Goal: Transaction & Acquisition: Purchase product/service

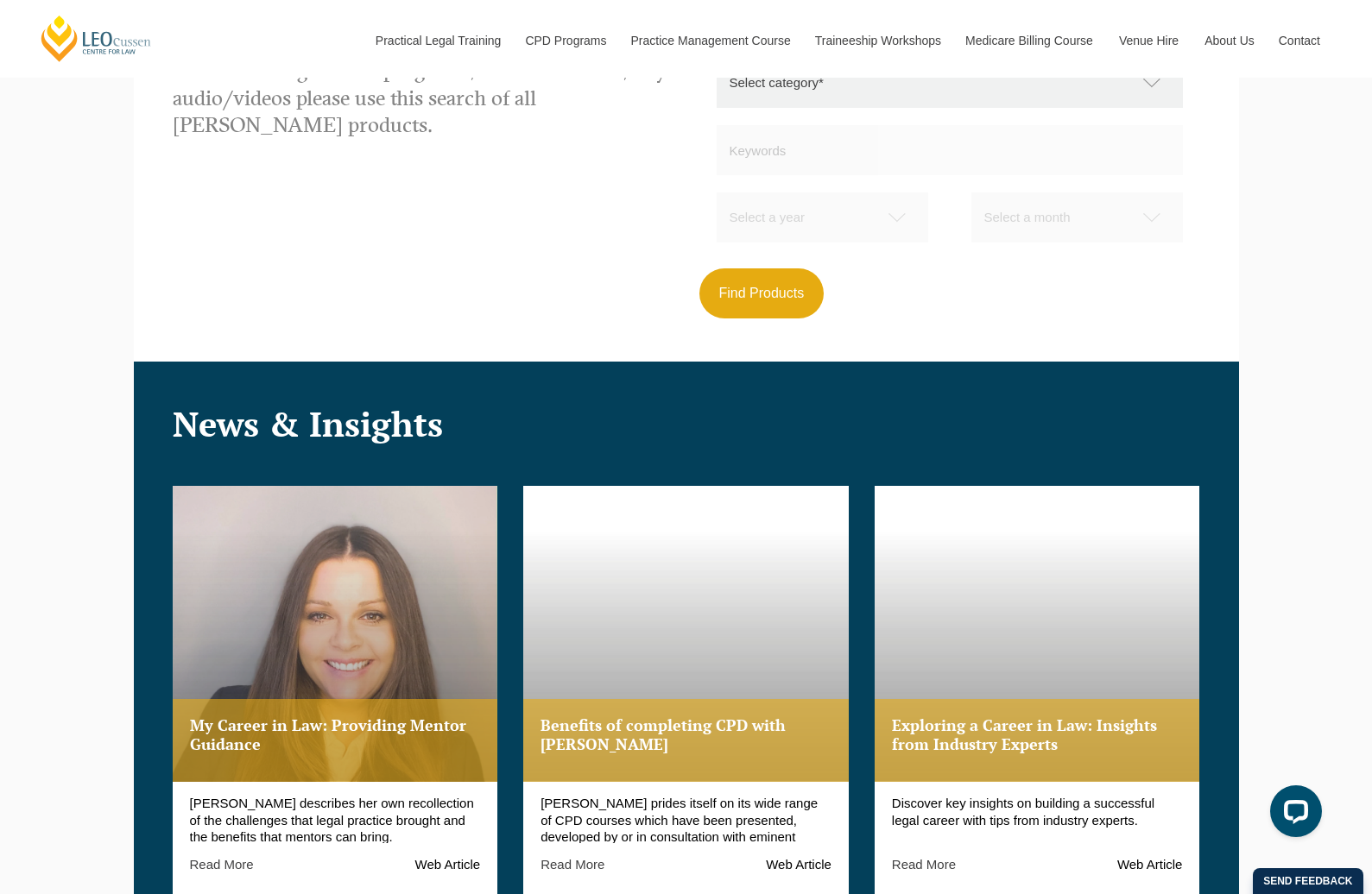
scroll to position [1574, 0]
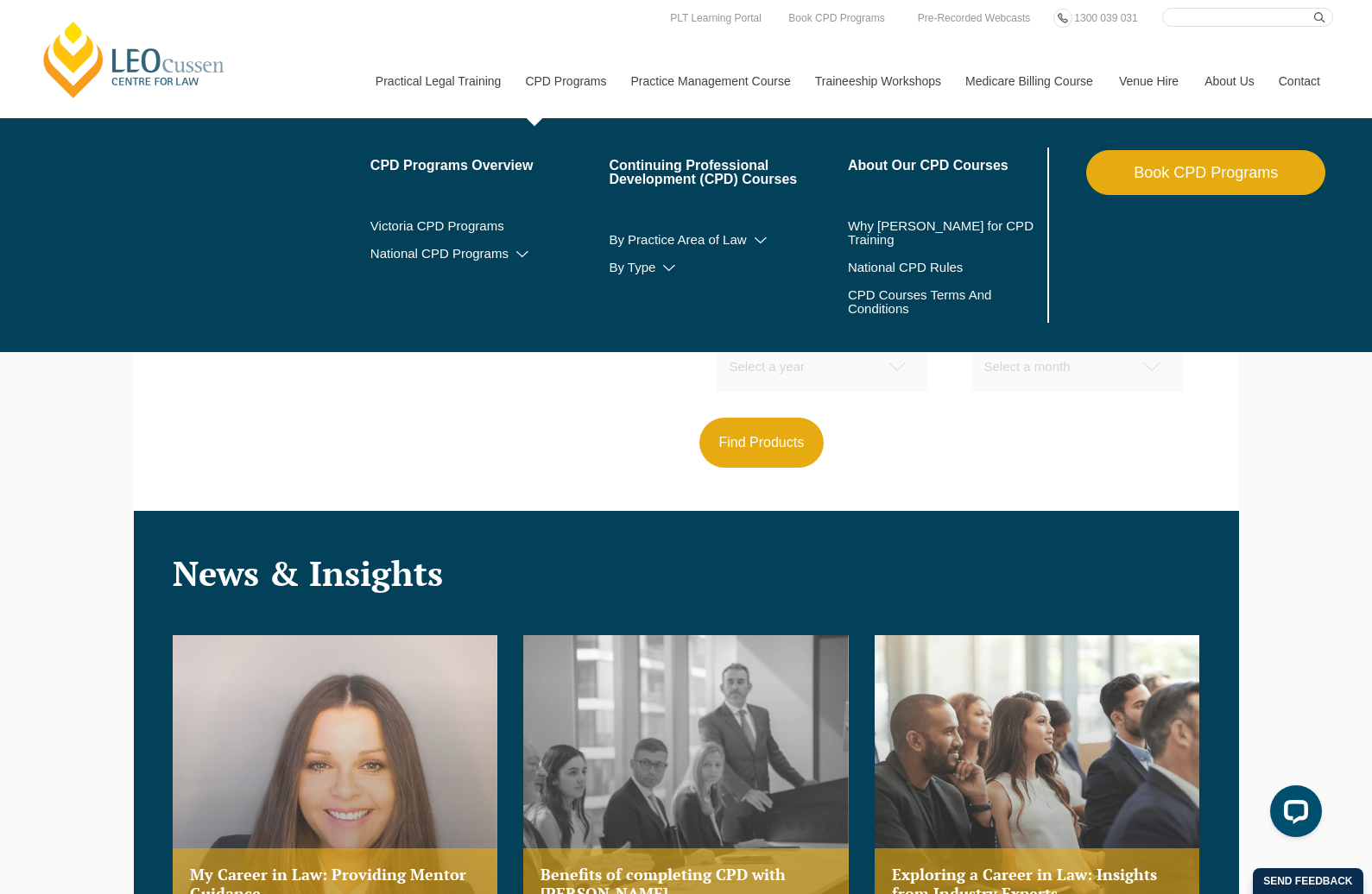
click at [543, 81] on link "CPD Programs" at bounding box center [564, 81] width 105 height 74
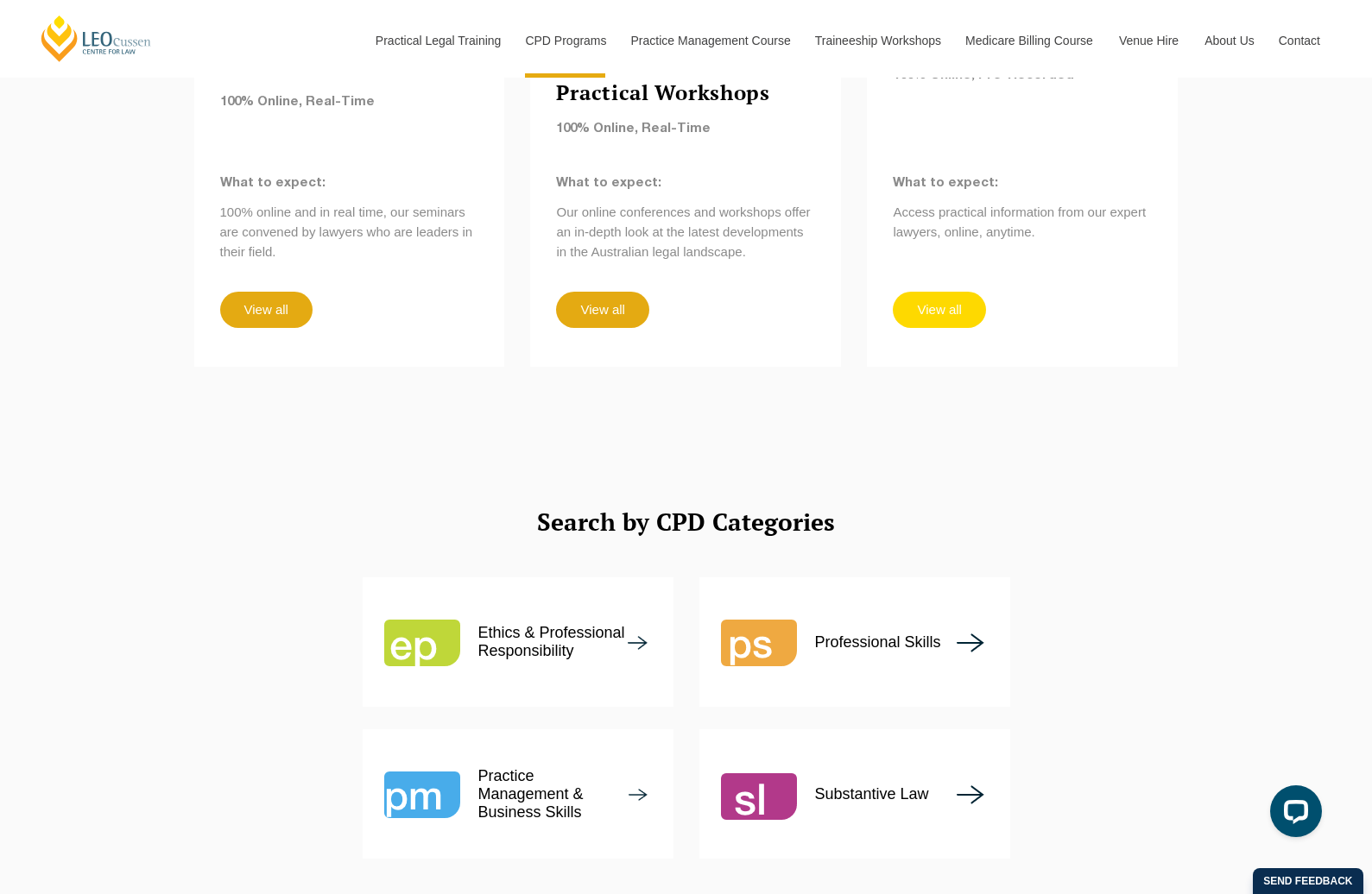
click at [937, 291] on link "View all" at bounding box center [940, 309] width 93 height 36
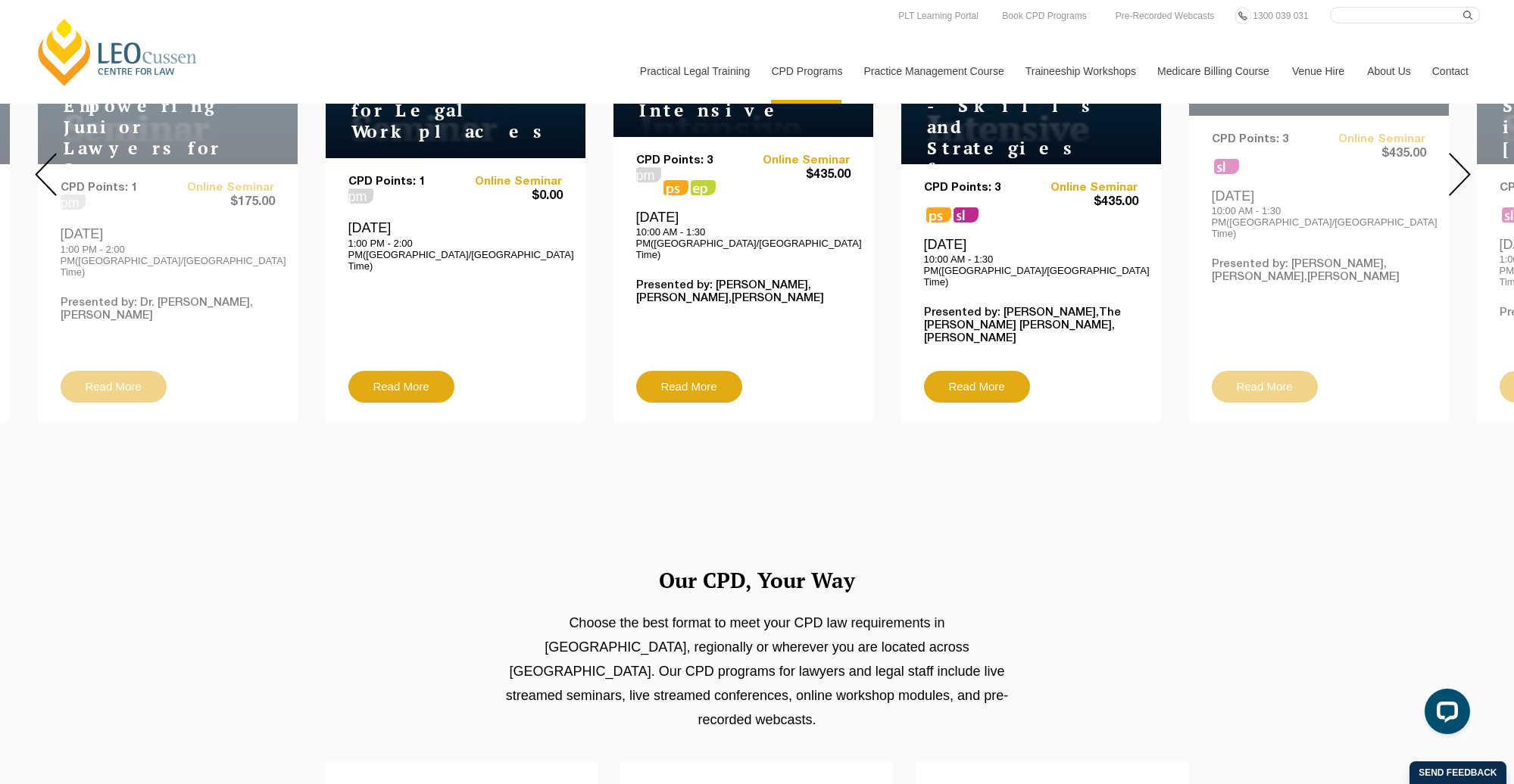
scroll to position [493, 0]
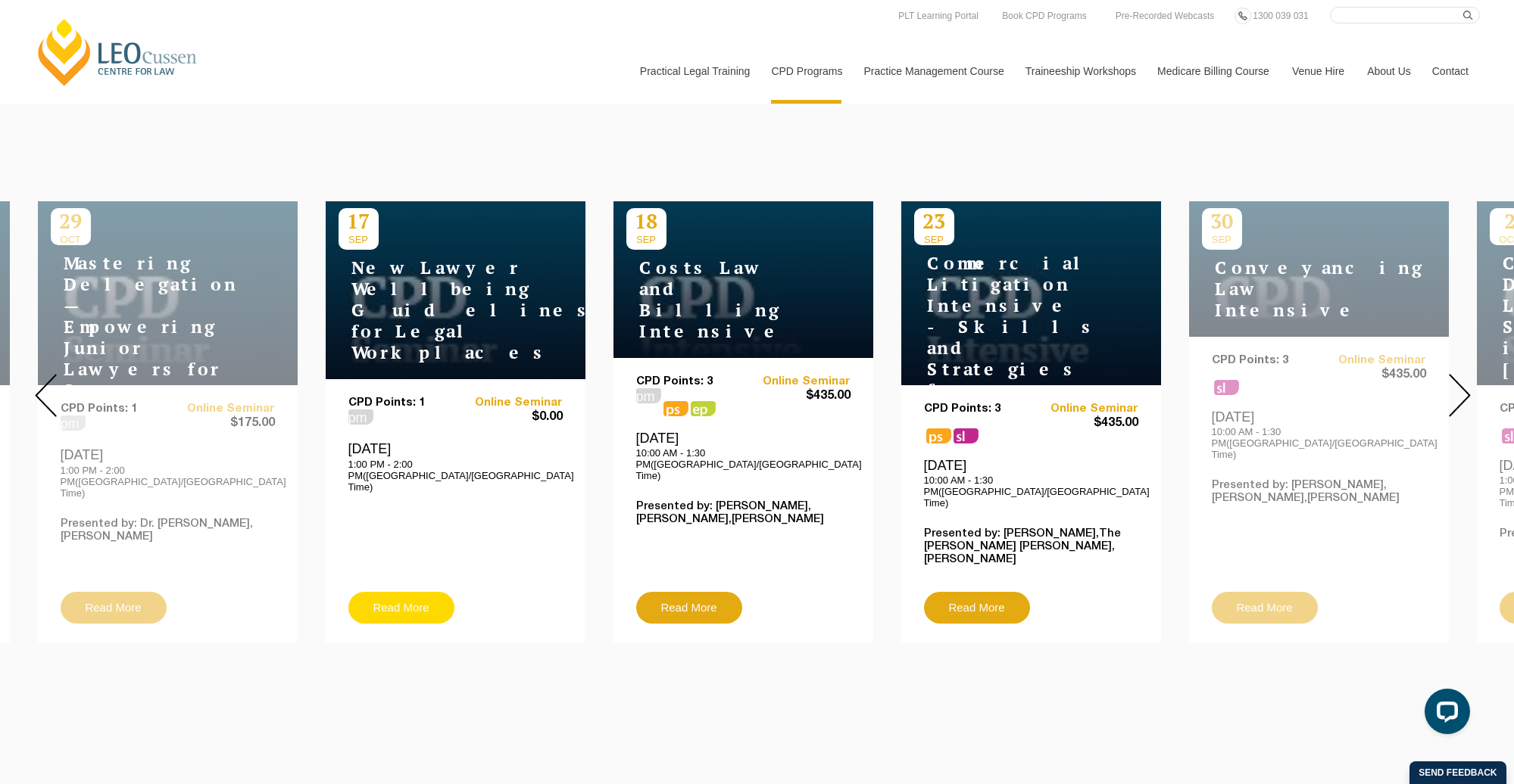
click at [424, 600] on link "Read More" at bounding box center [401, 608] width 106 height 32
click at [1203, 376] on div at bounding box center [1460, 395] width 109 height 517
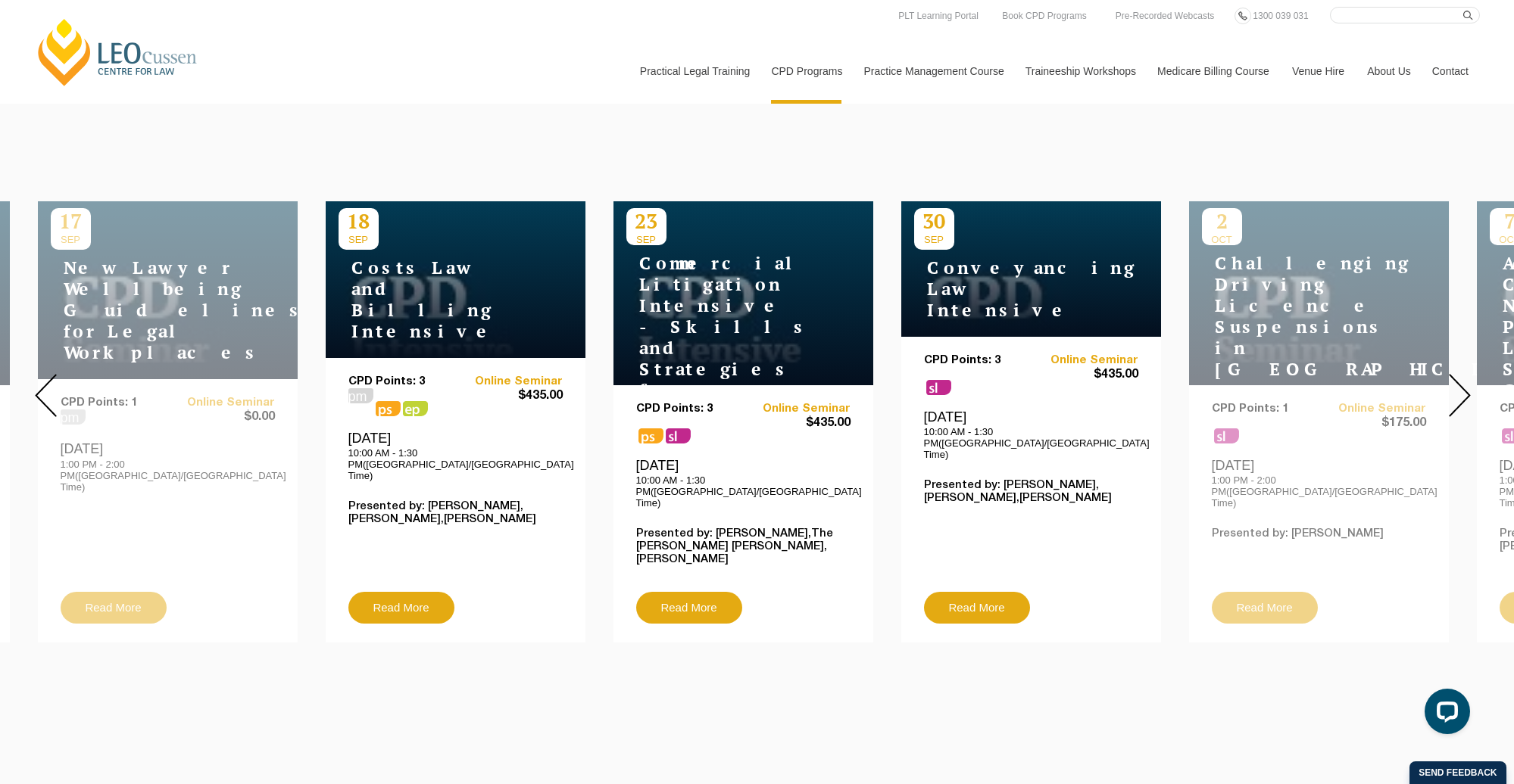
click at [1203, 377] on div at bounding box center [1460, 395] width 109 height 517
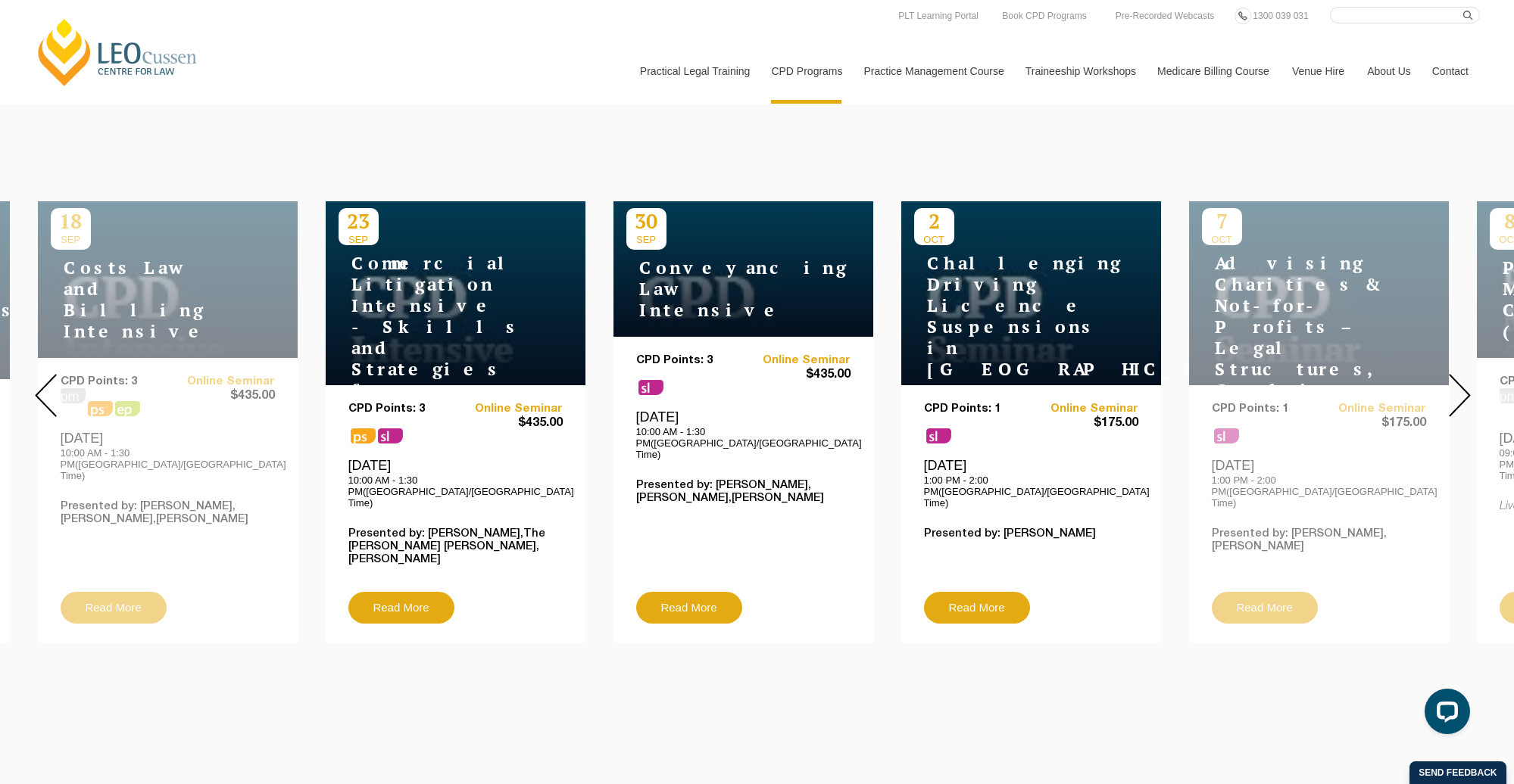
click at [1203, 377] on div at bounding box center [1460, 395] width 109 height 517
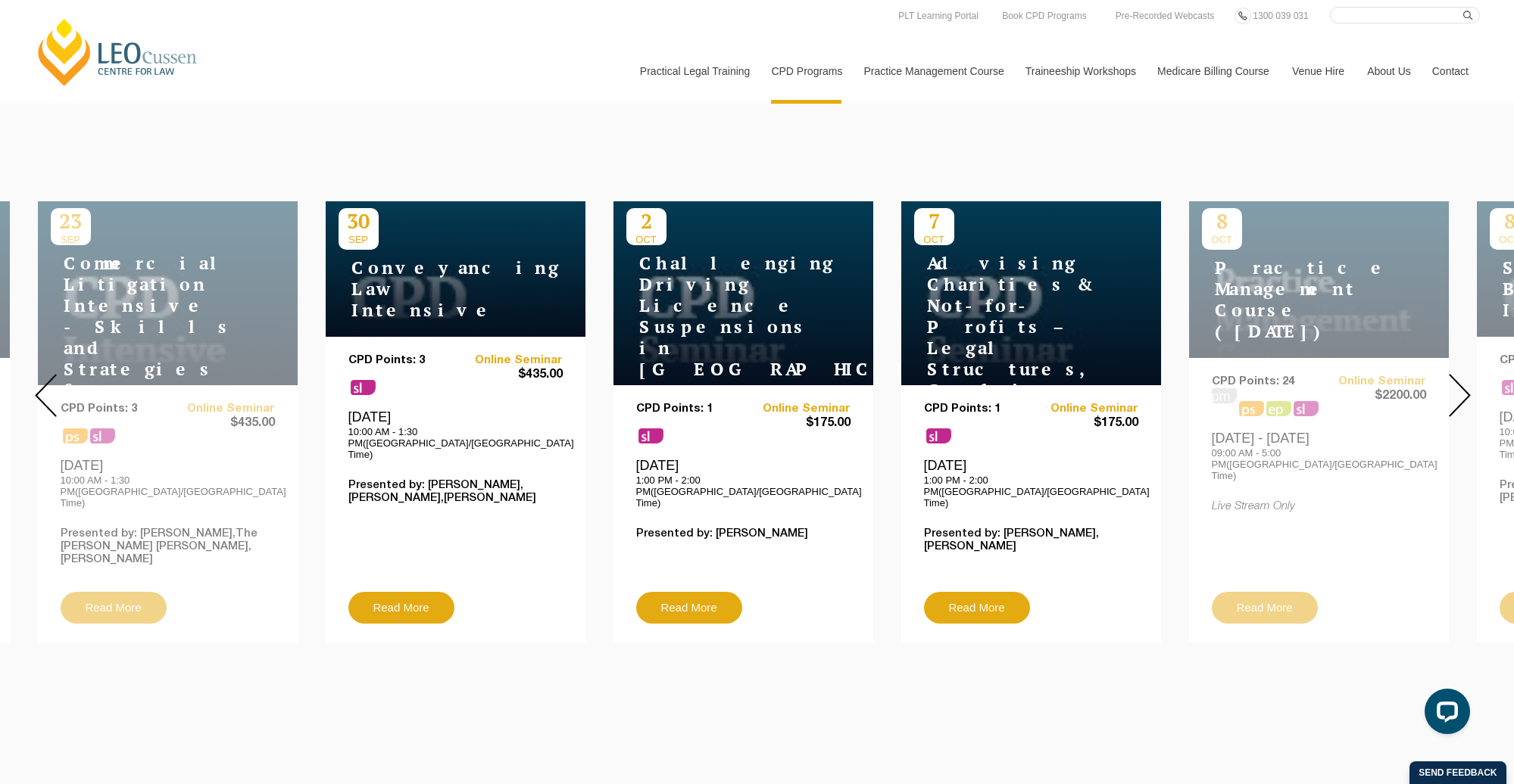
click at [1203, 377] on div at bounding box center [1460, 395] width 109 height 517
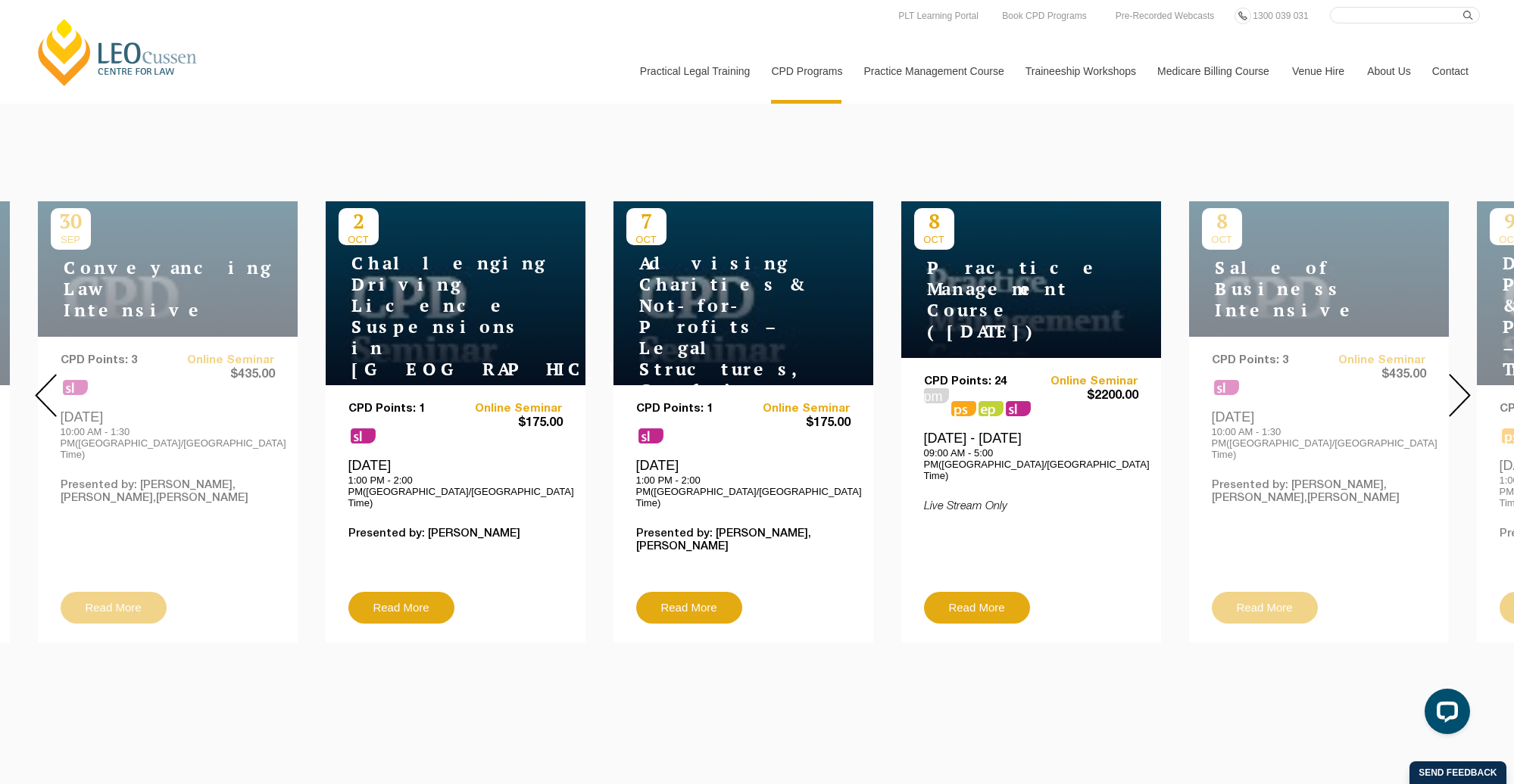
click at [1203, 377] on div at bounding box center [1460, 395] width 109 height 517
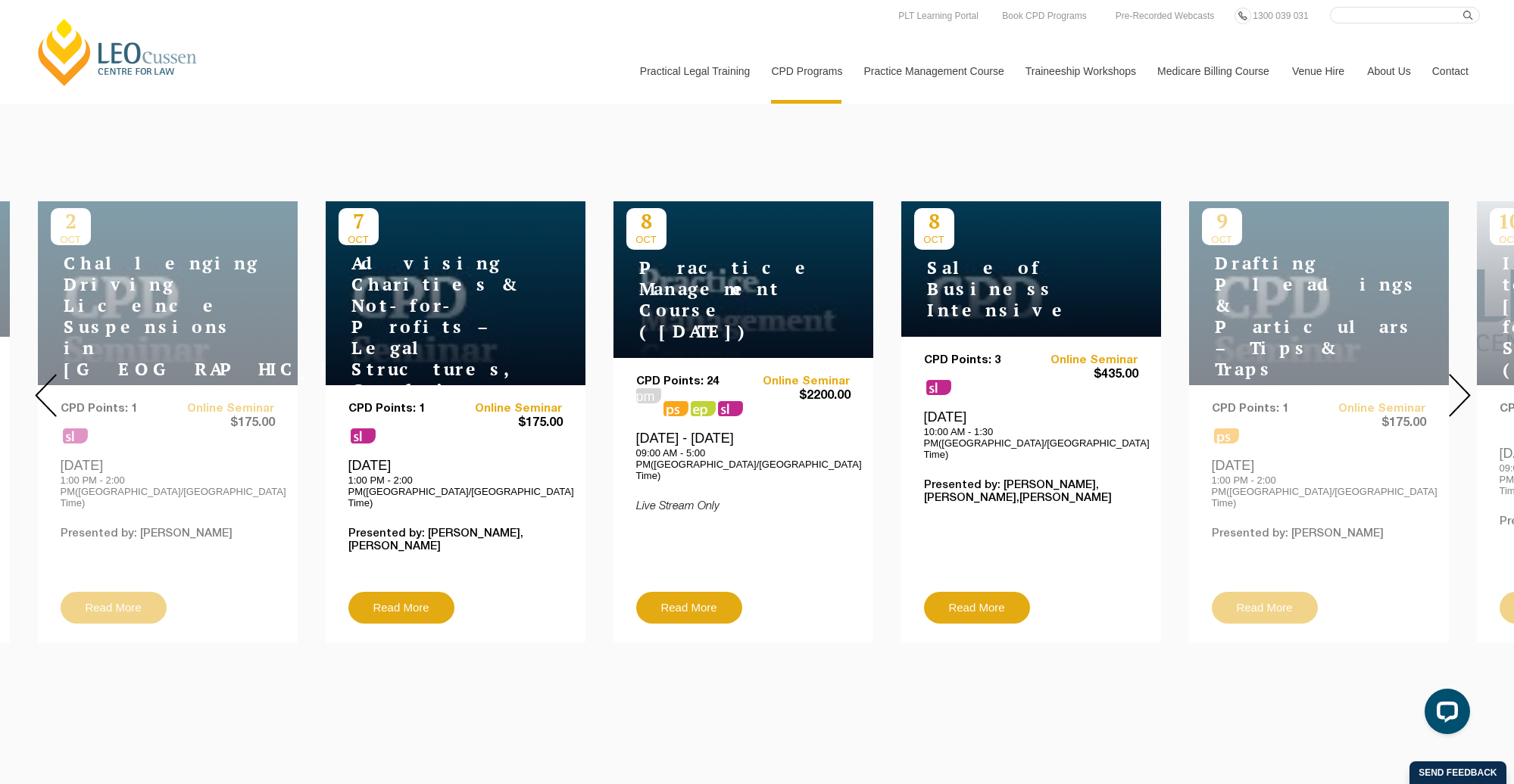
click at [1203, 377] on div at bounding box center [1460, 395] width 109 height 517
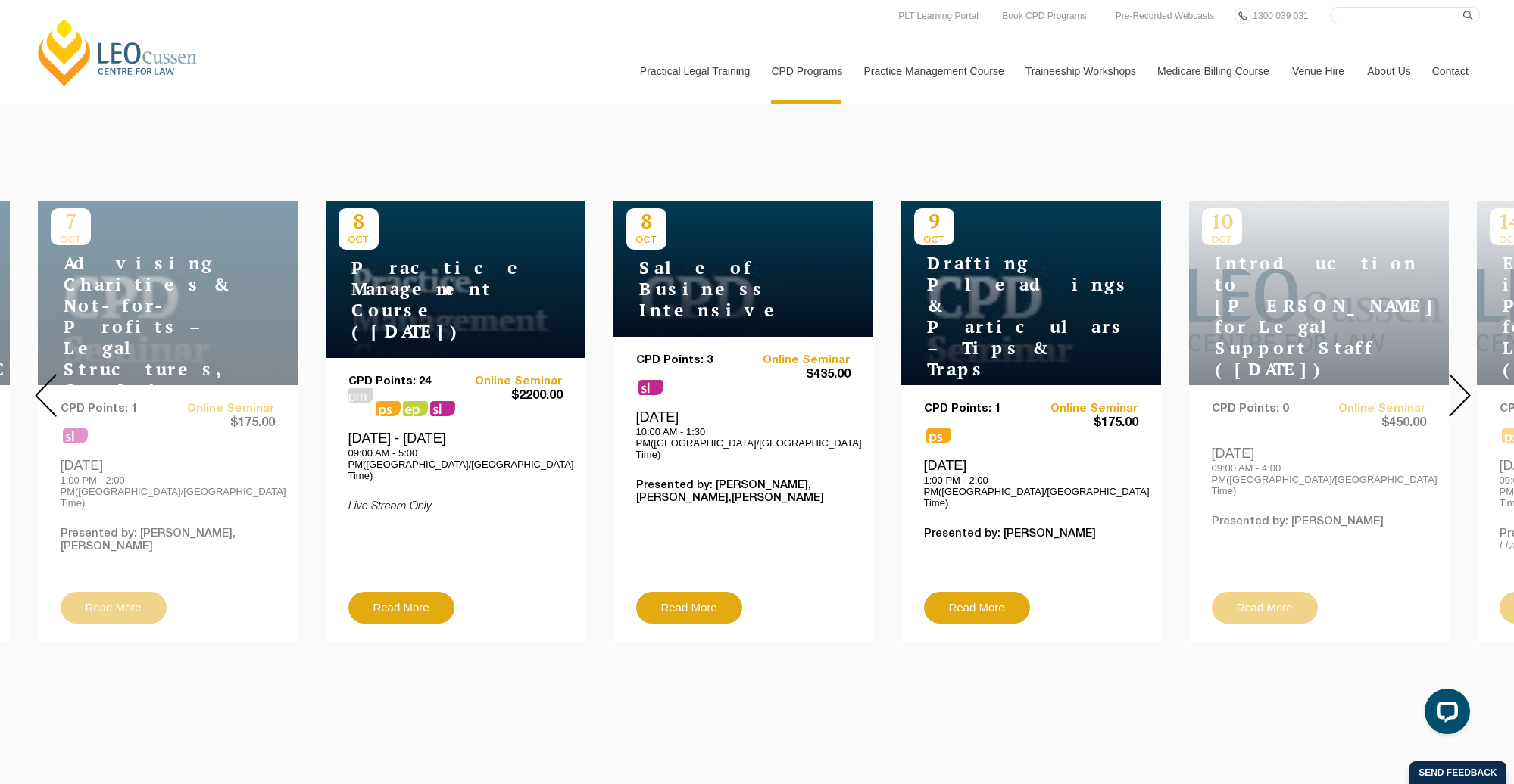
click at [1203, 377] on div at bounding box center [1460, 395] width 109 height 517
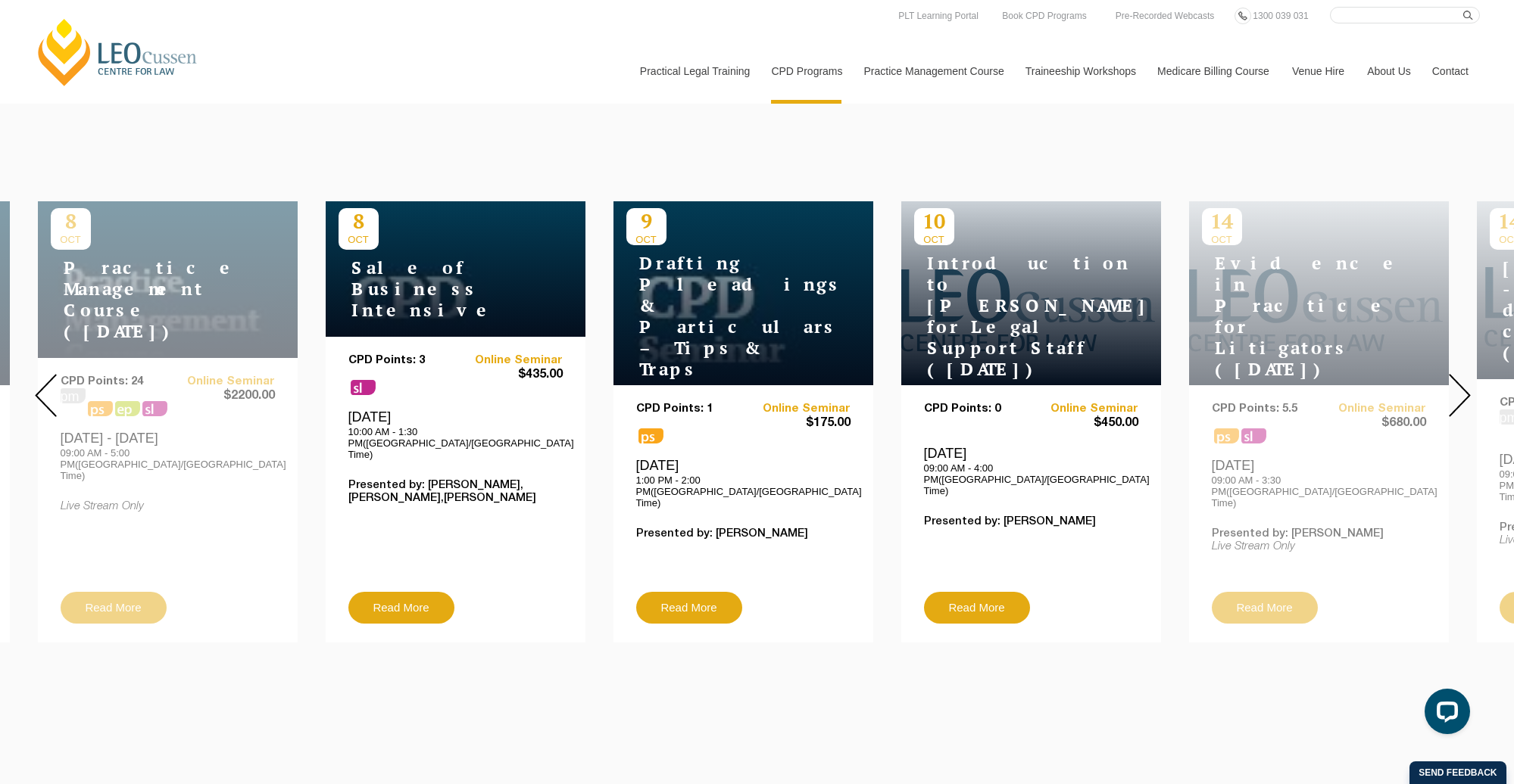
click at [1203, 377] on div at bounding box center [1460, 395] width 109 height 517
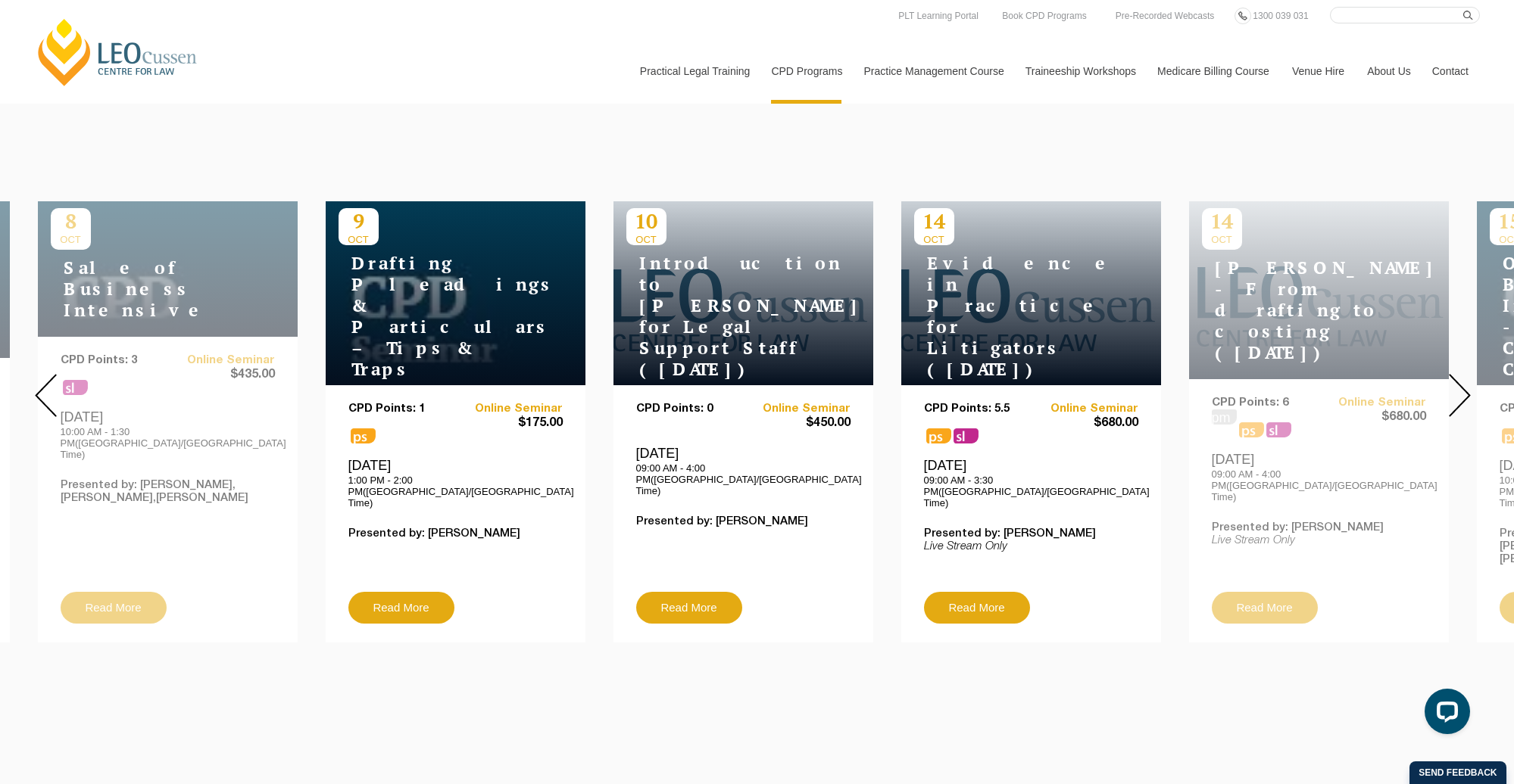
click at [1203, 377] on div at bounding box center [1460, 395] width 109 height 517
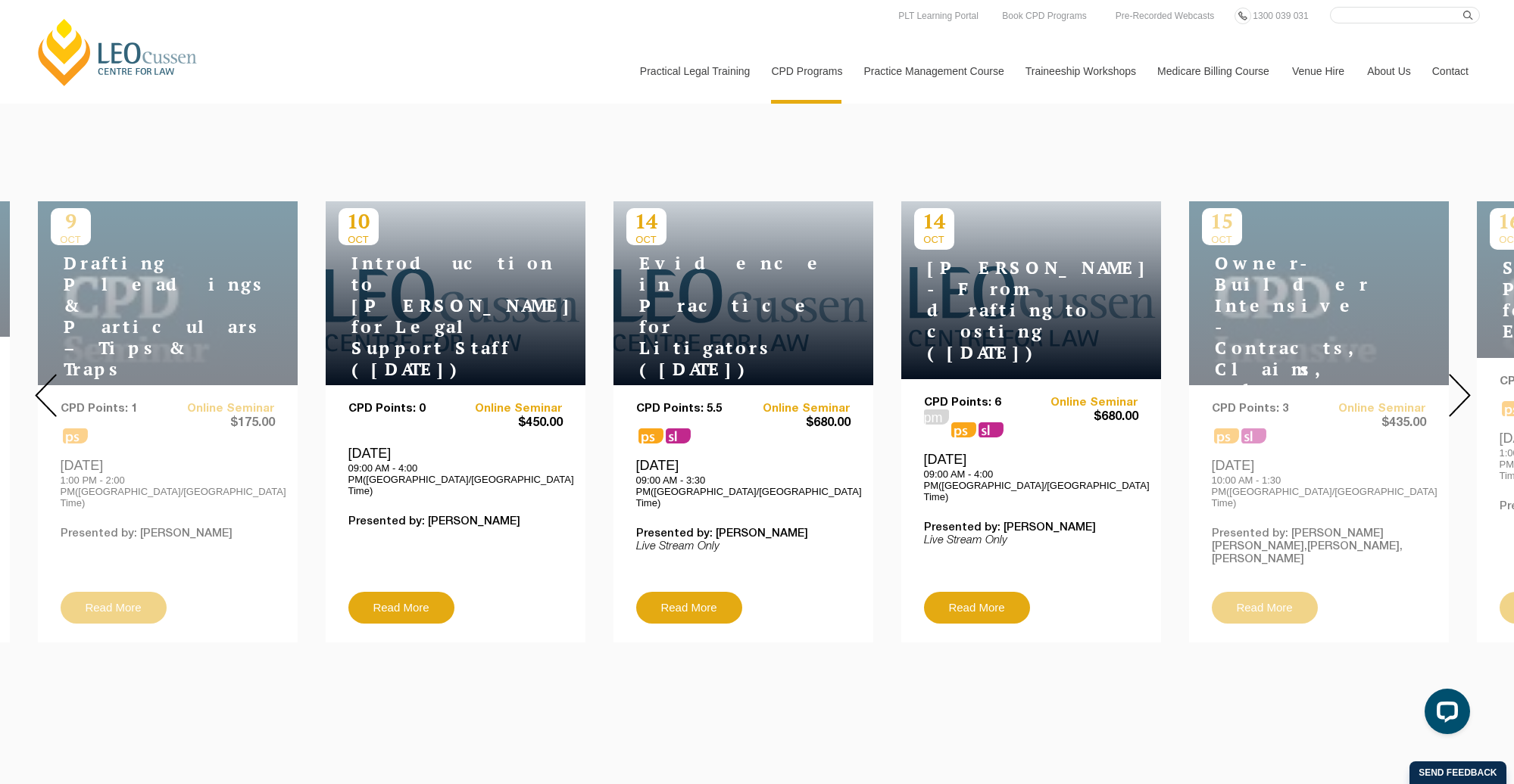
click at [1203, 377] on div at bounding box center [1460, 395] width 109 height 517
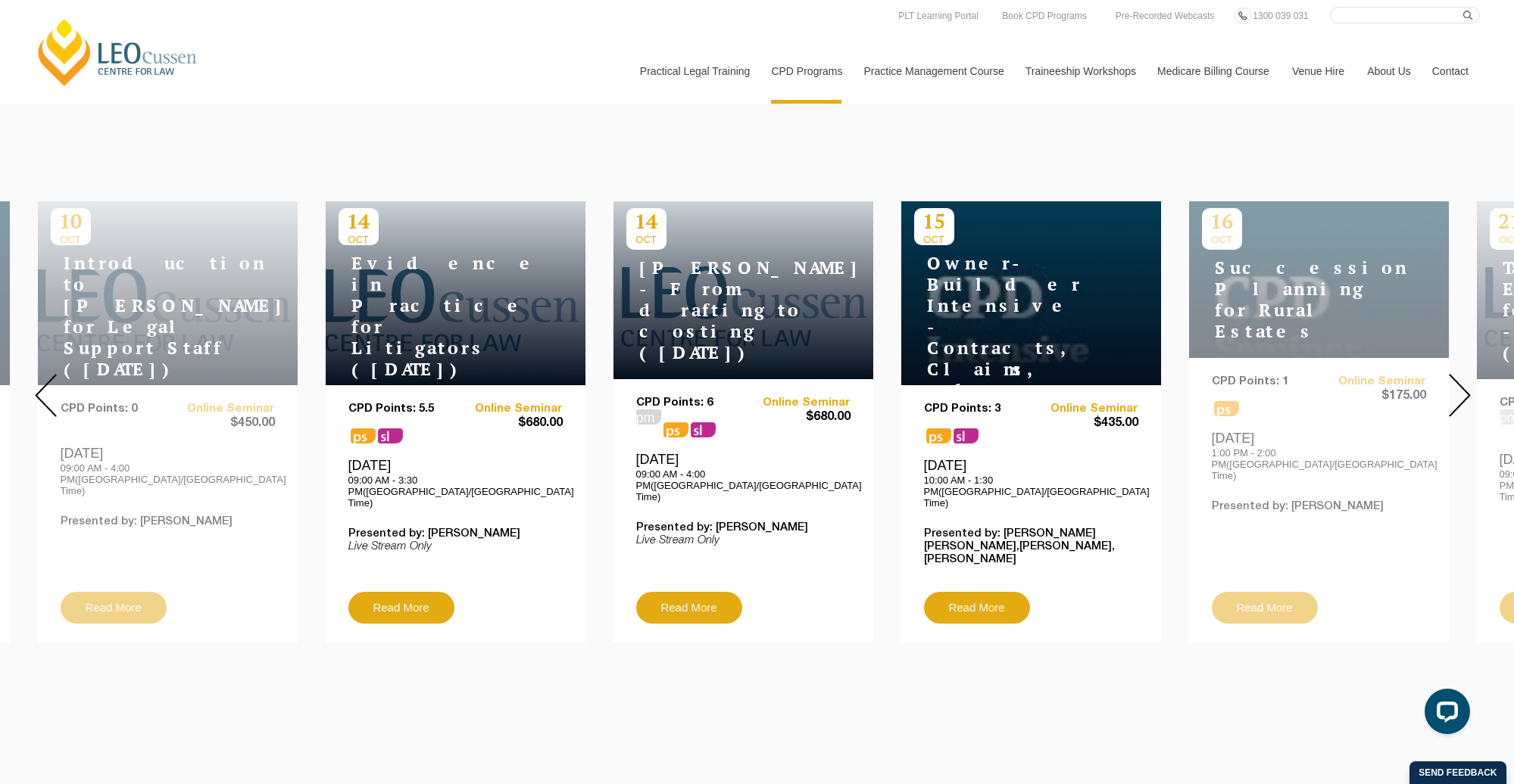
click at [1203, 377] on div at bounding box center [1460, 395] width 109 height 517
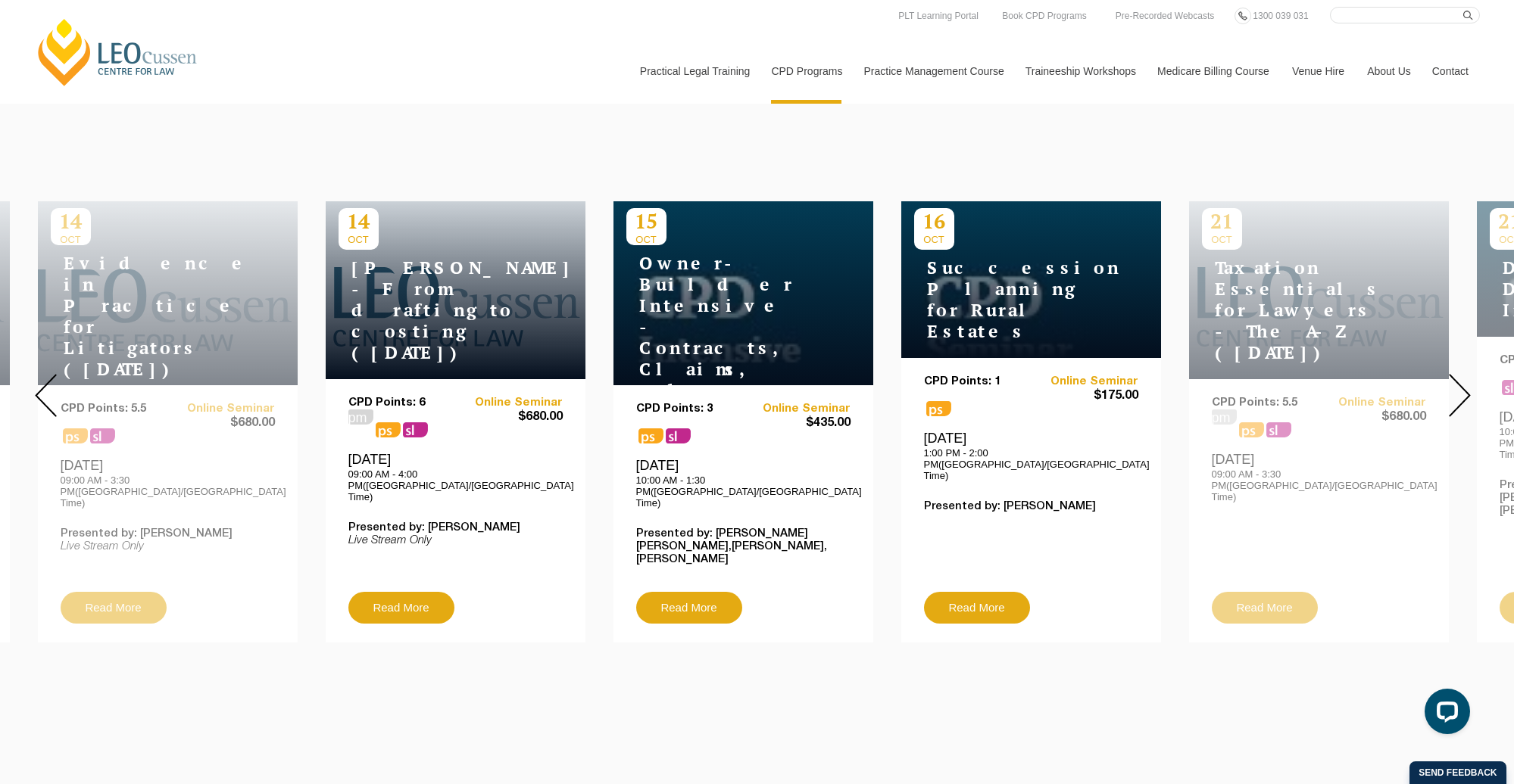
click at [1203, 377] on div at bounding box center [1460, 395] width 109 height 517
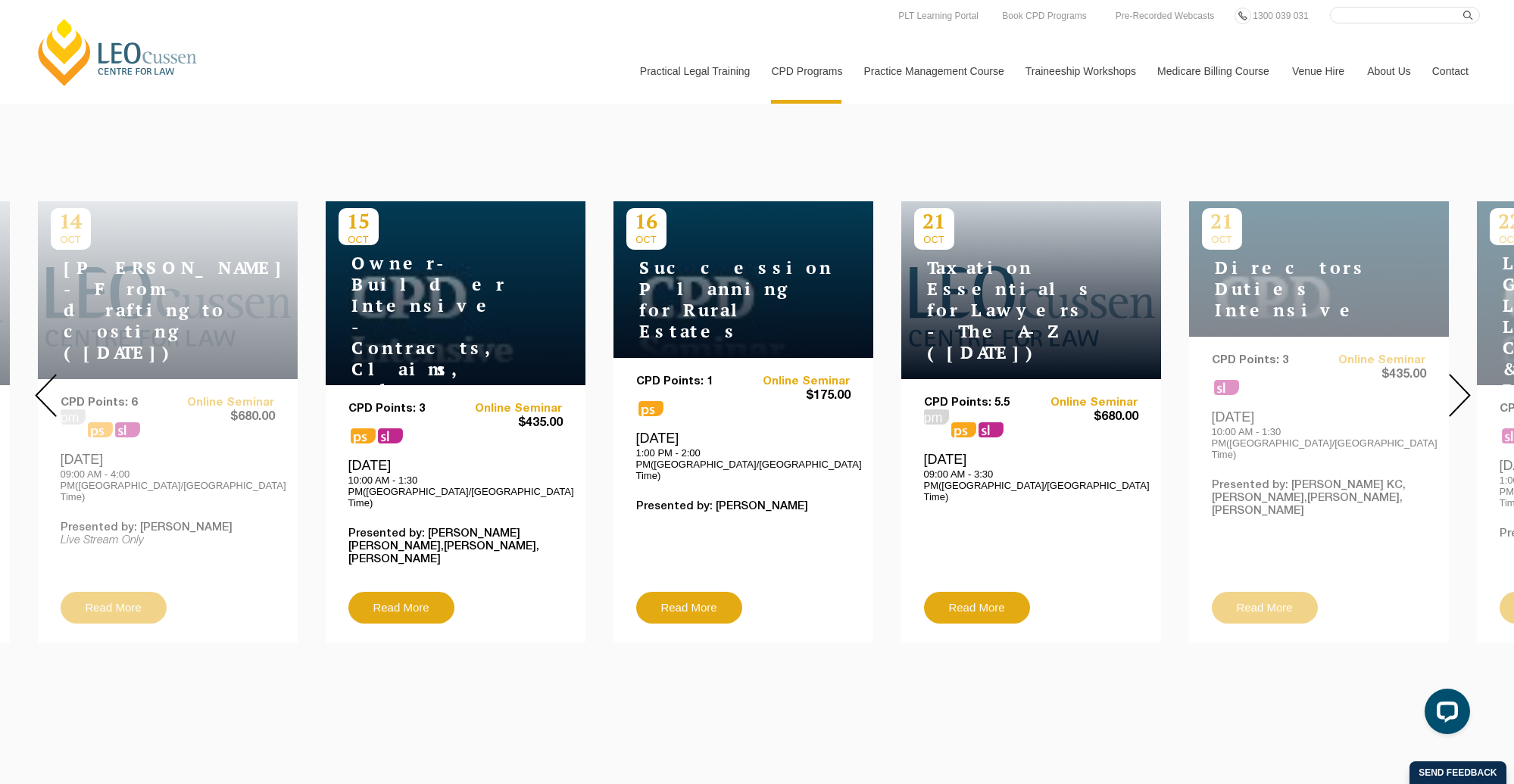
click at [1203, 377] on div at bounding box center [1460, 395] width 109 height 517
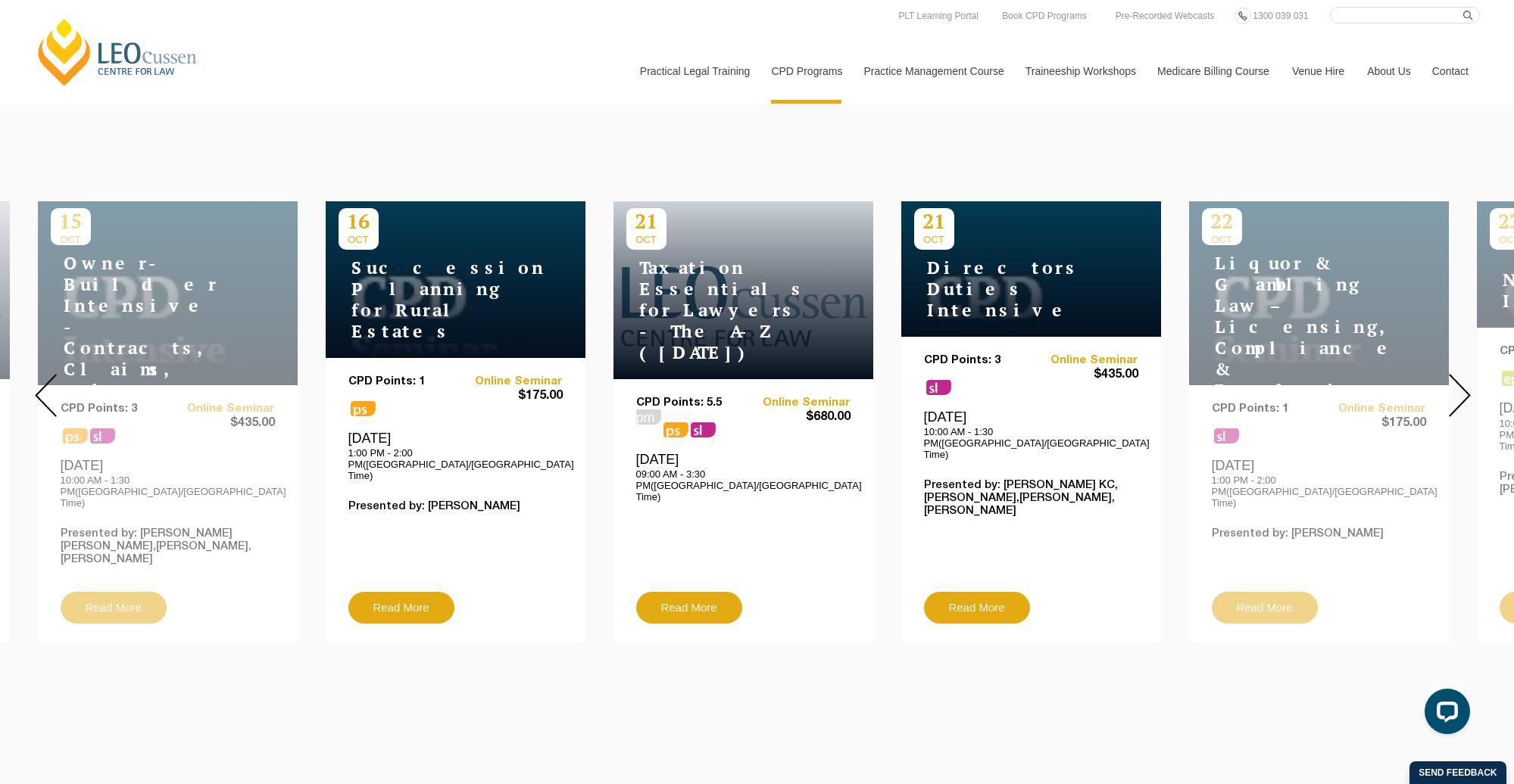
click at [1203, 377] on div at bounding box center [1460, 395] width 109 height 517
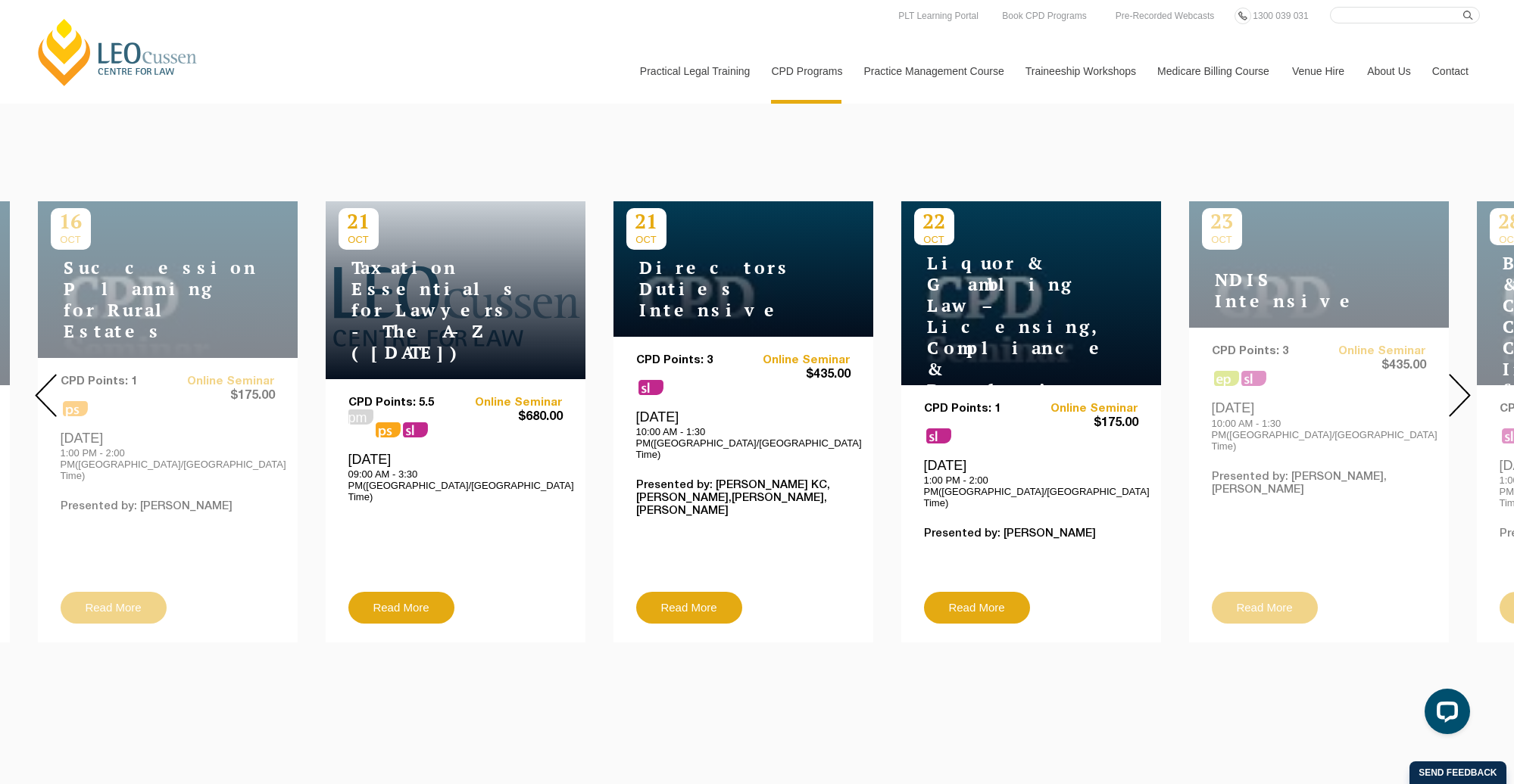
click at [1203, 377] on div at bounding box center [1460, 395] width 109 height 517
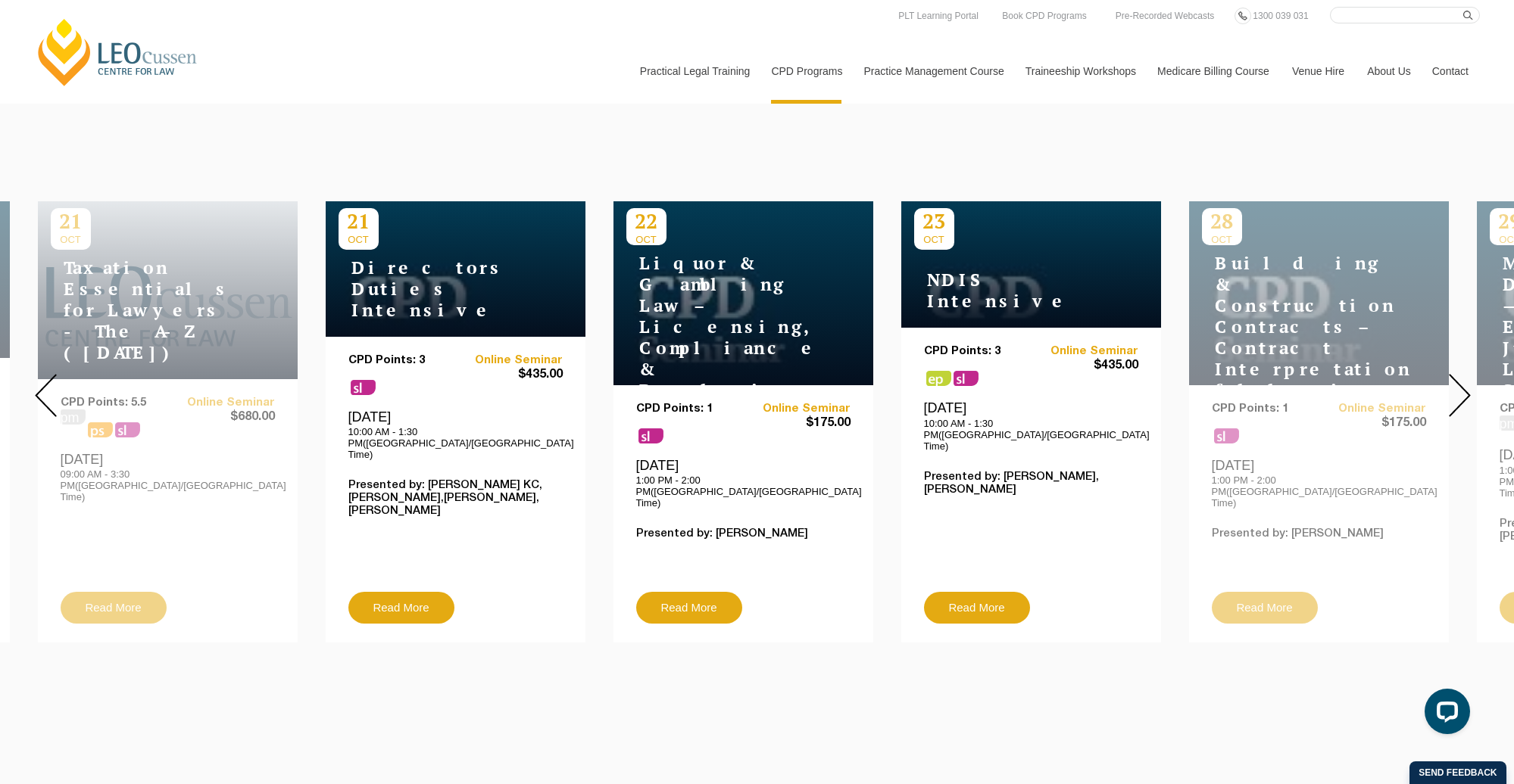
click at [1203, 377] on div at bounding box center [1460, 395] width 109 height 517
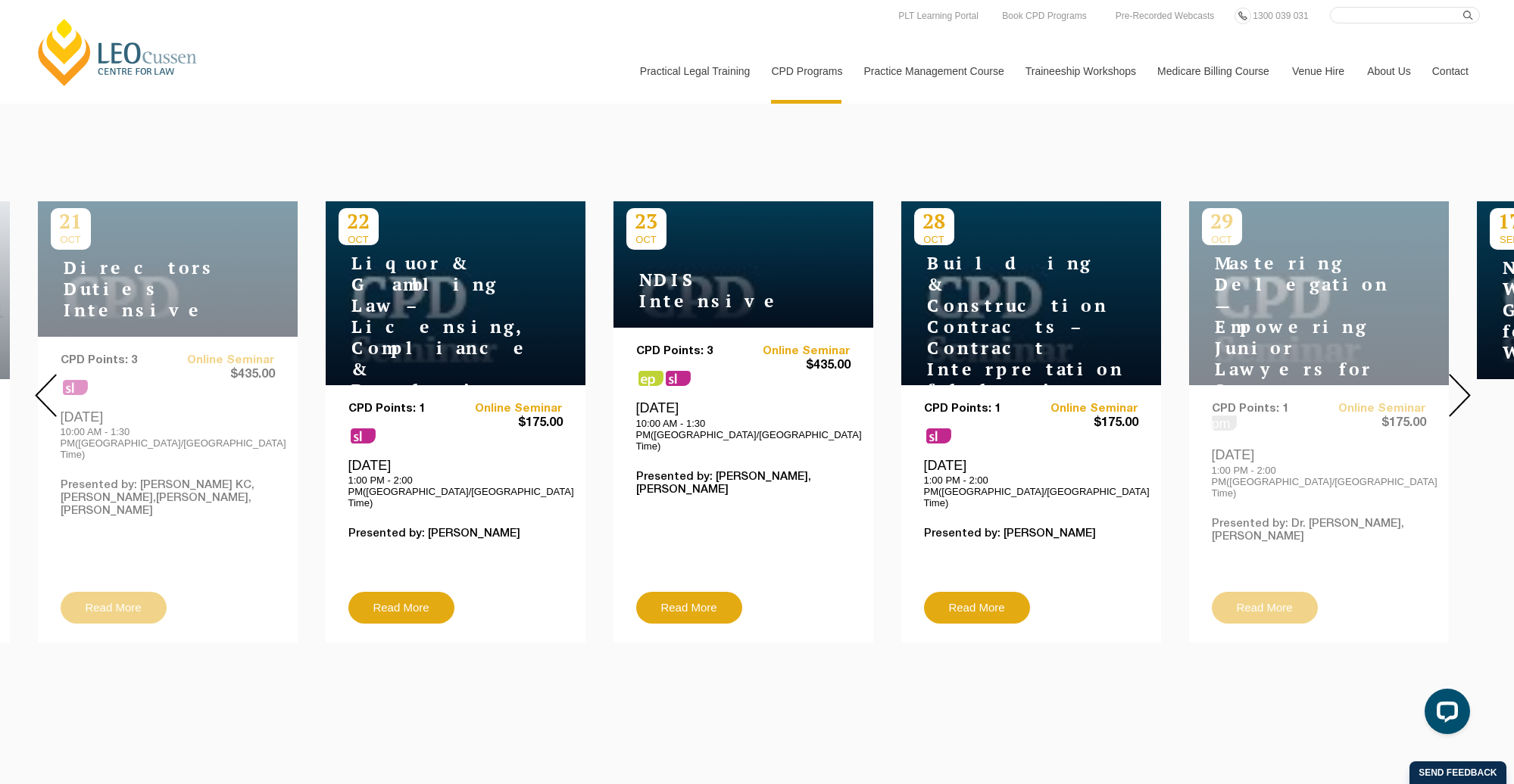
click at [1203, 377] on div at bounding box center [1460, 395] width 109 height 517
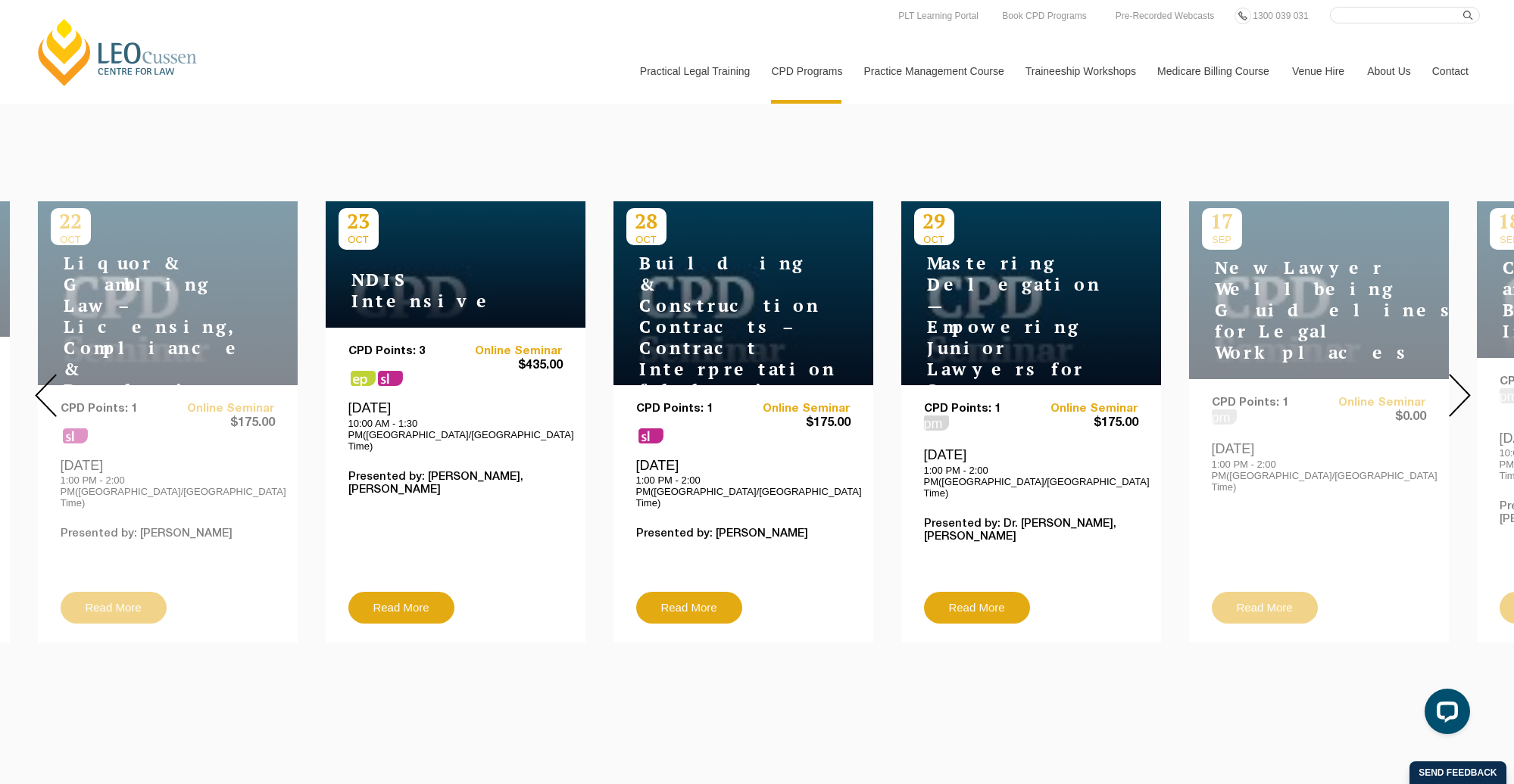
click at [1203, 377] on div at bounding box center [1460, 395] width 109 height 517
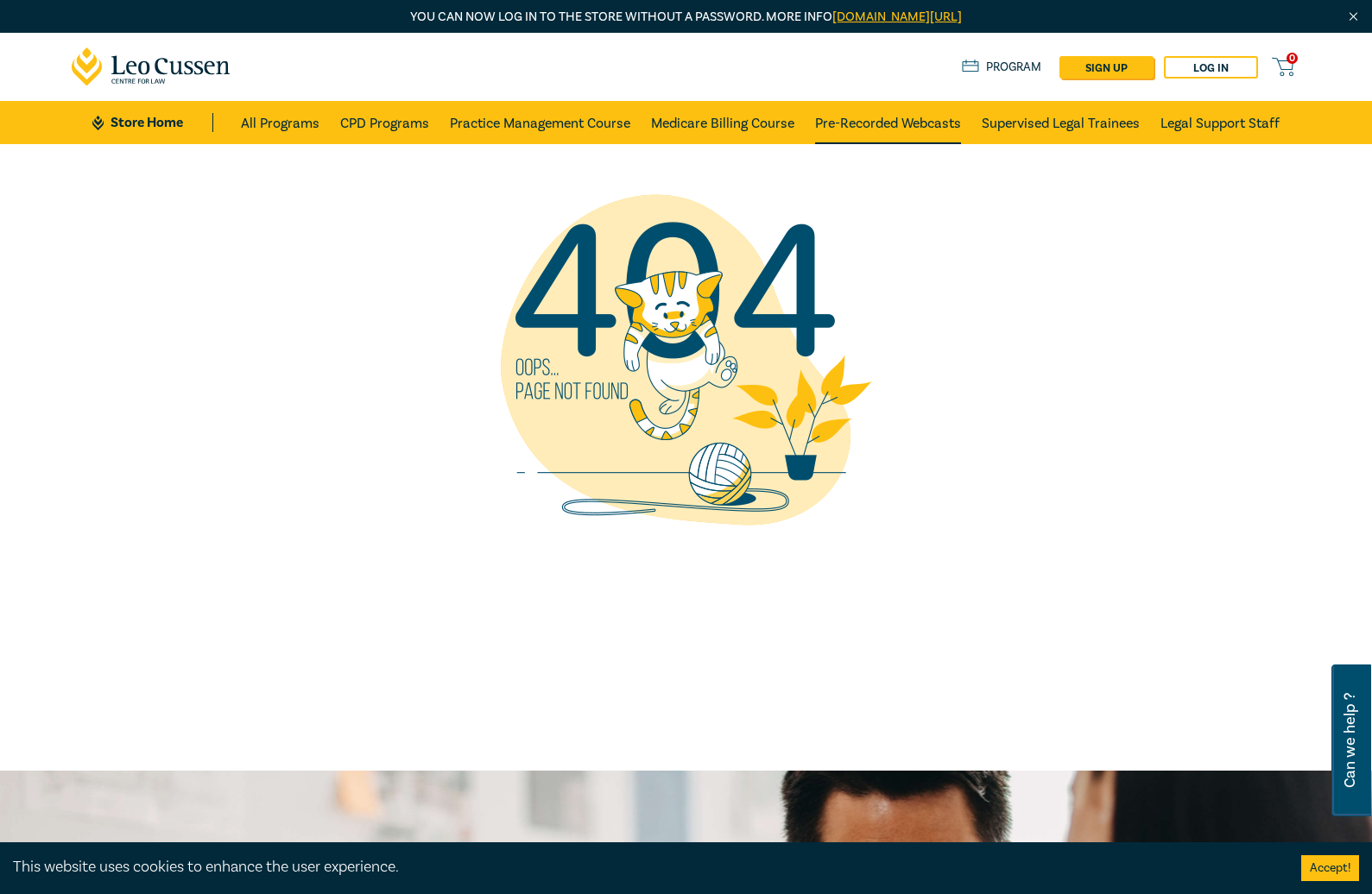
click at [867, 128] on link "Pre-Recorded Webcasts" at bounding box center [888, 123] width 146 height 43
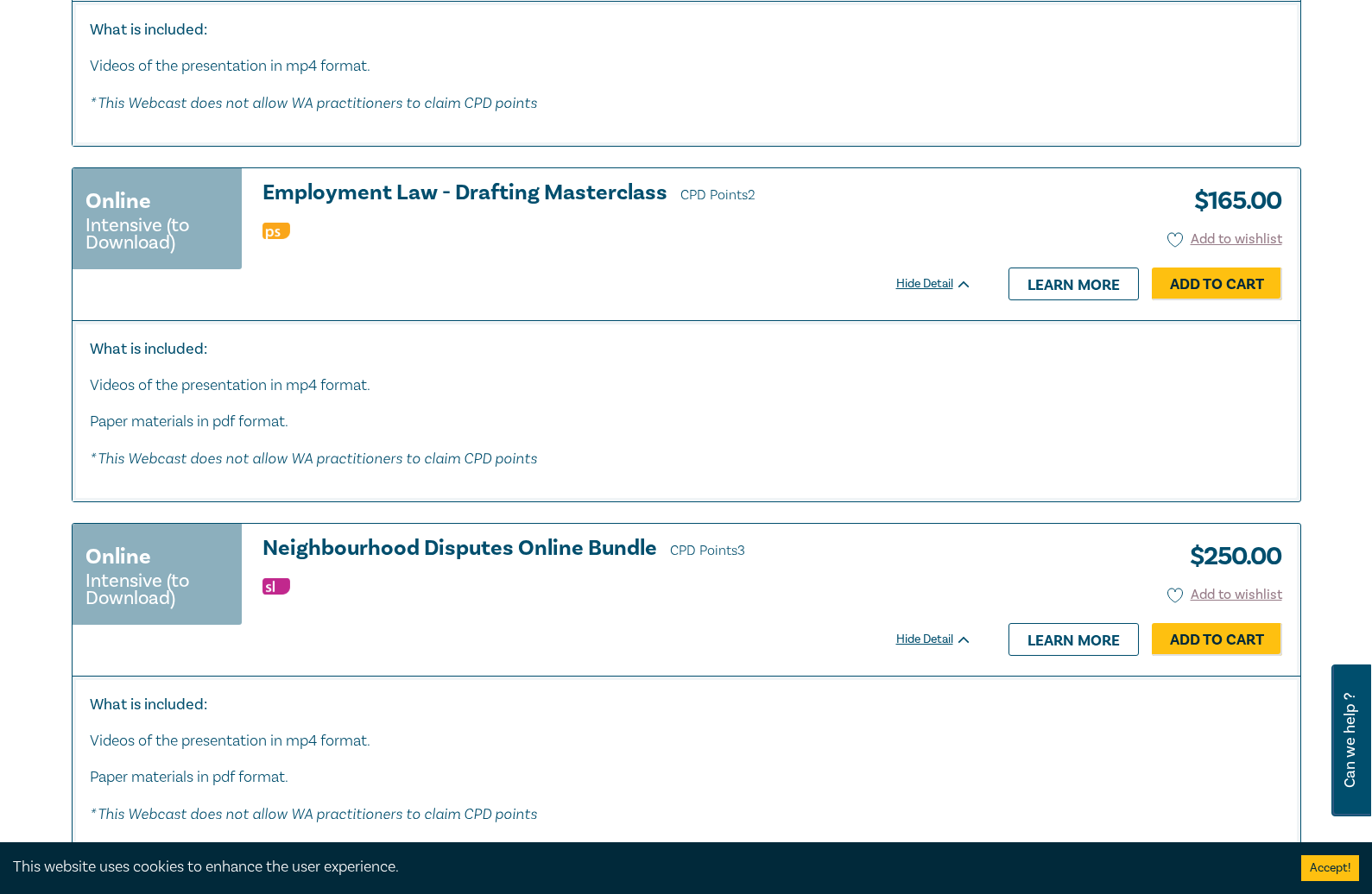
scroll to position [9150, 0]
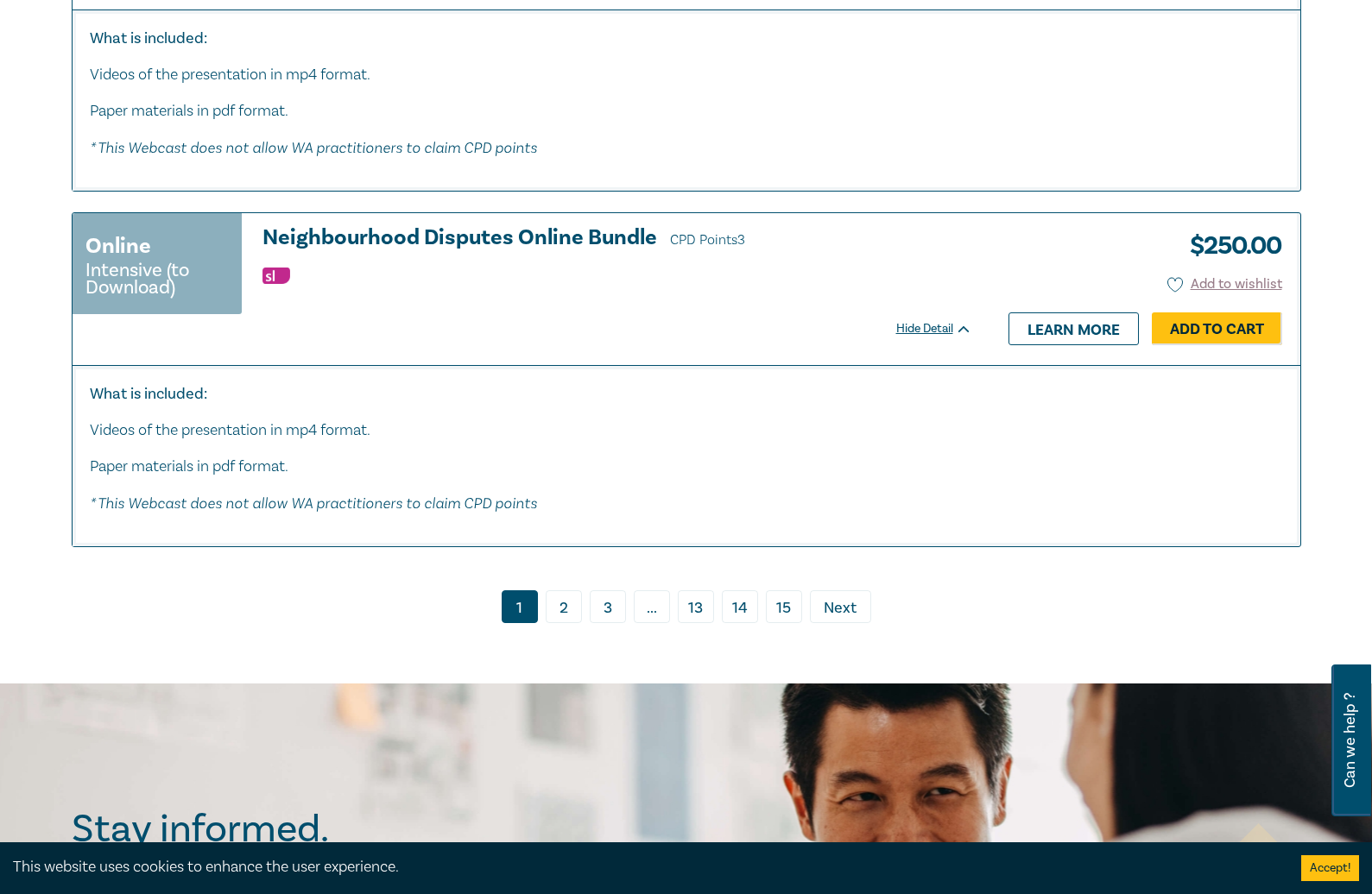
click at [557, 623] on link "2" at bounding box center [563, 607] width 36 height 32
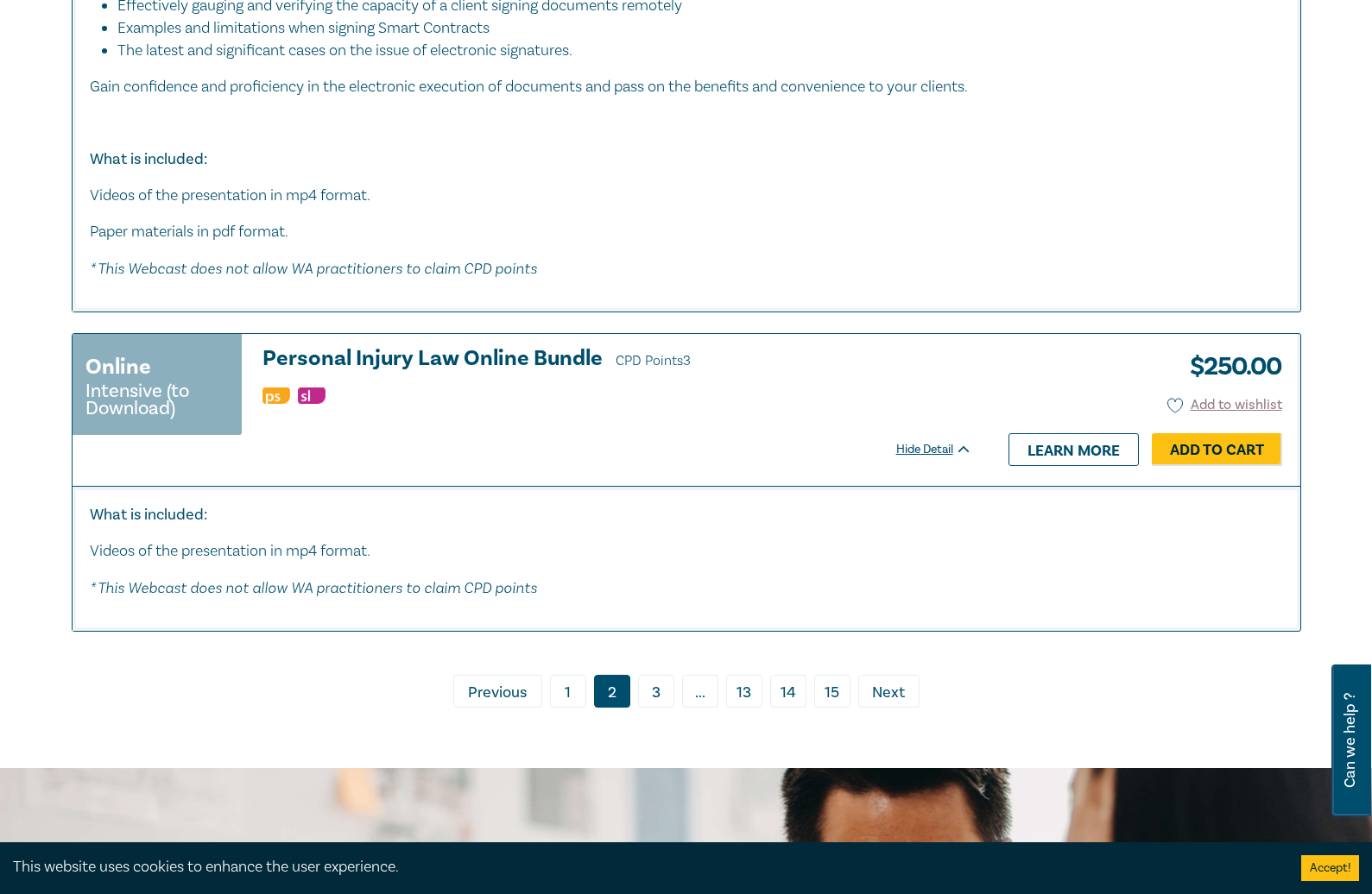
scroll to position [7797, 0]
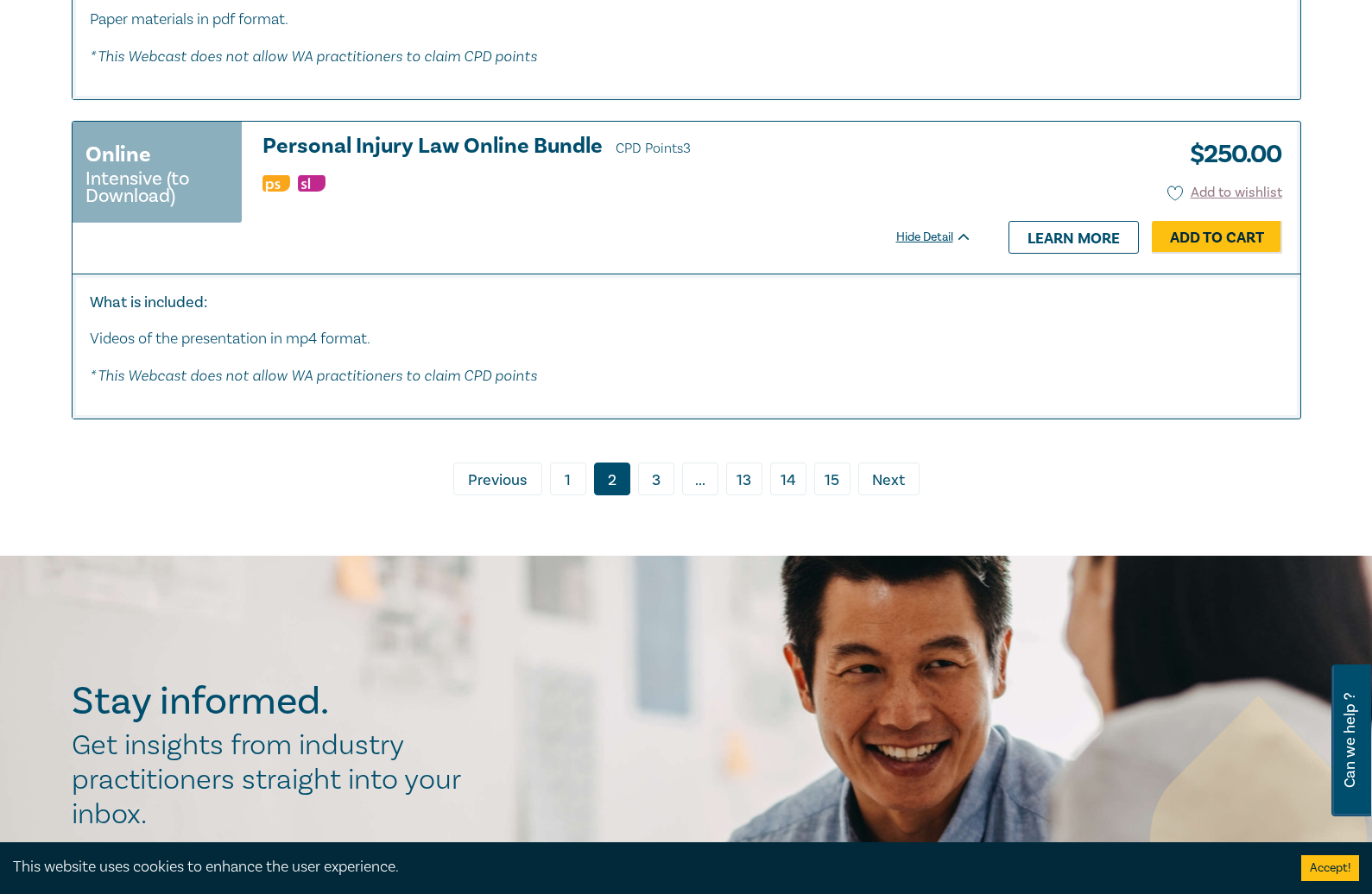
click at [667, 463] on link "3" at bounding box center [656, 479] width 36 height 32
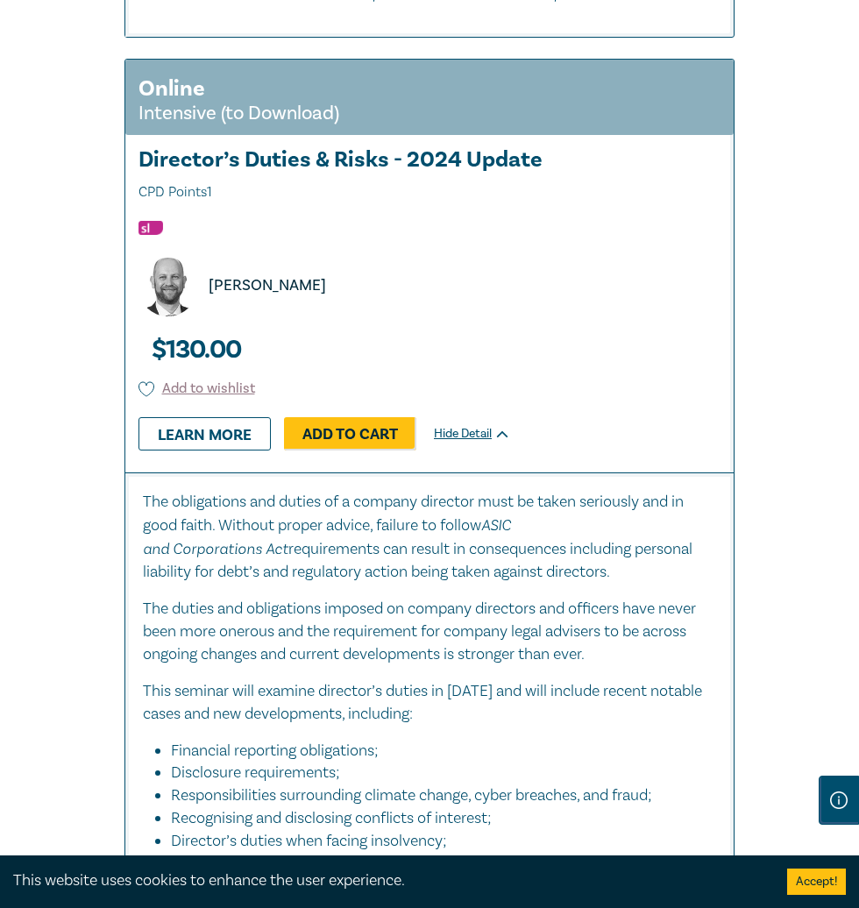
scroll to position [11246, 0]
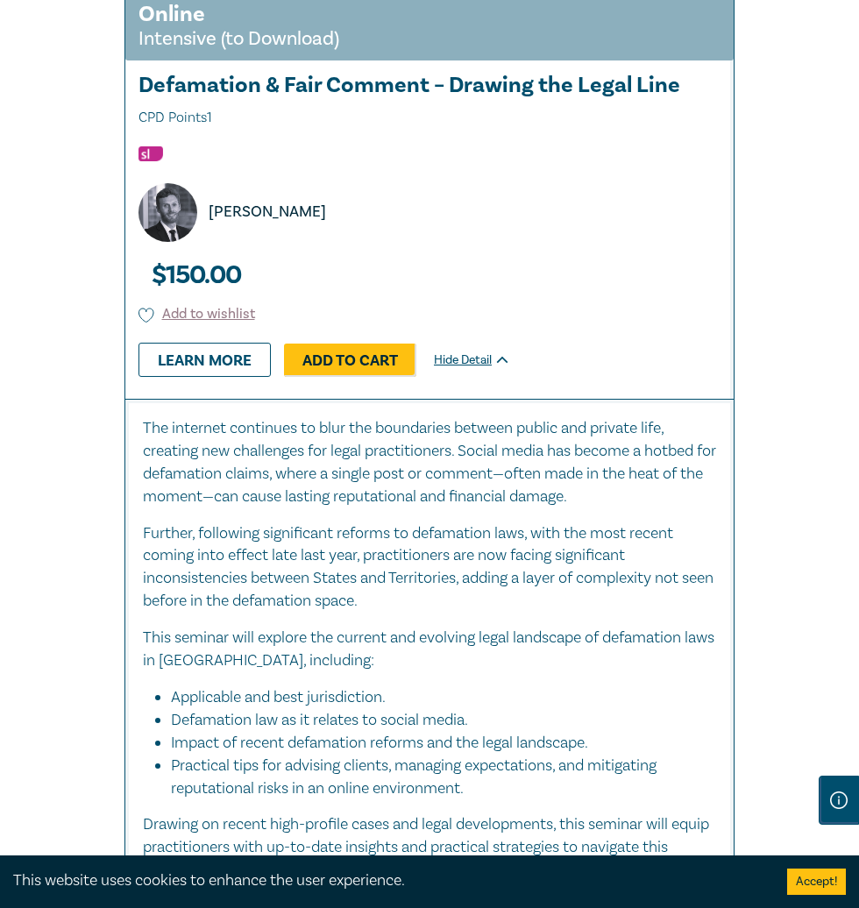
scroll to position [9328, 0]
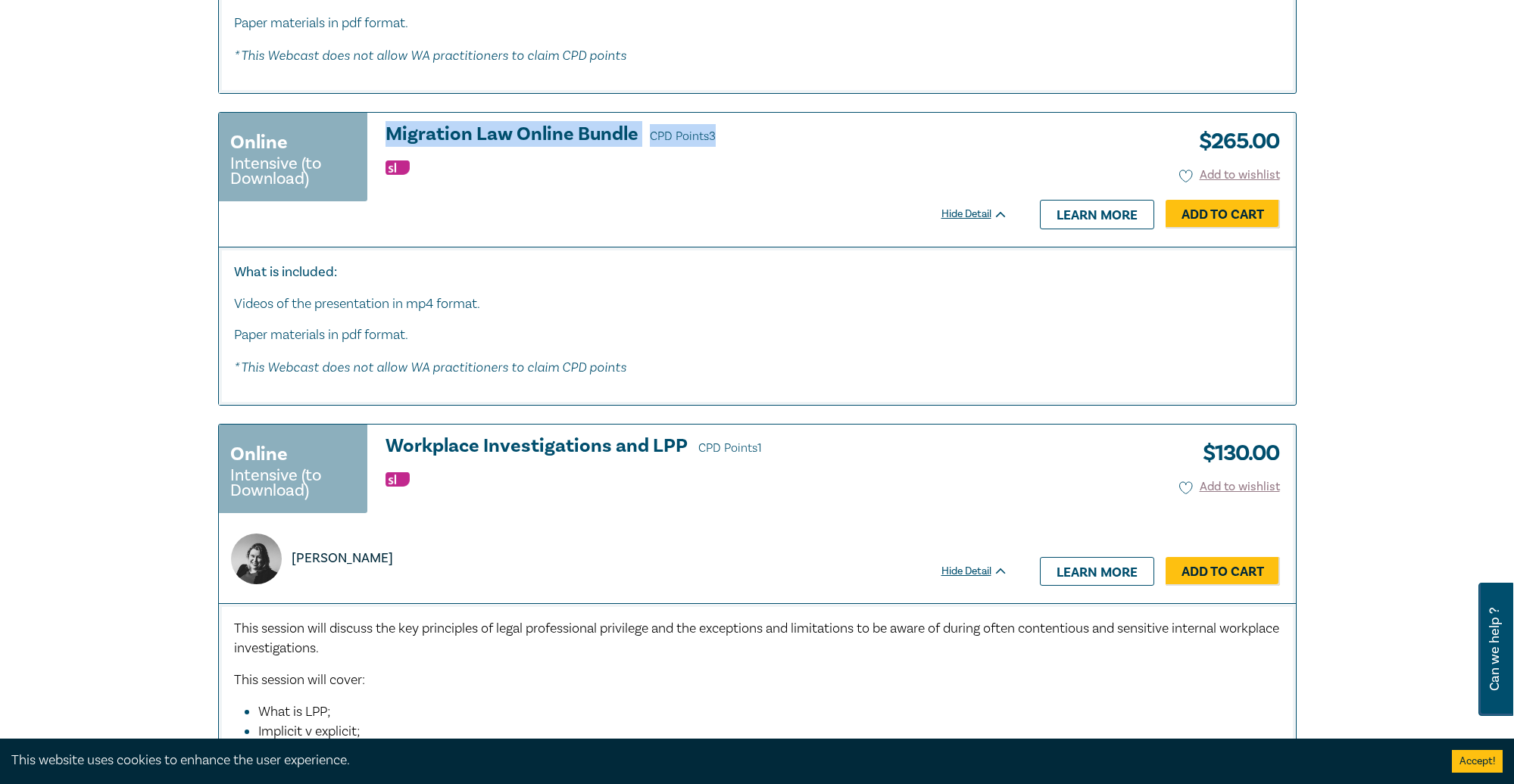
scroll to position [3632, 0]
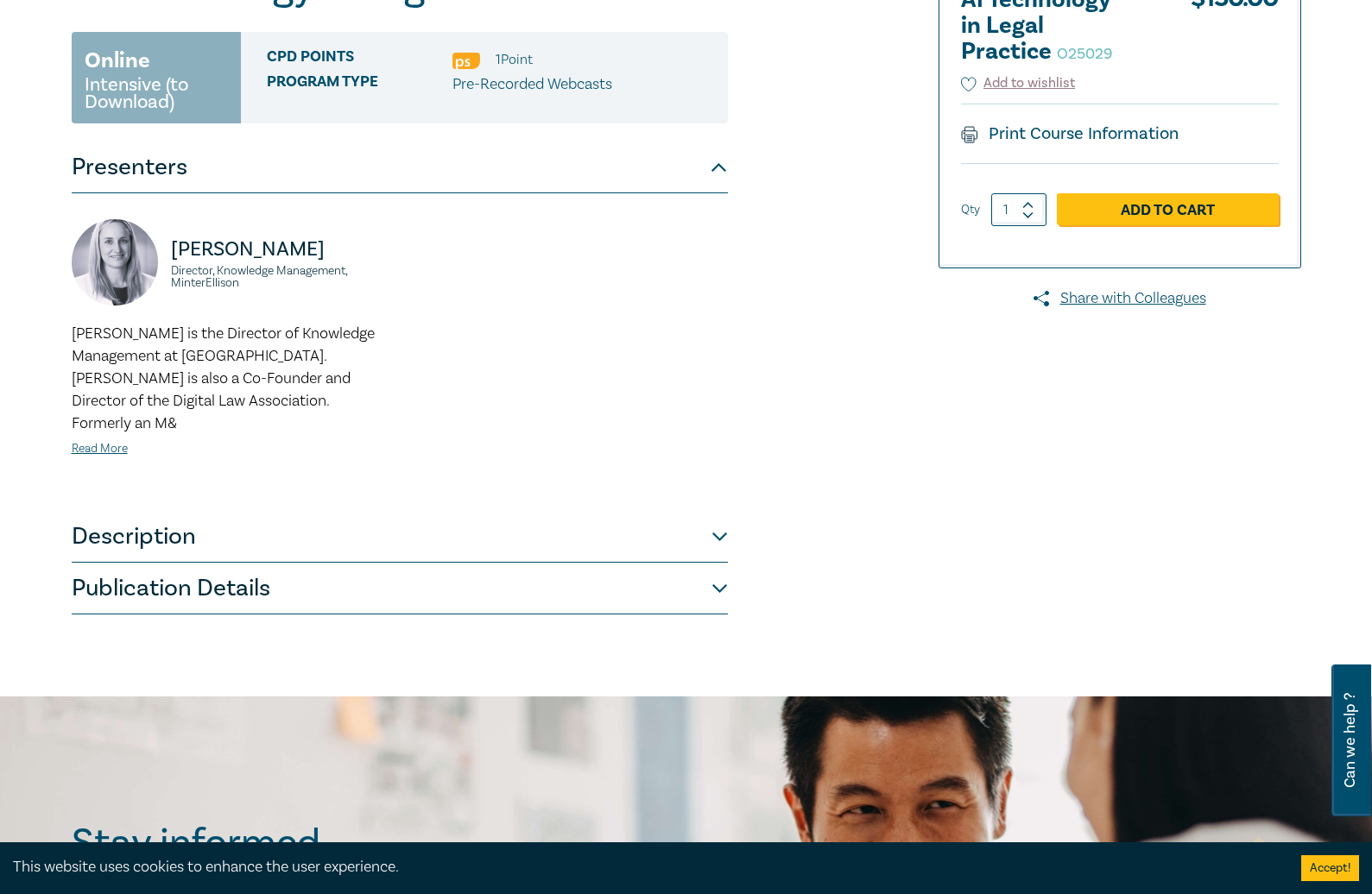
scroll to position [305, 0]
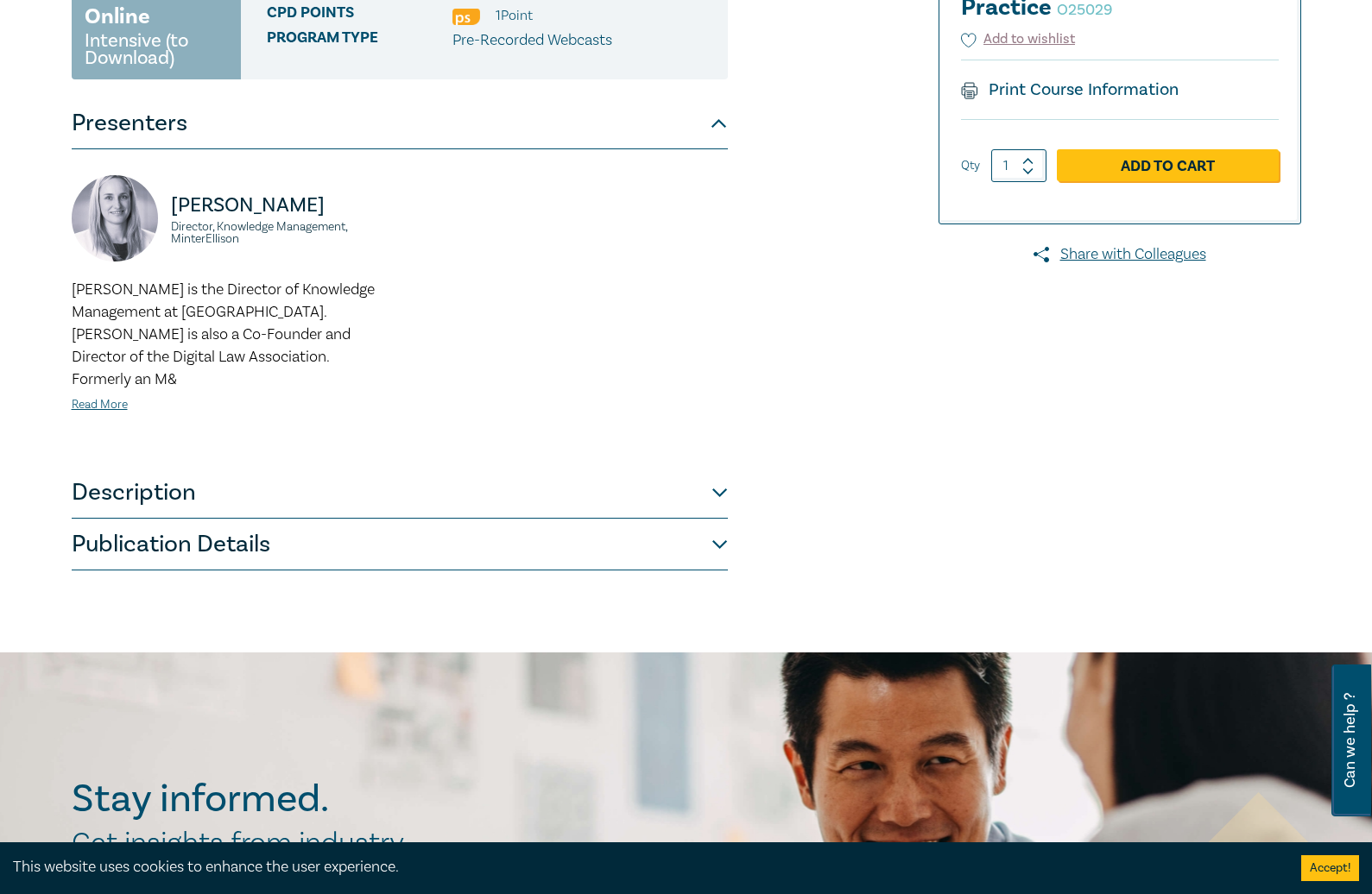
click at [447, 487] on button "Description" at bounding box center [400, 492] width 656 height 52
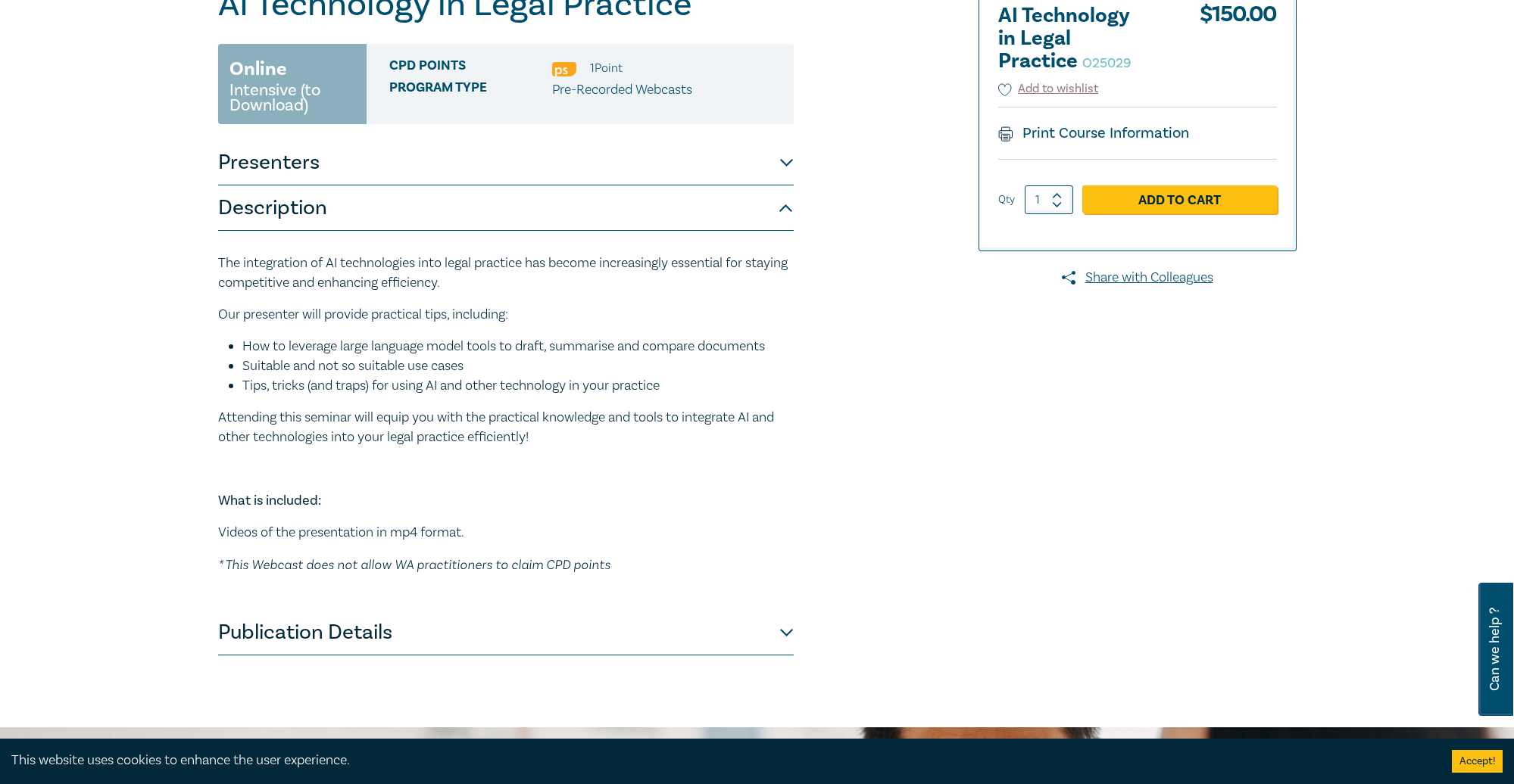
scroll to position [199, 0]
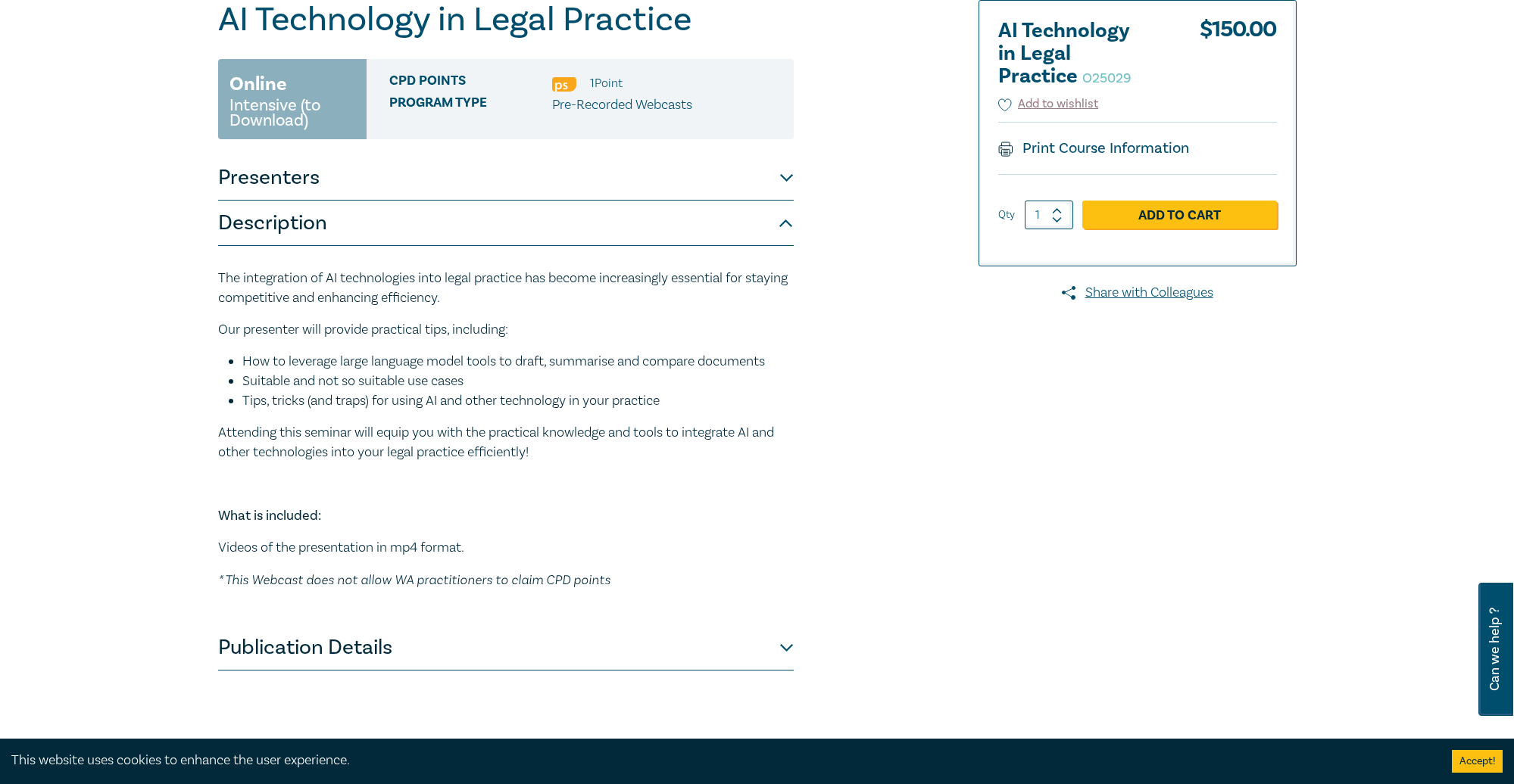
click at [573, 653] on button "Publication Details" at bounding box center [506, 648] width 575 height 46
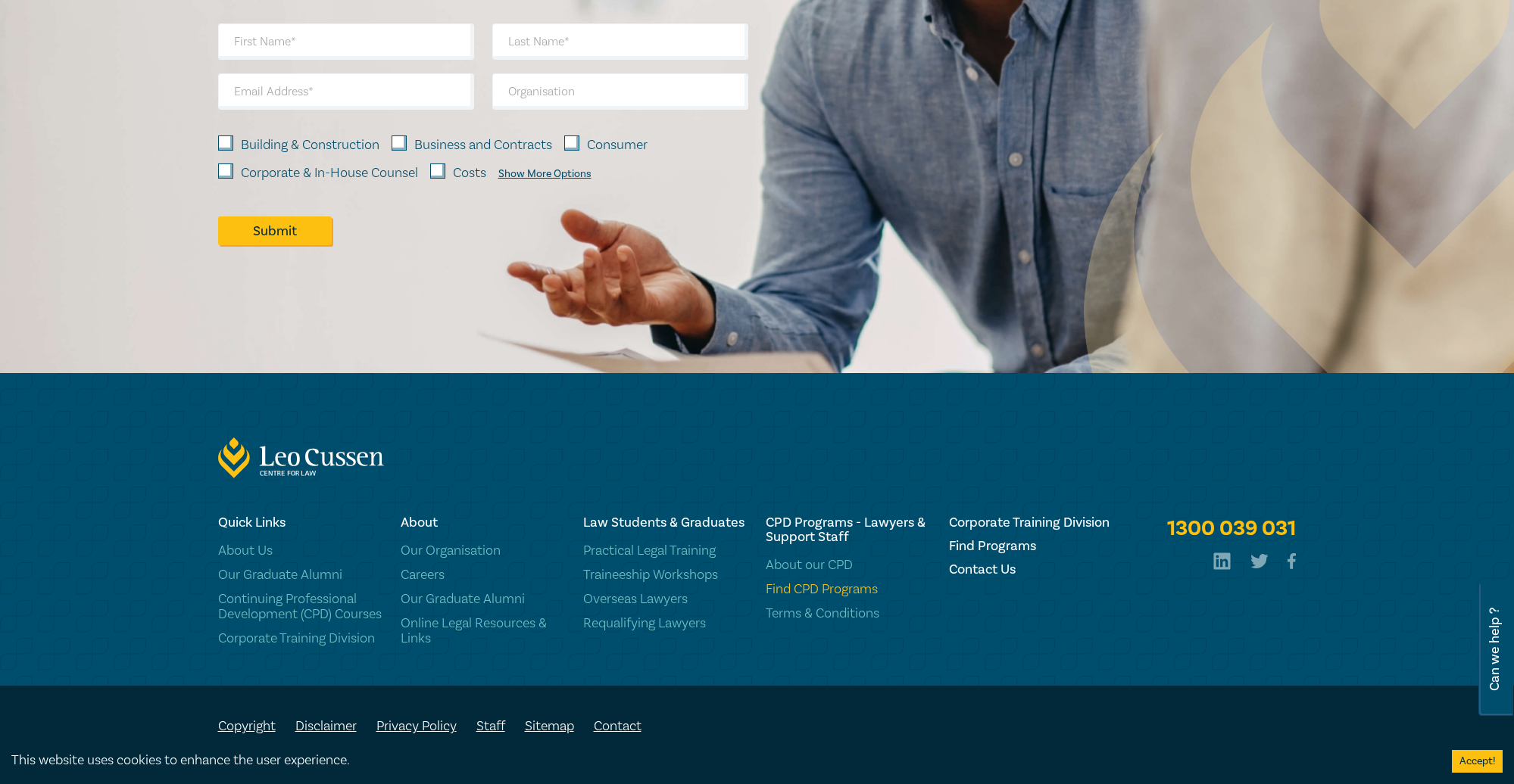
scroll to position [2, 0]
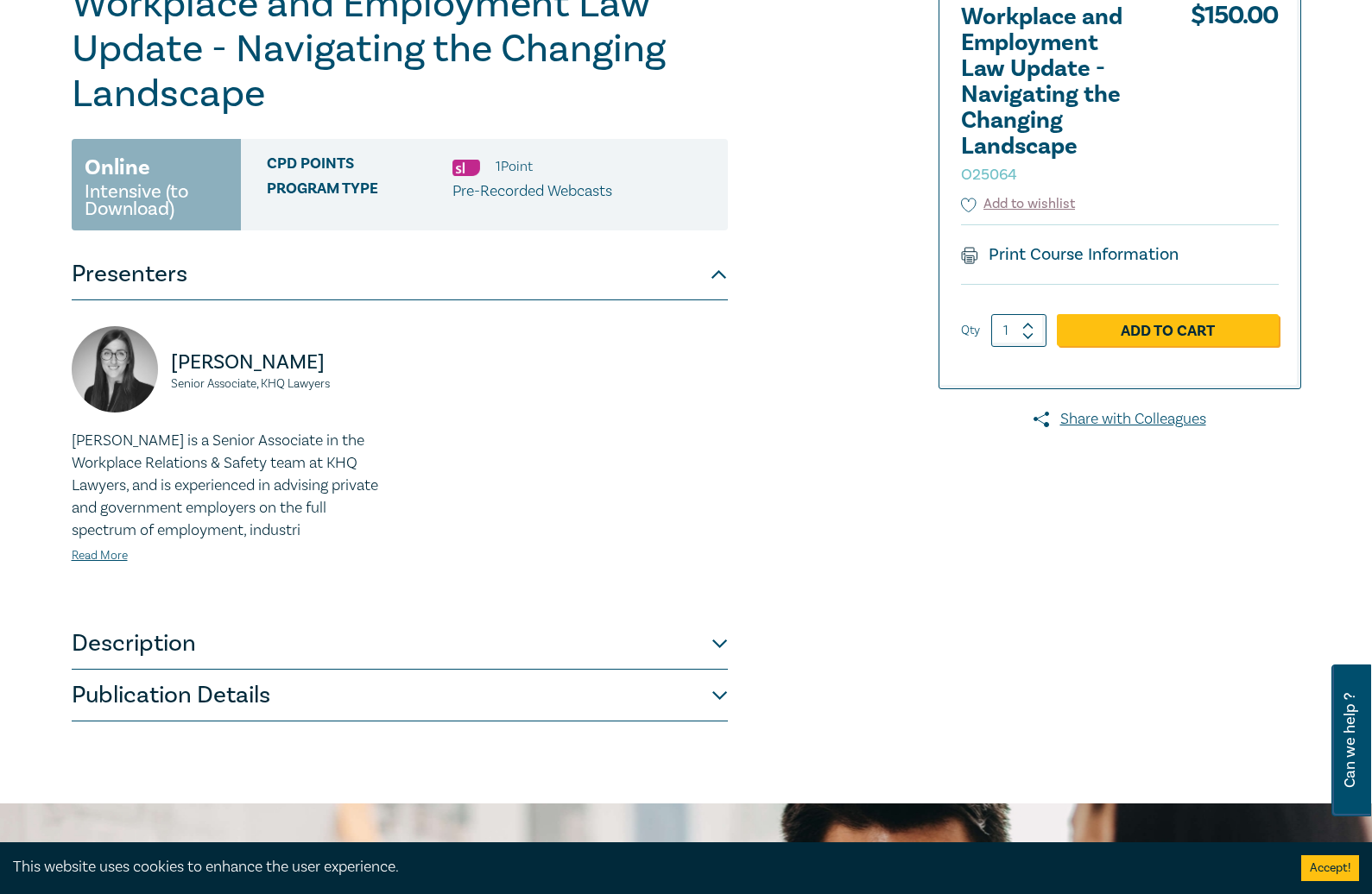
scroll to position [368, 0]
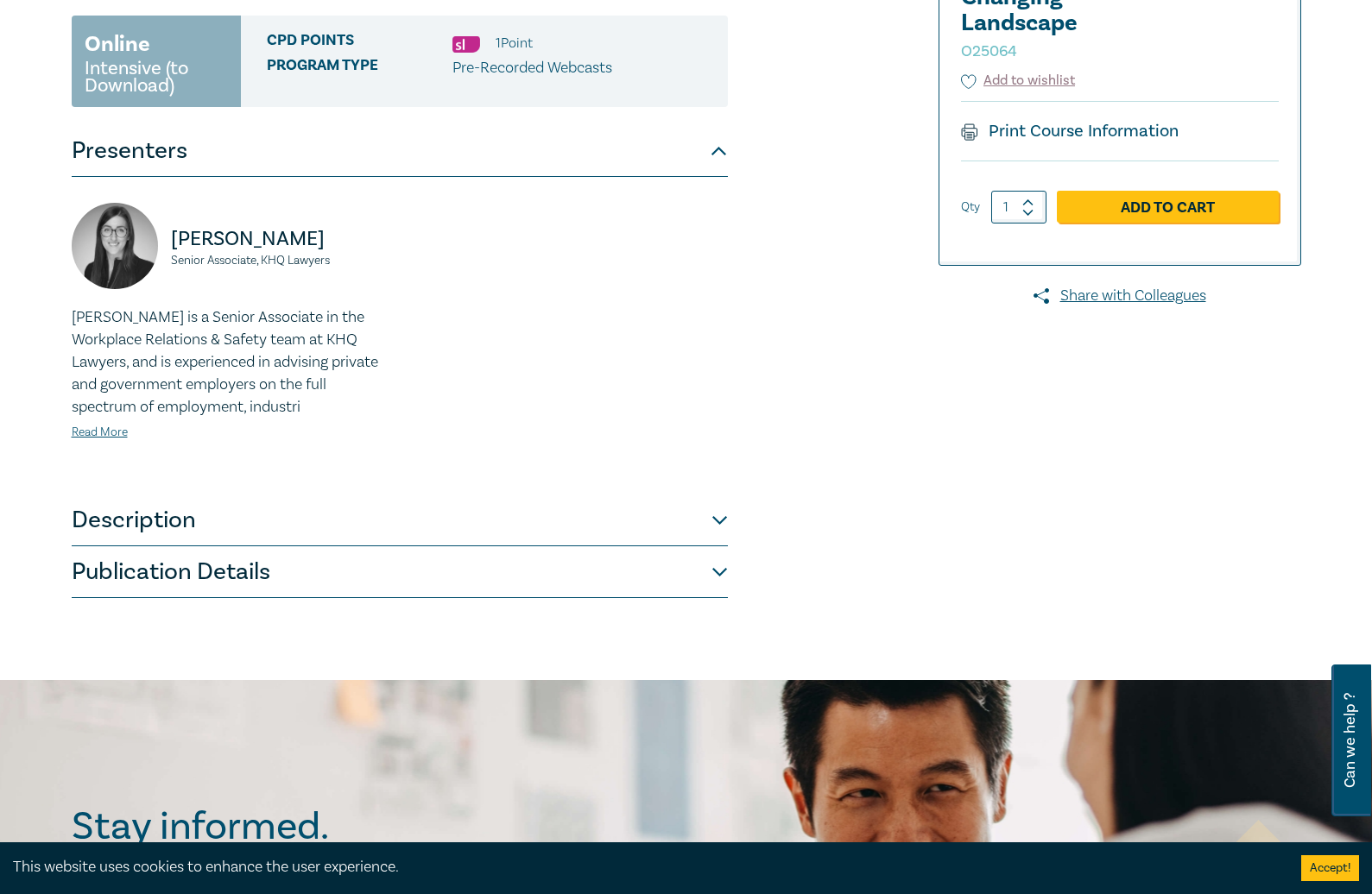
click at [592, 530] on button "Description" at bounding box center [400, 520] width 656 height 52
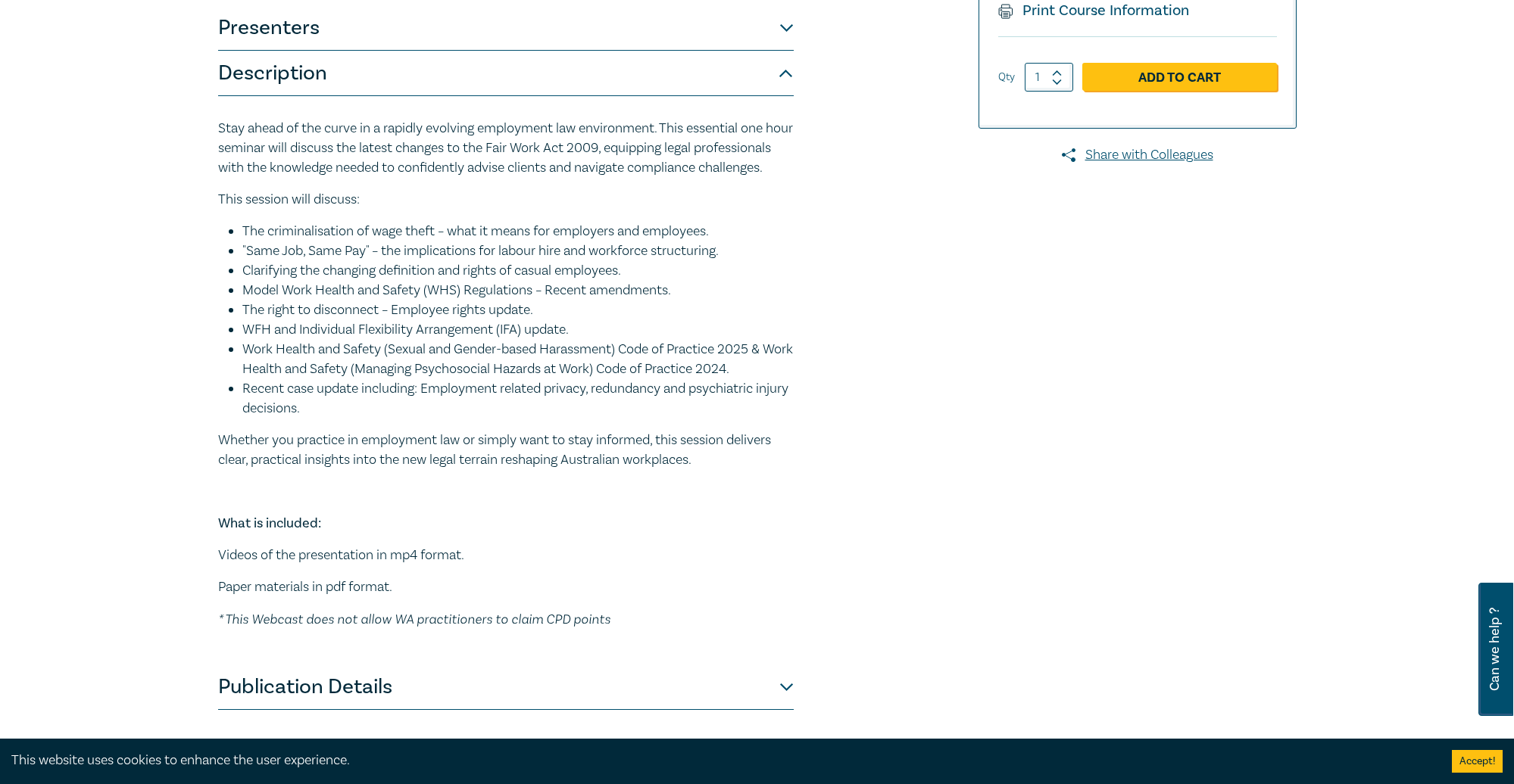
scroll to position [581, 0]
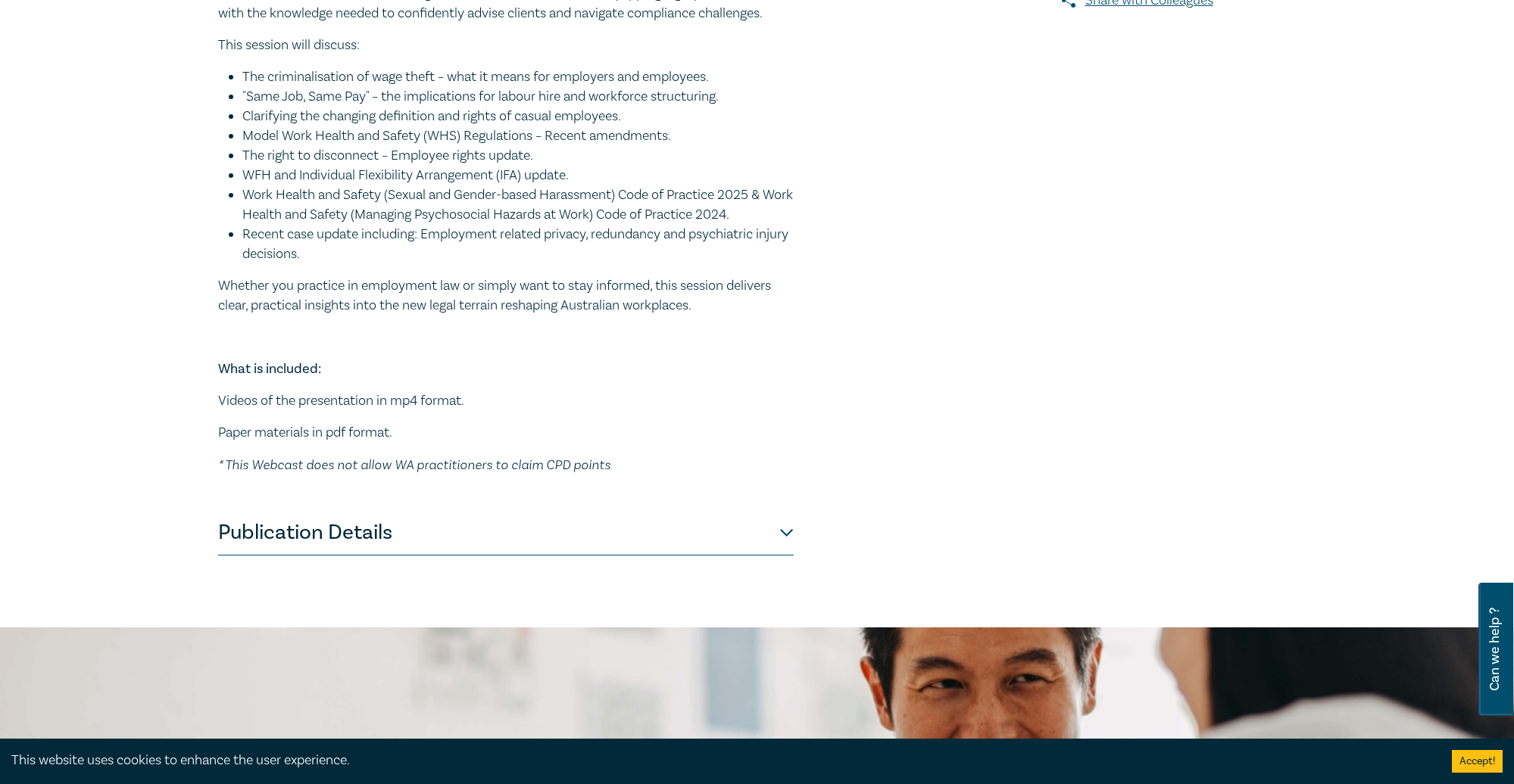
click at [554, 556] on button "Publication Details" at bounding box center [506, 533] width 575 height 46
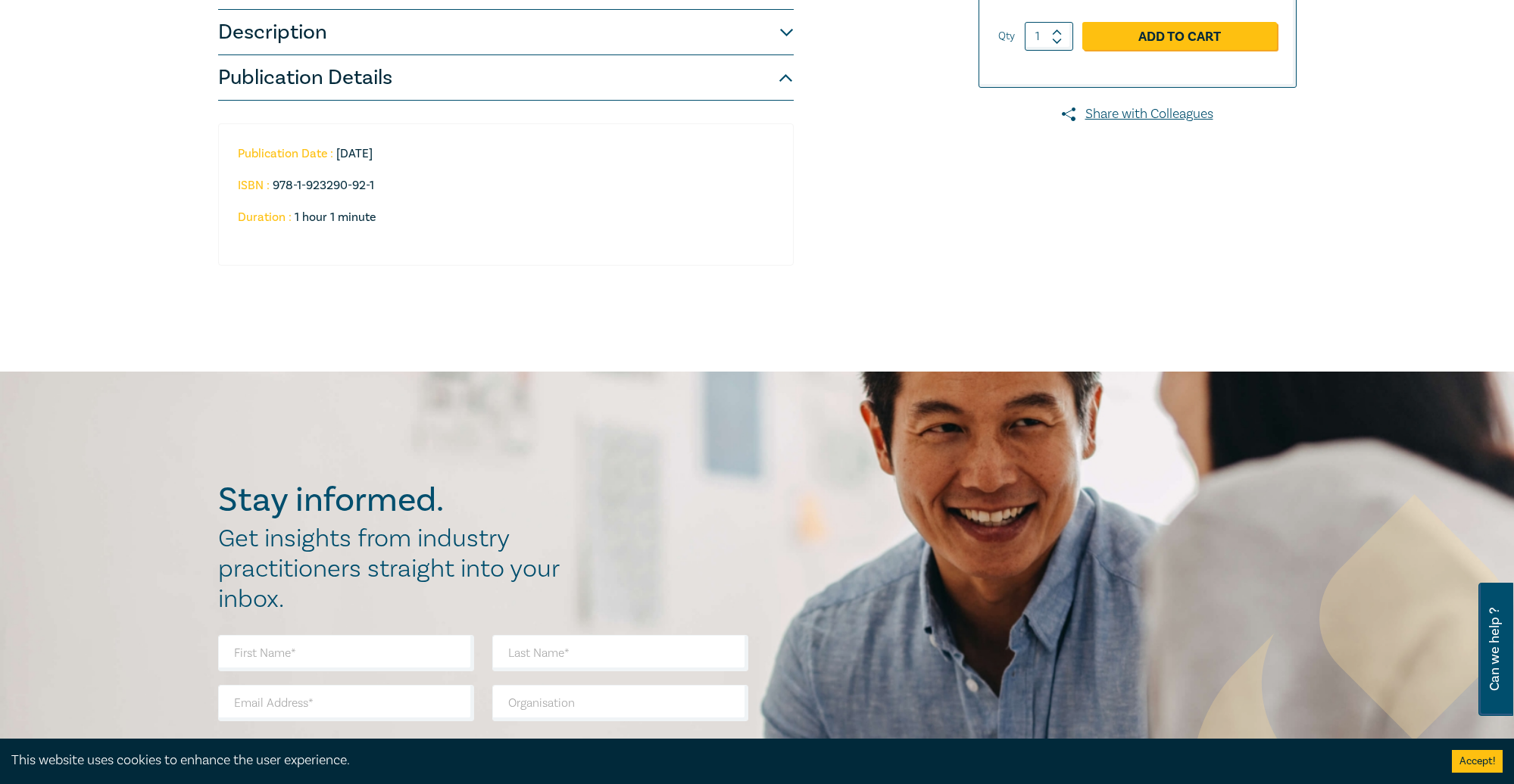
scroll to position [434, 0]
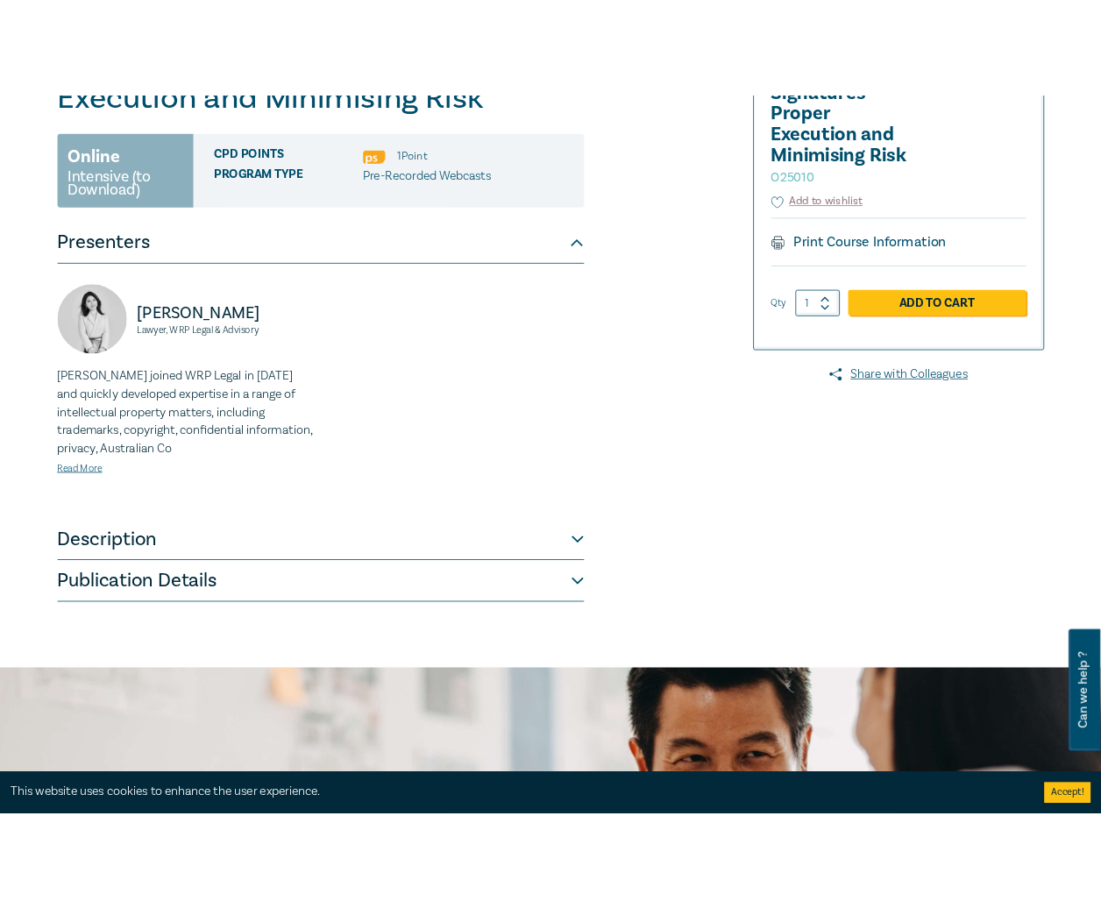
scroll to position [357, 0]
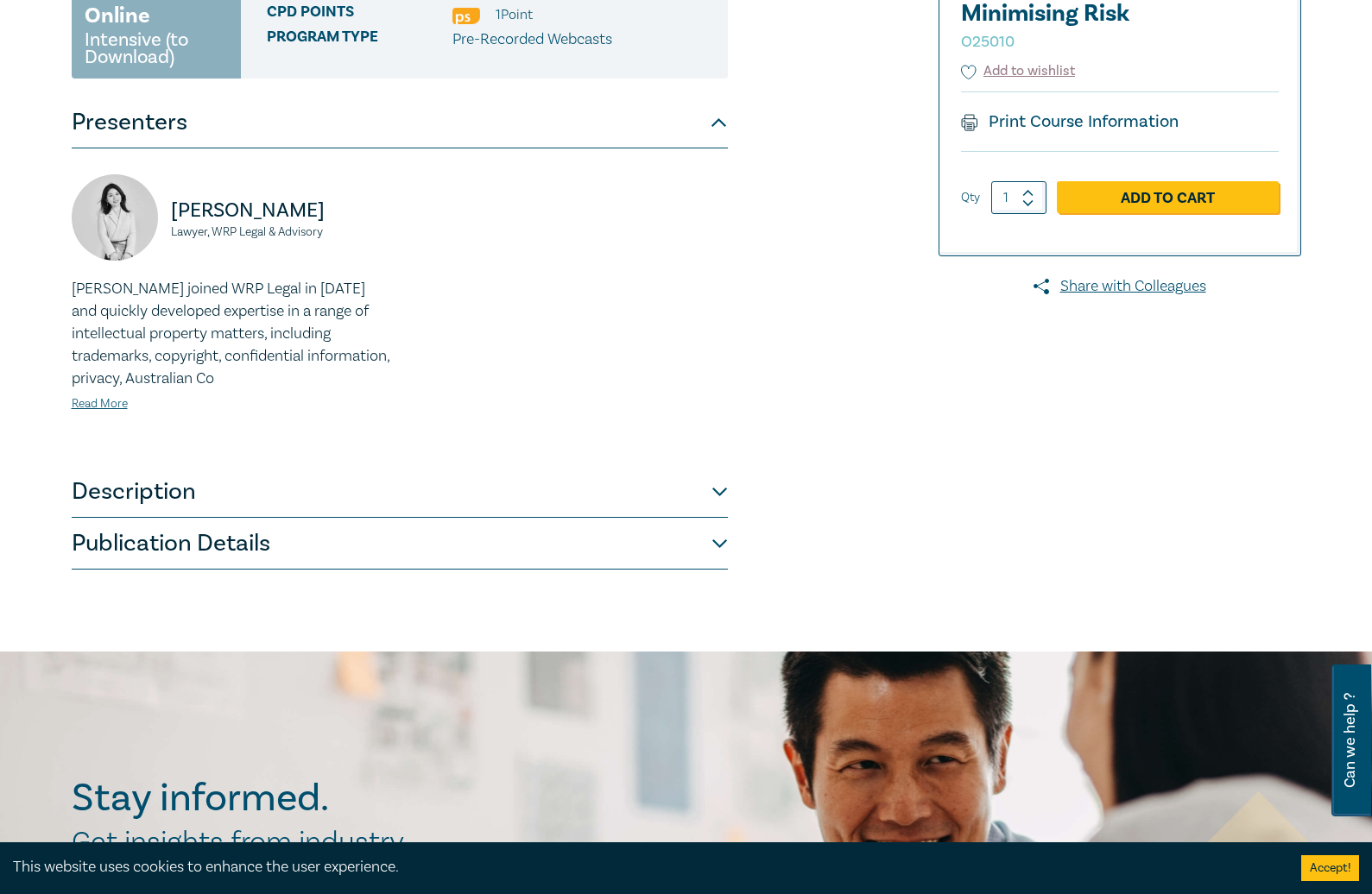
click at [555, 497] on button "Description" at bounding box center [400, 492] width 656 height 52
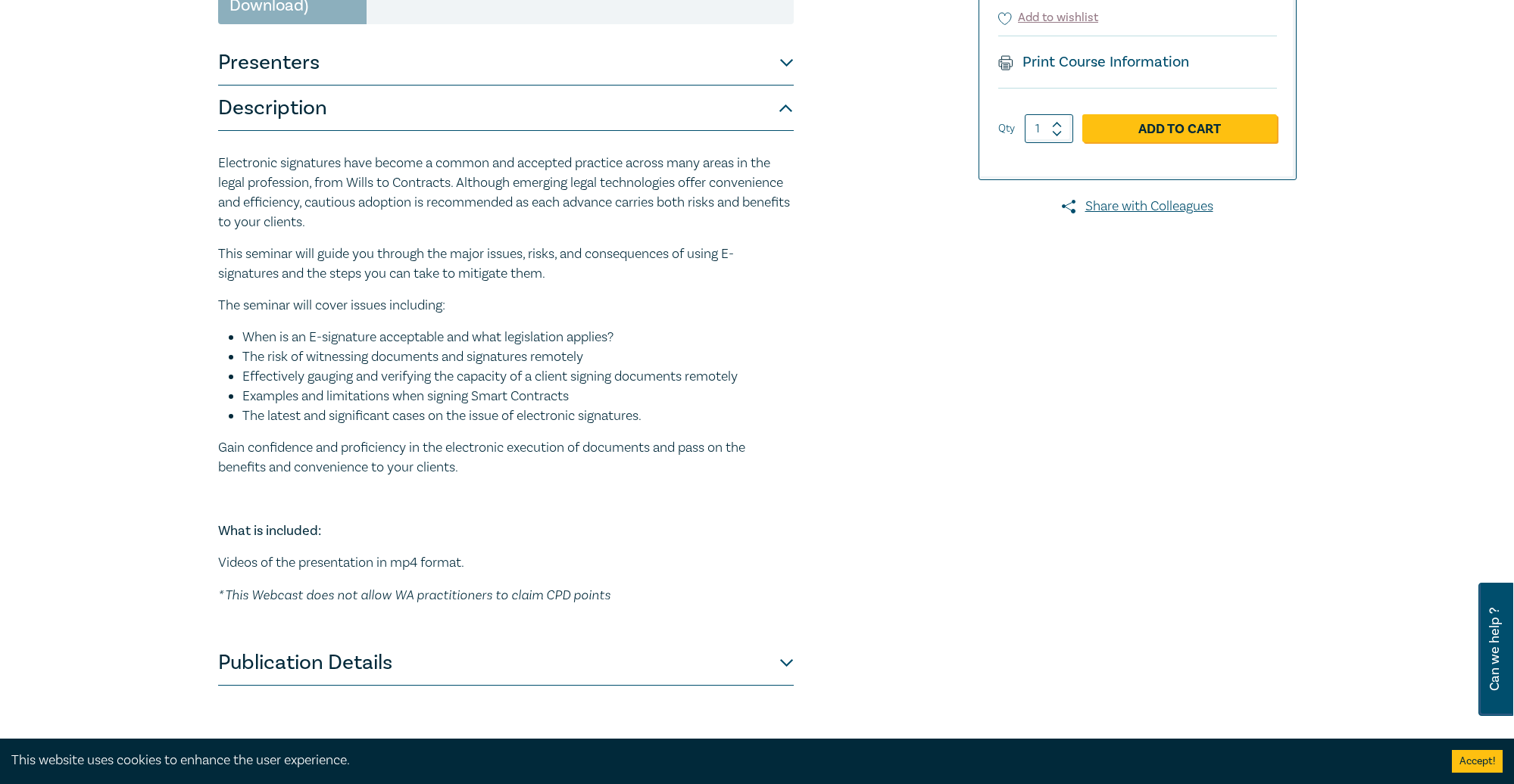
scroll to position [262, 0]
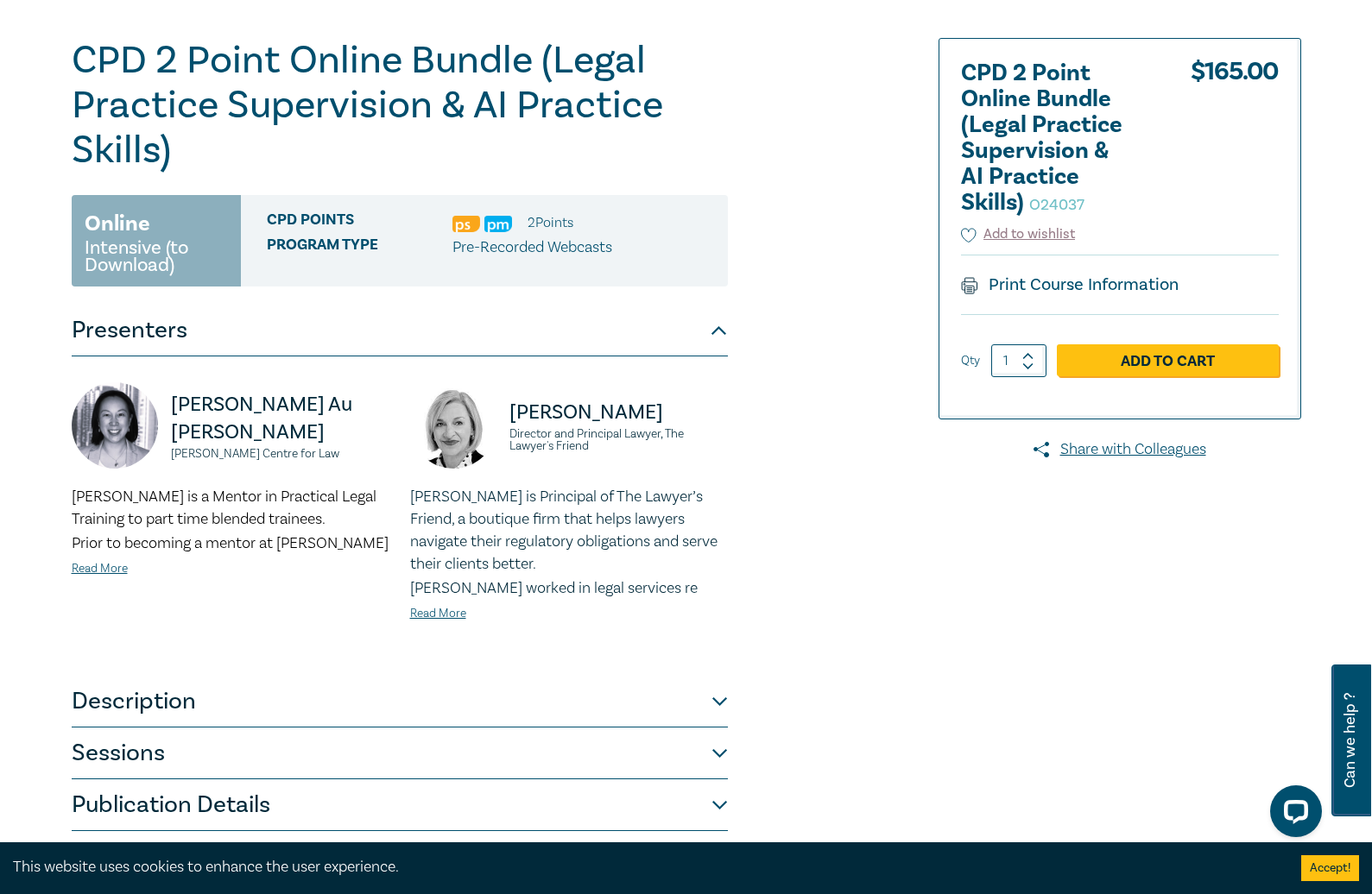
scroll to position [198, 0]
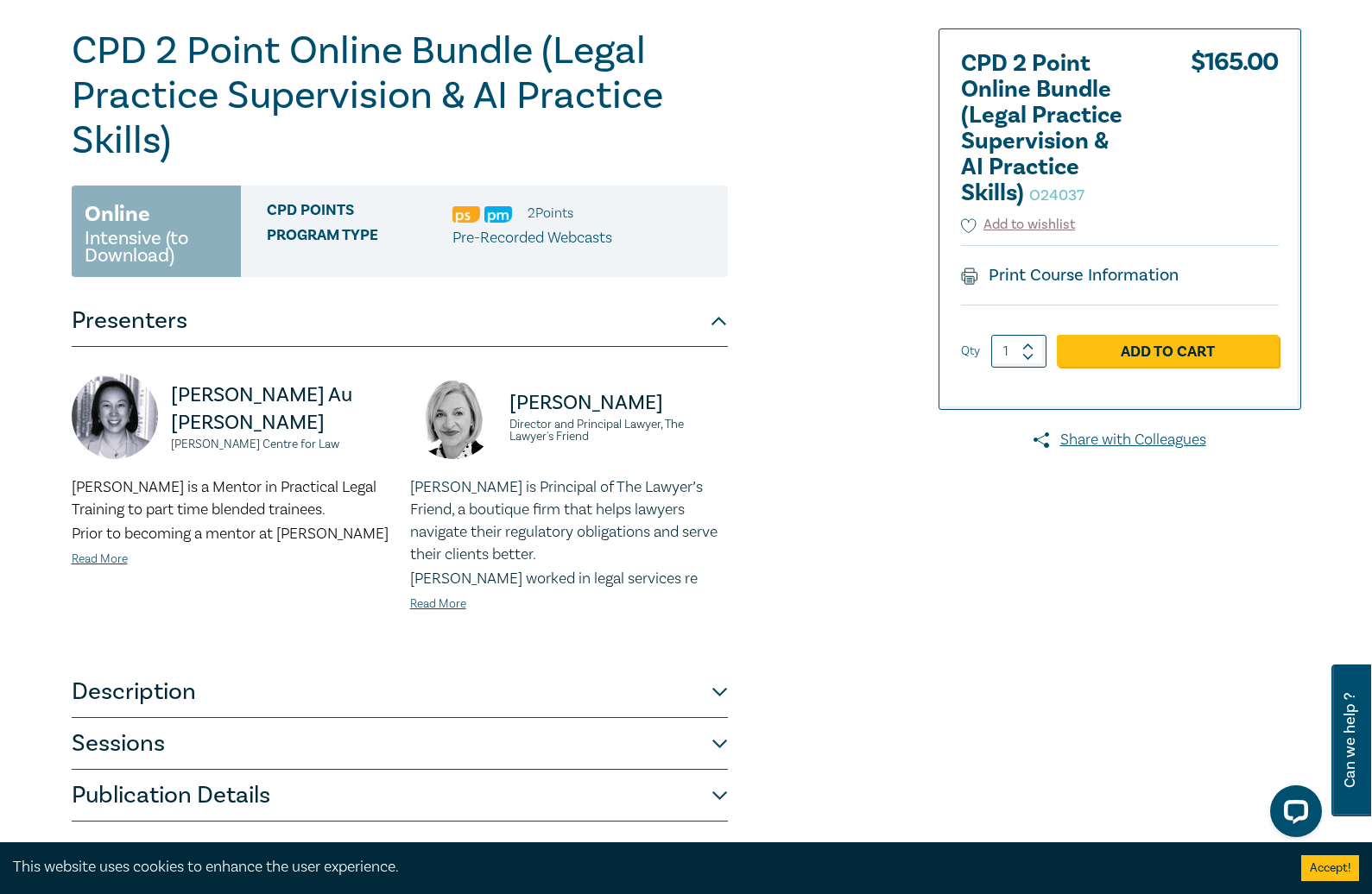
click at [201, 705] on button "Description" at bounding box center [400, 692] width 656 height 52
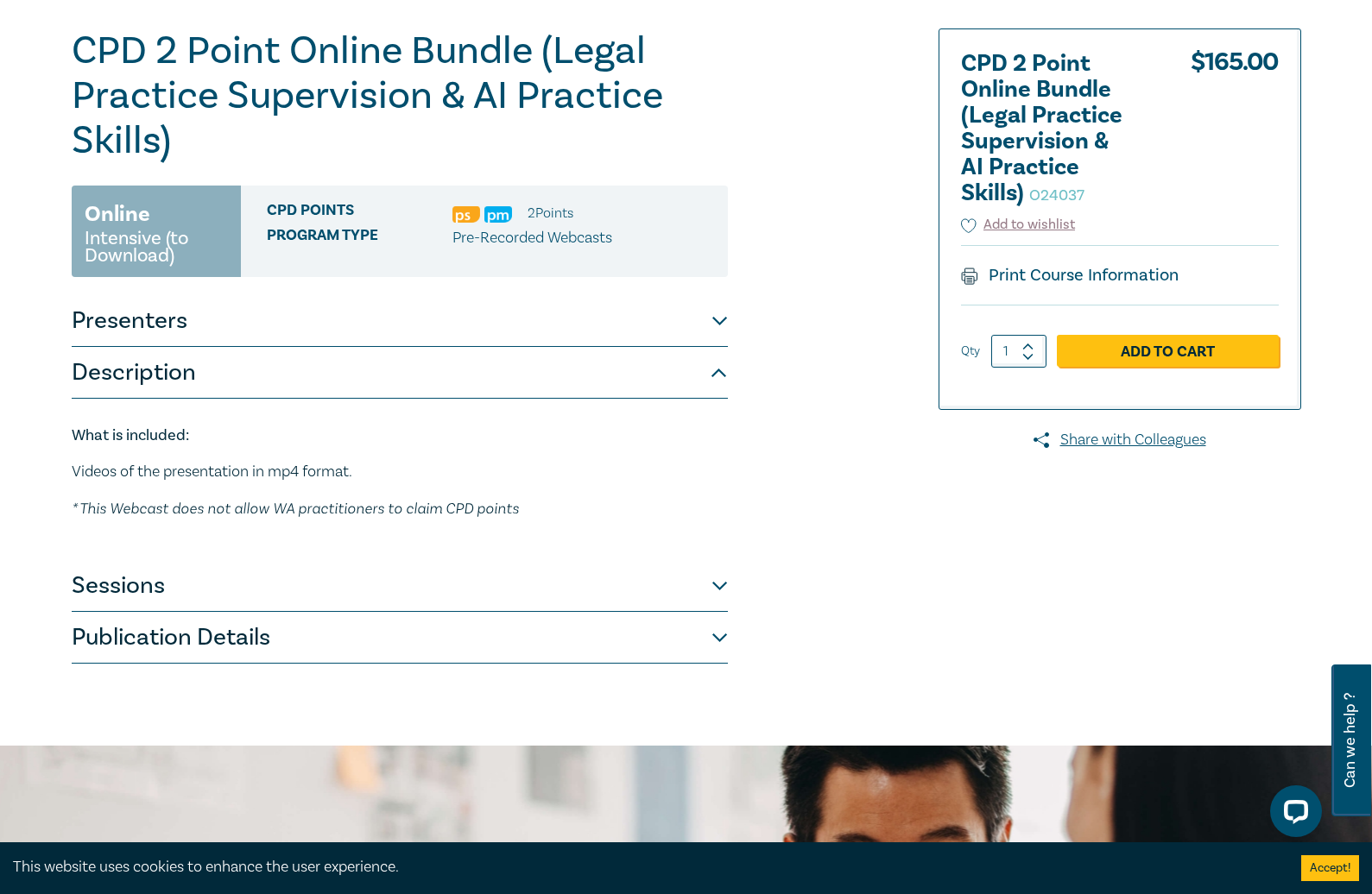
click at [242, 602] on button "Sessions" at bounding box center [400, 586] width 656 height 52
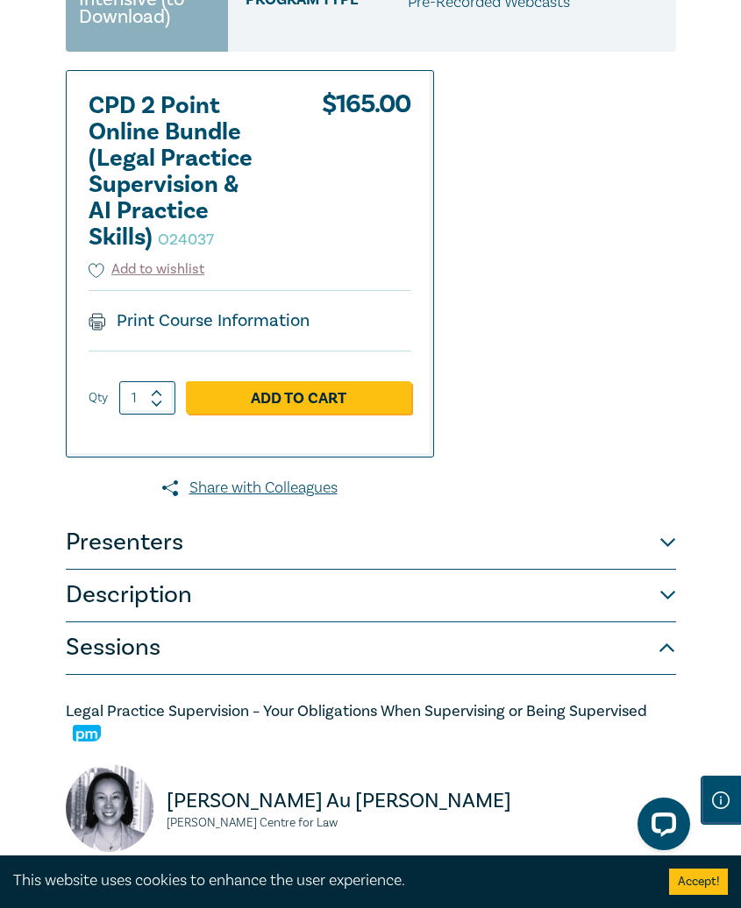
scroll to position [698, 0]
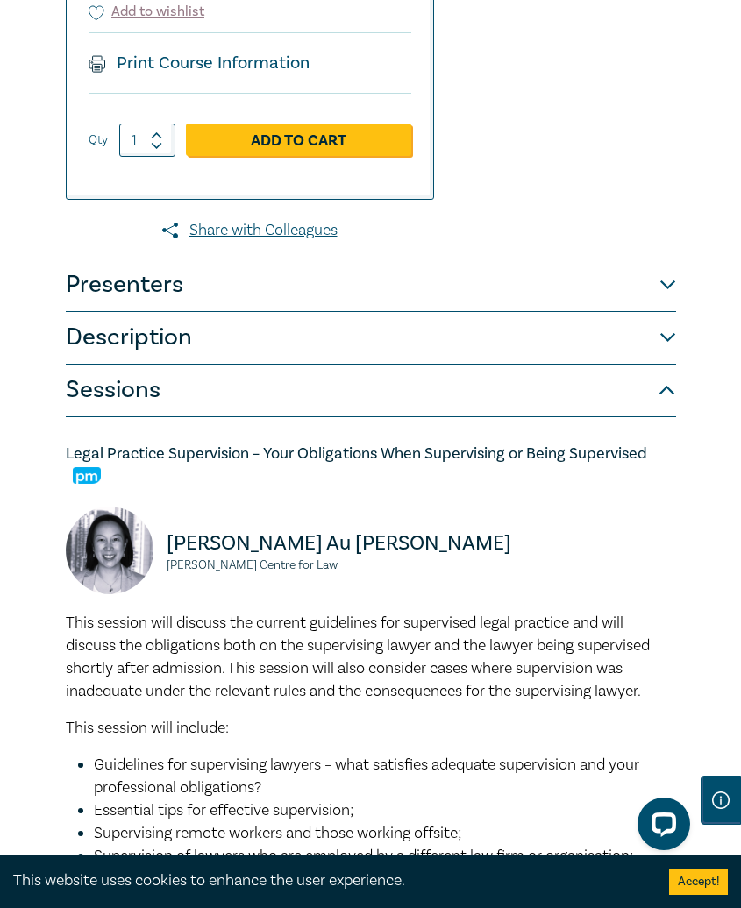
click at [495, 360] on button "Description" at bounding box center [371, 338] width 610 height 53
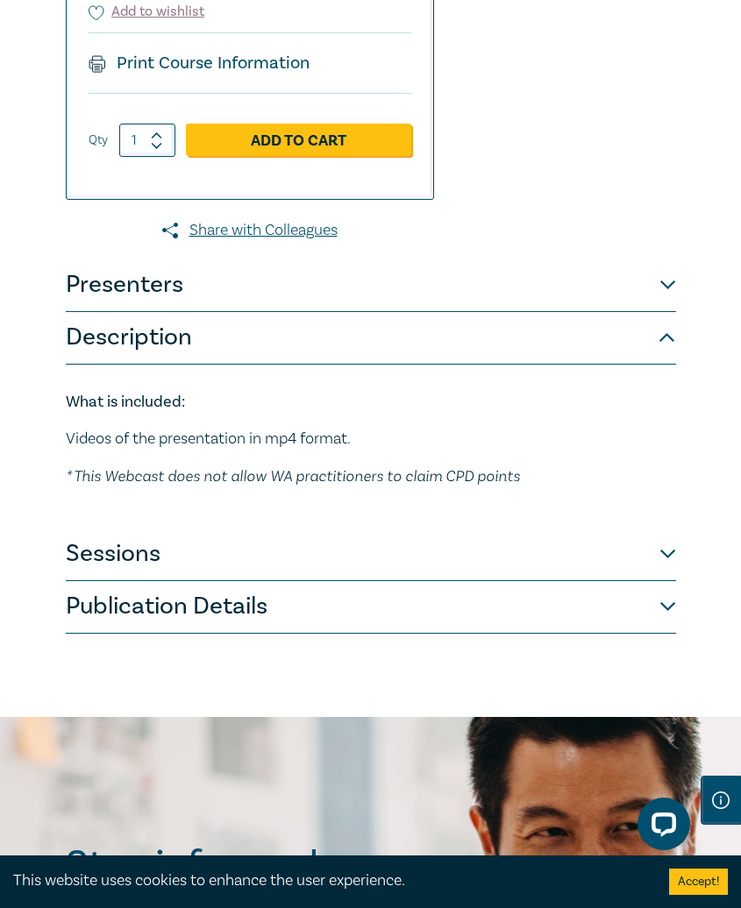
click at [488, 312] on button "Presenters" at bounding box center [371, 286] width 610 height 53
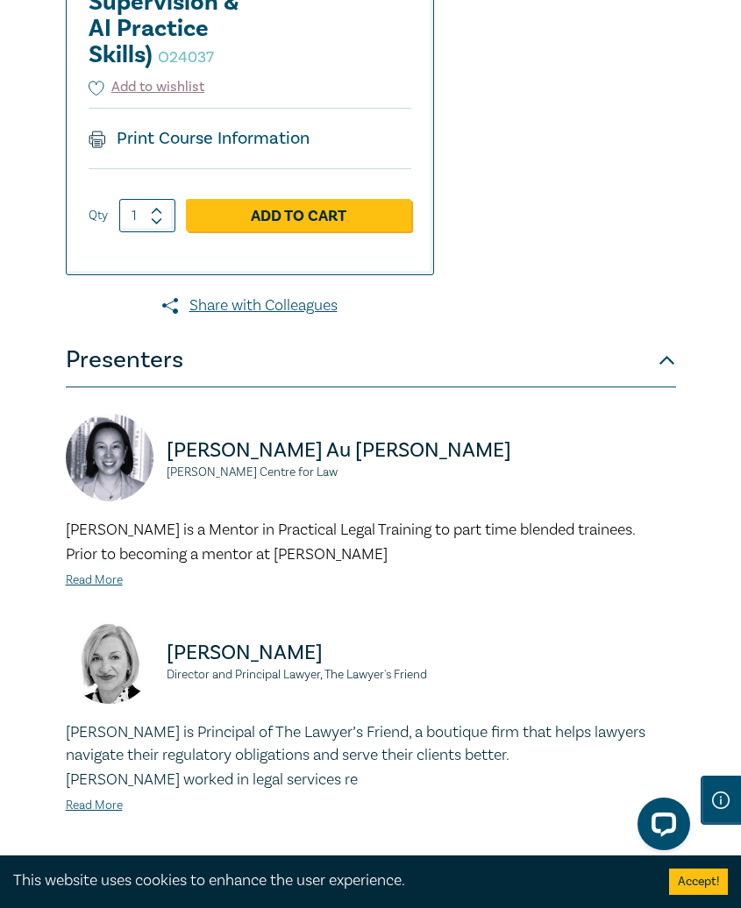
scroll to position [1004, 0]
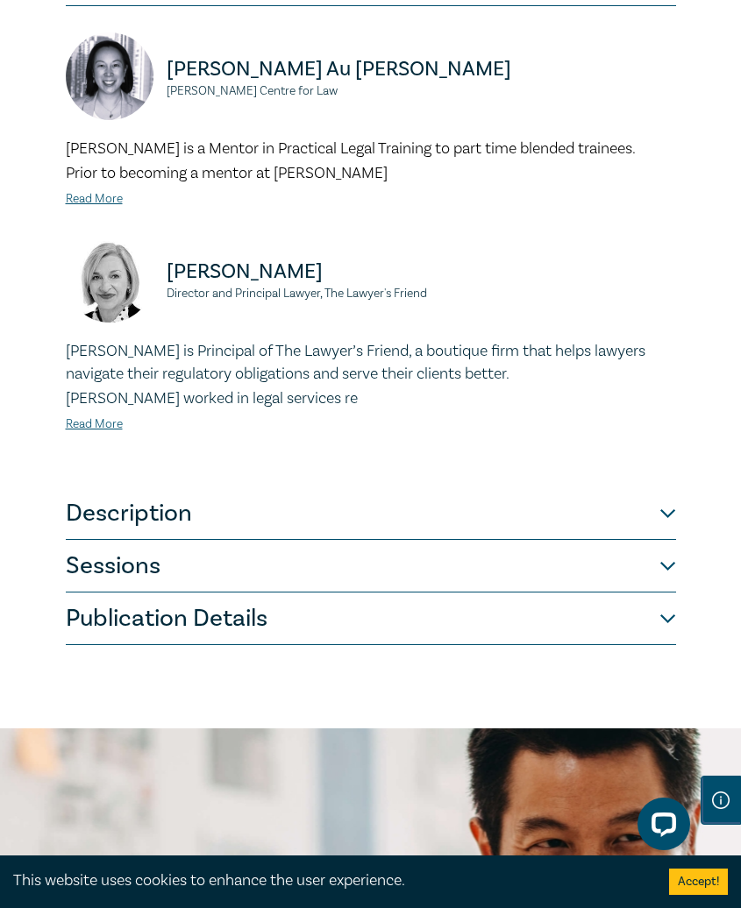
click at [259, 524] on button "Description" at bounding box center [371, 514] width 610 height 53
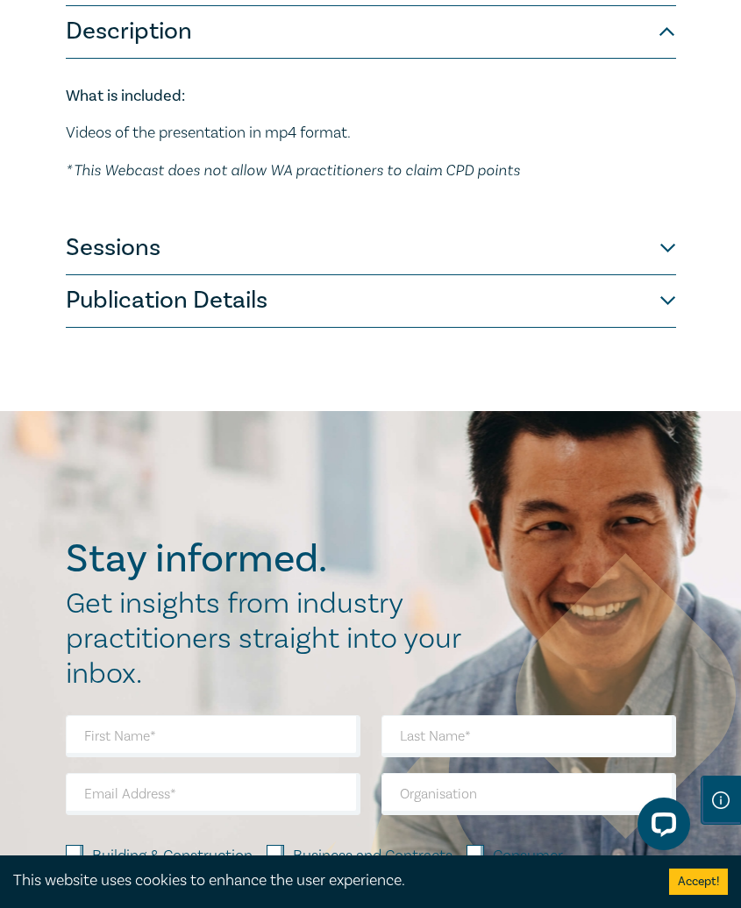
click at [213, 275] on button "Sessions" at bounding box center [371, 249] width 610 height 53
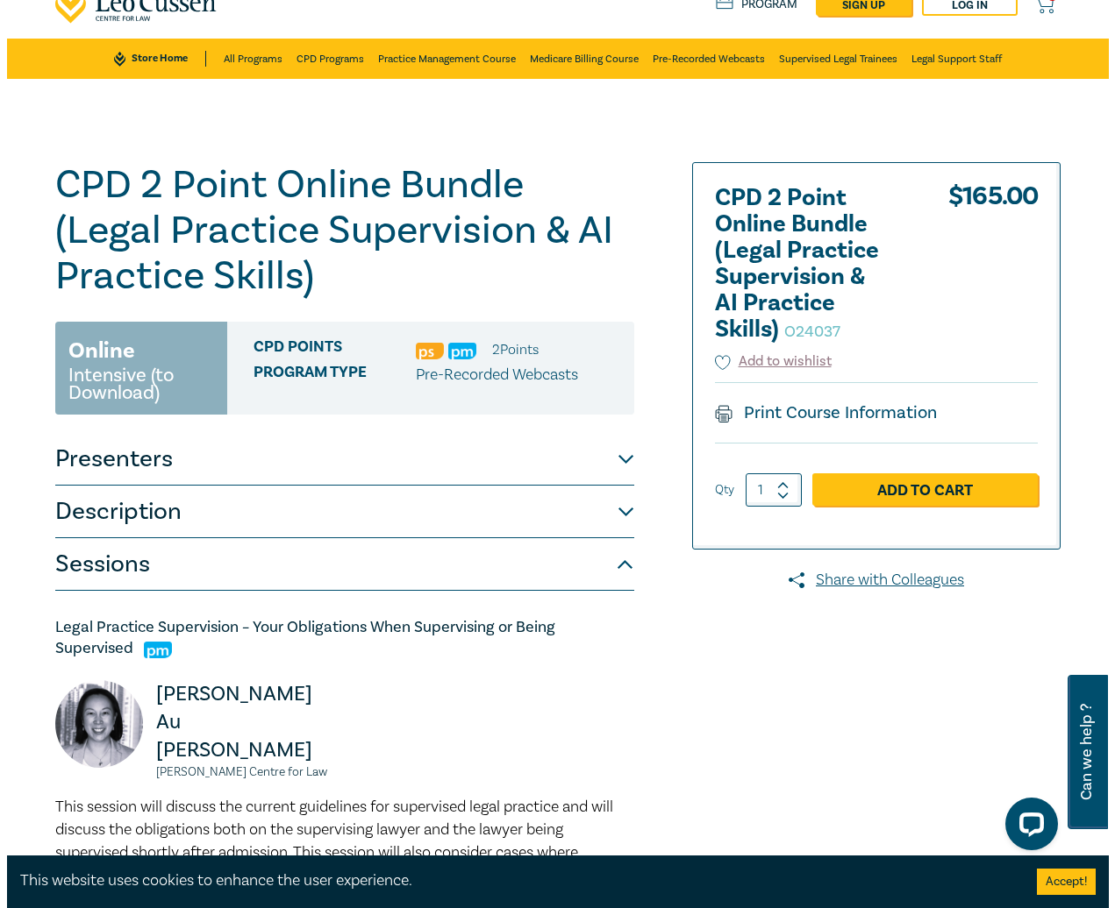
scroll to position [0, 0]
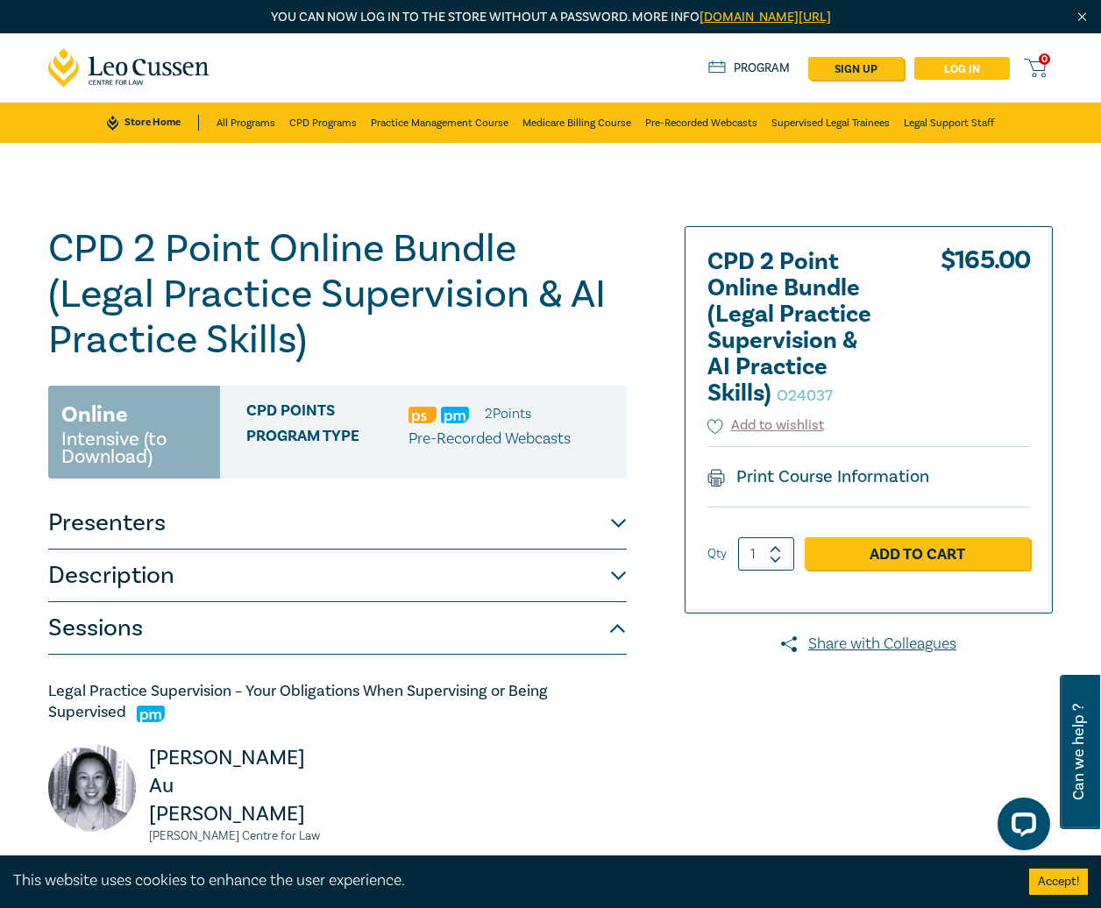
click at [971, 72] on link "Log in" at bounding box center [963, 68] width 96 height 23
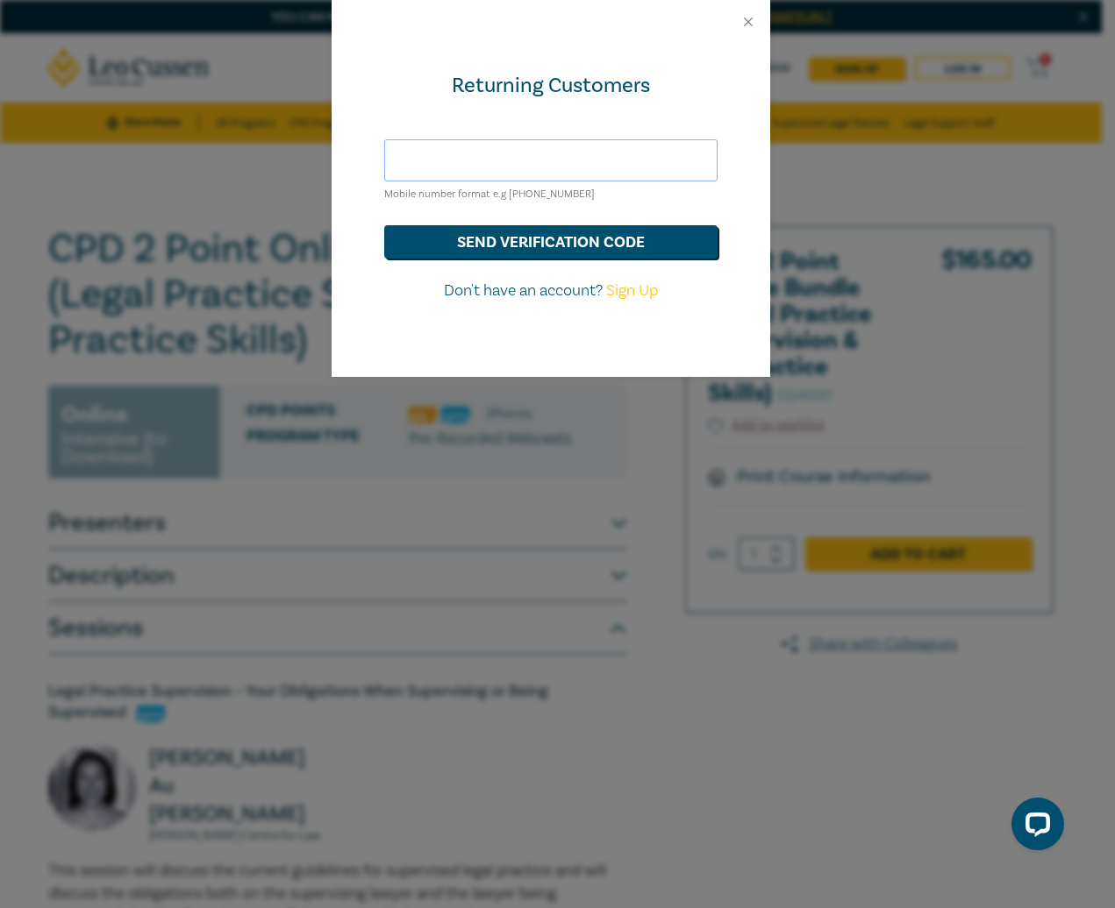
click at [548, 146] on input "text" at bounding box center [550, 160] width 333 height 42
click at [706, 61] on div "Returning Customers Mobile number format e.g [PHONE_NUMBER] send verification c…" at bounding box center [550, 210] width 438 height 333
click at [519, 159] on input "text" at bounding box center [550, 160] width 333 height 42
click at [602, 236] on button "send verification code" at bounding box center [550, 241] width 333 height 33
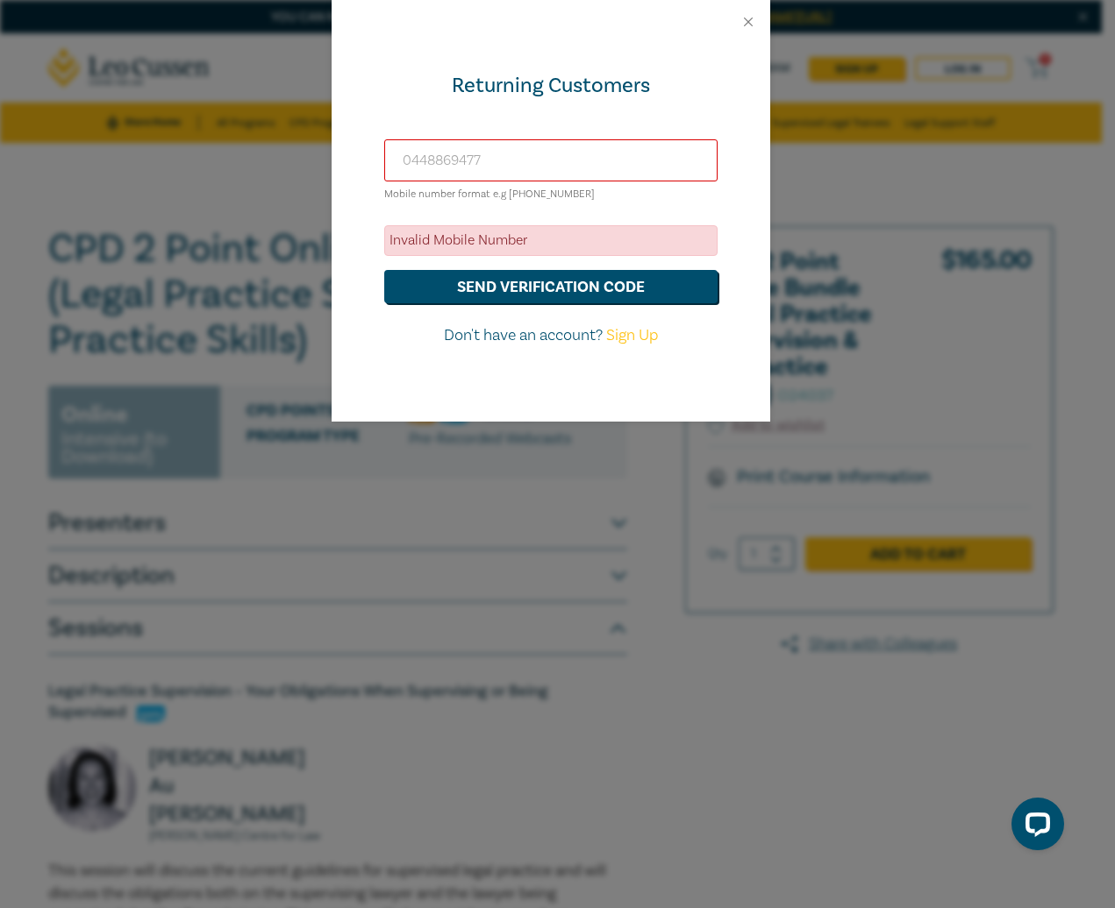
click at [408, 159] on input "0448869477" at bounding box center [550, 160] width 333 height 42
type input "+61448869477"
click at [590, 289] on button "send verification code" at bounding box center [550, 286] width 333 height 33
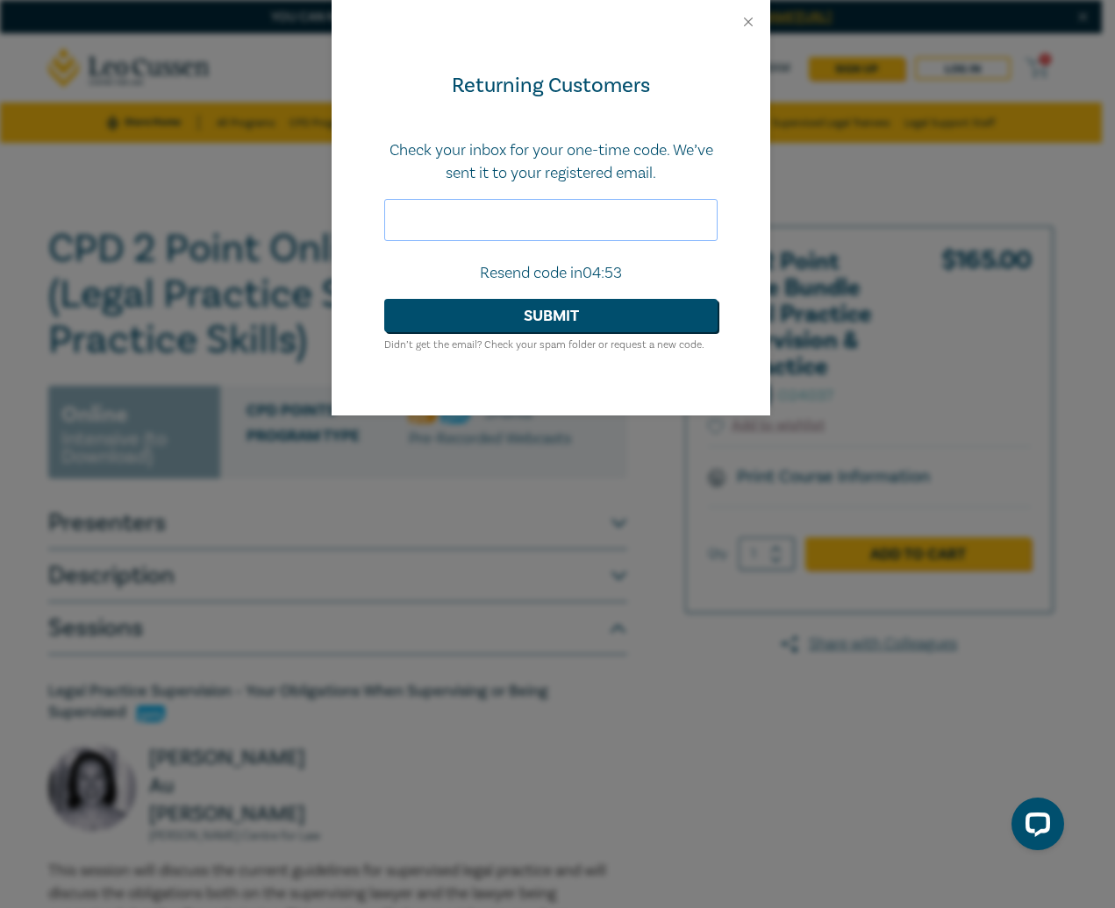
click at [576, 228] on input "text" at bounding box center [550, 220] width 333 height 42
paste input "229439"
type input "229439"
click at [576, 314] on button "Submit" at bounding box center [550, 315] width 333 height 33
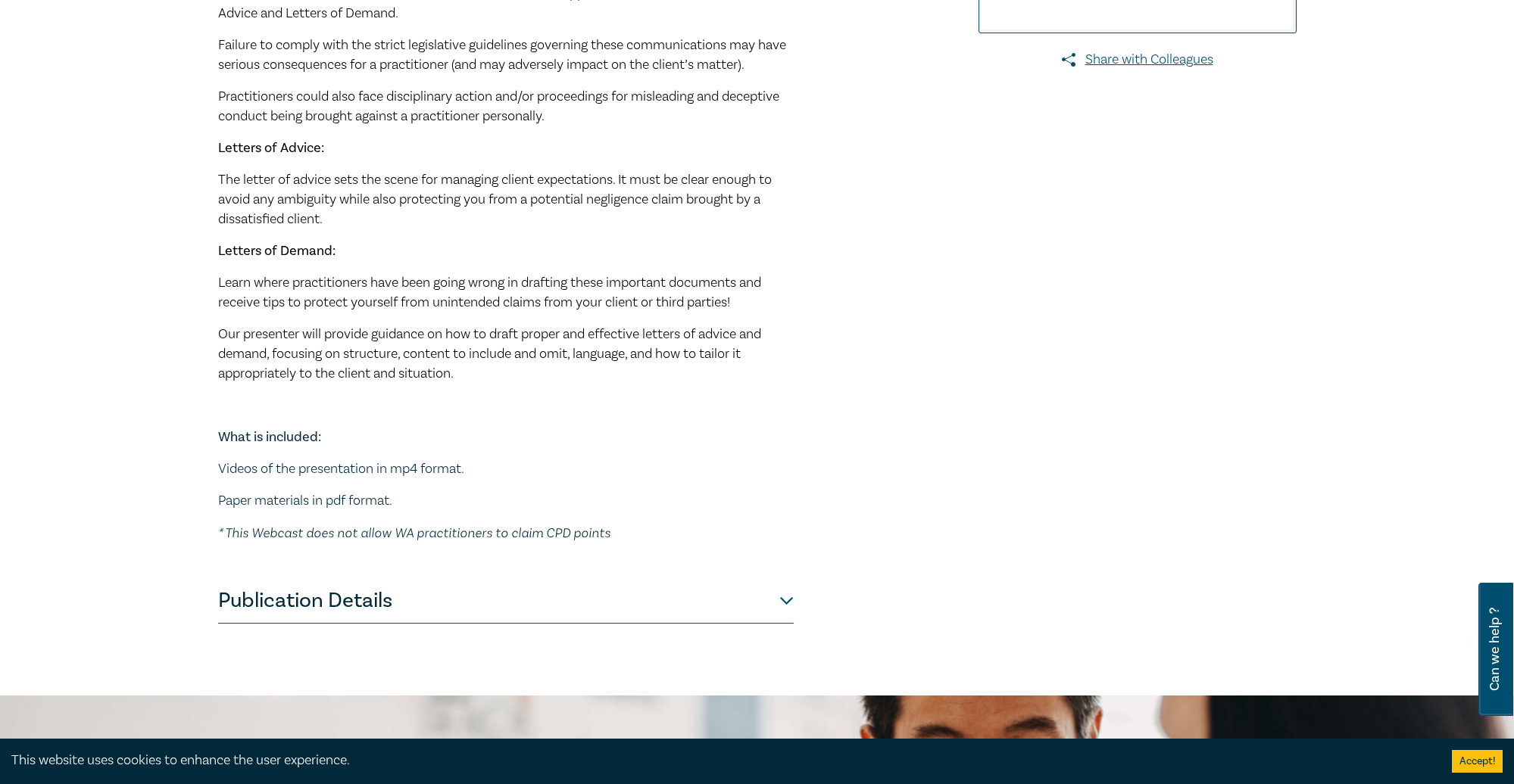
scroll to position [590, 0]
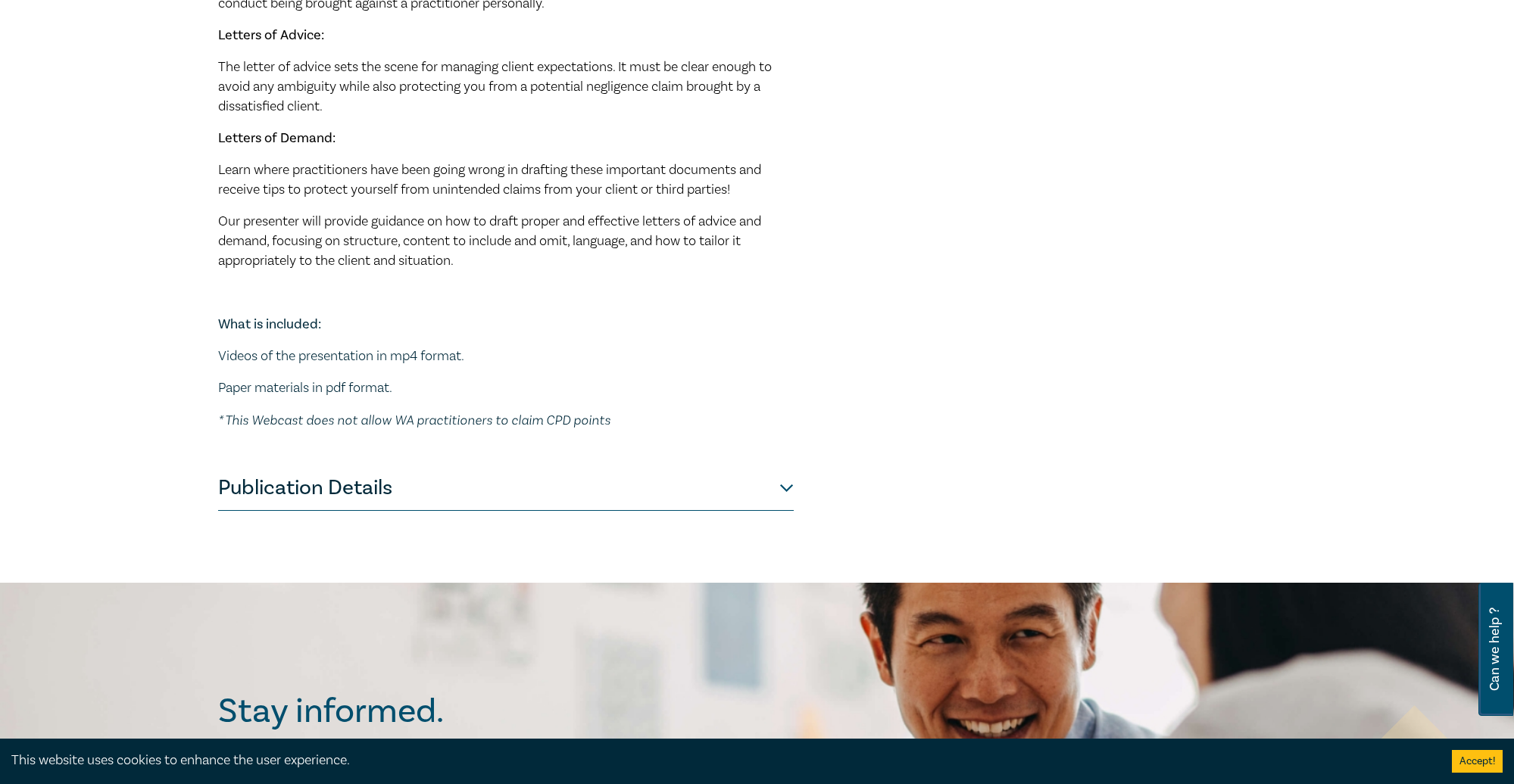
click at [653, 485] on button "Publication Details" at bounding box center [506, 488] width 575 height 46
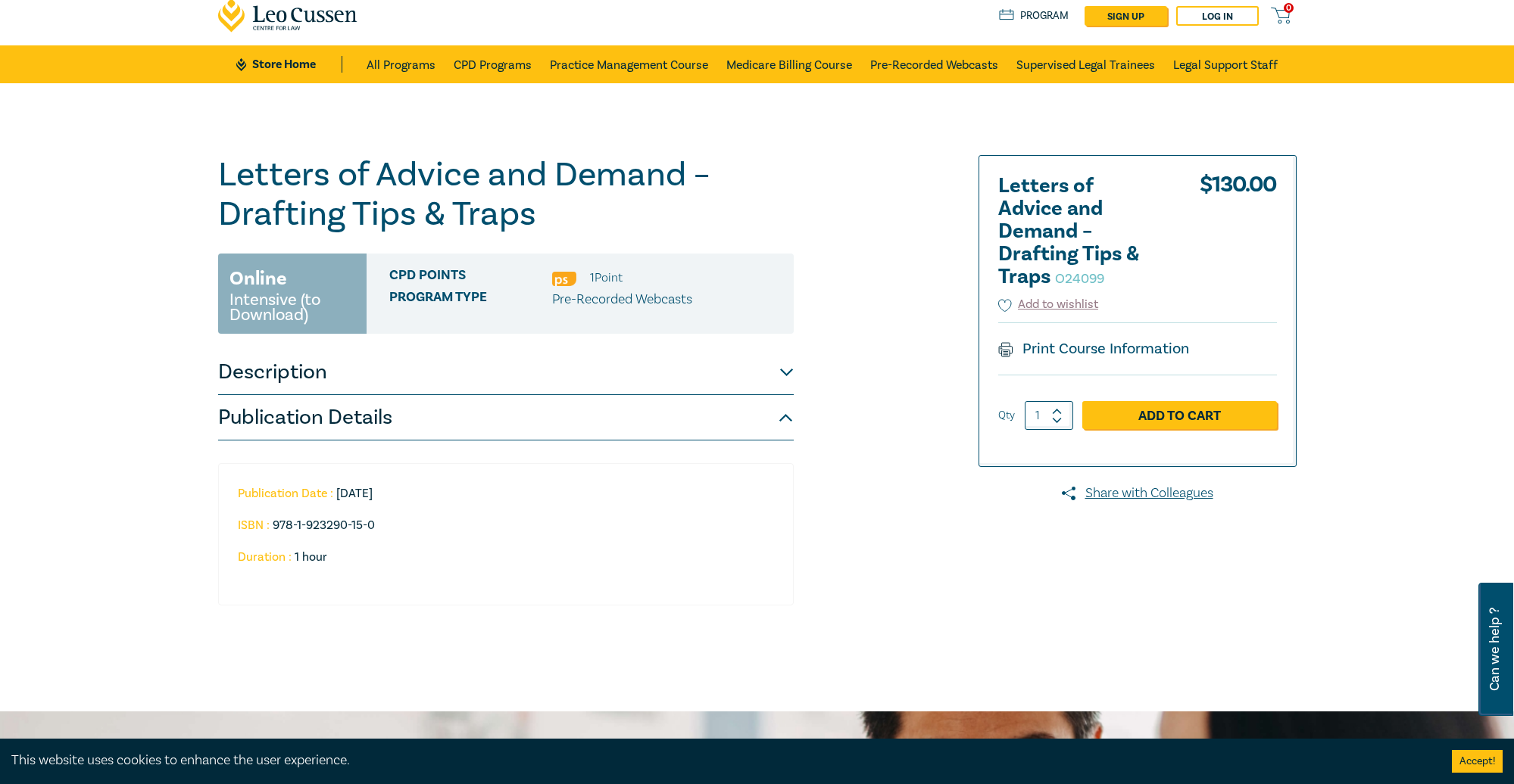
scroll to position [0, 0]
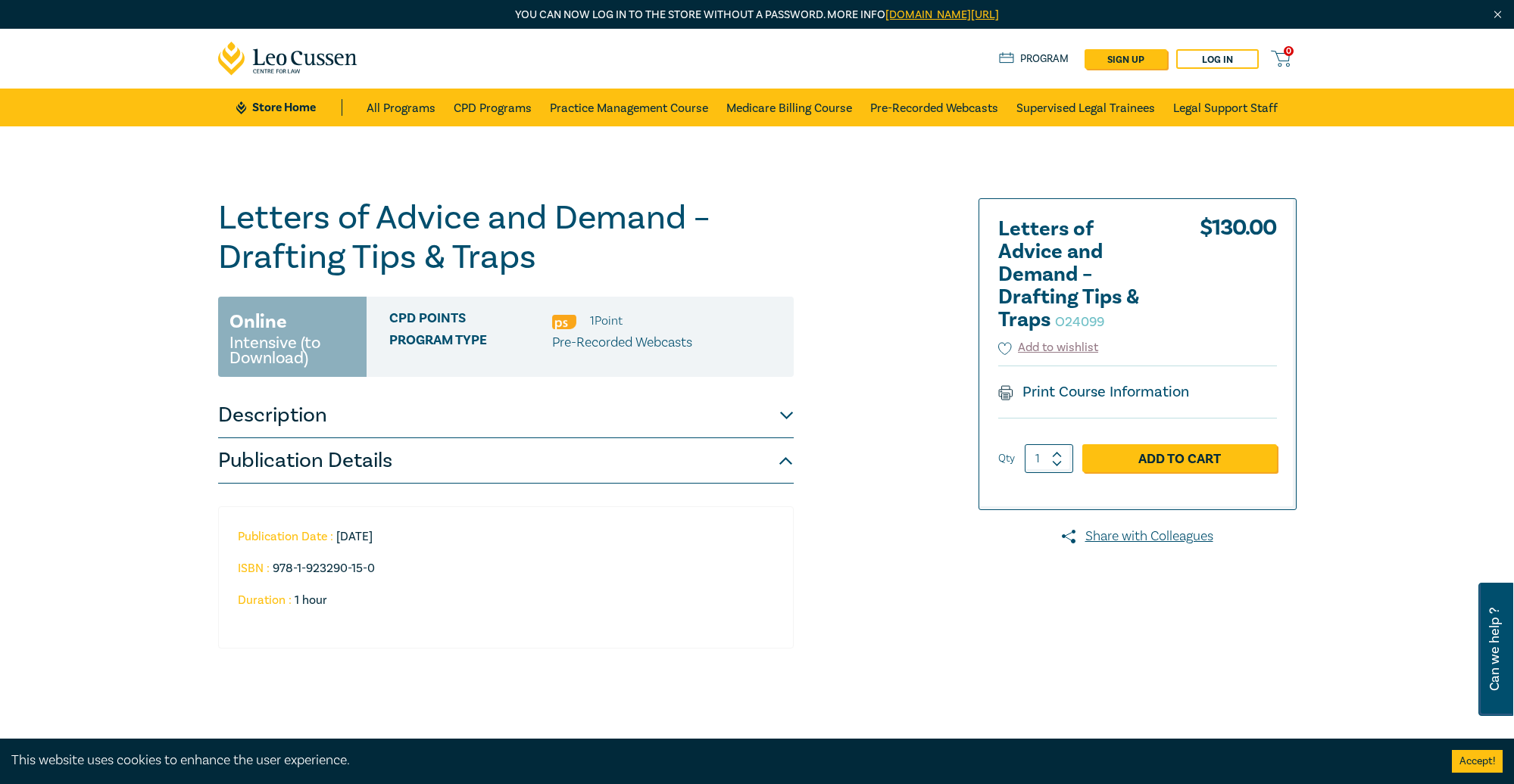
click at [668, 423] on button "Description" at bounding box center [506, 415] width 575 height 46
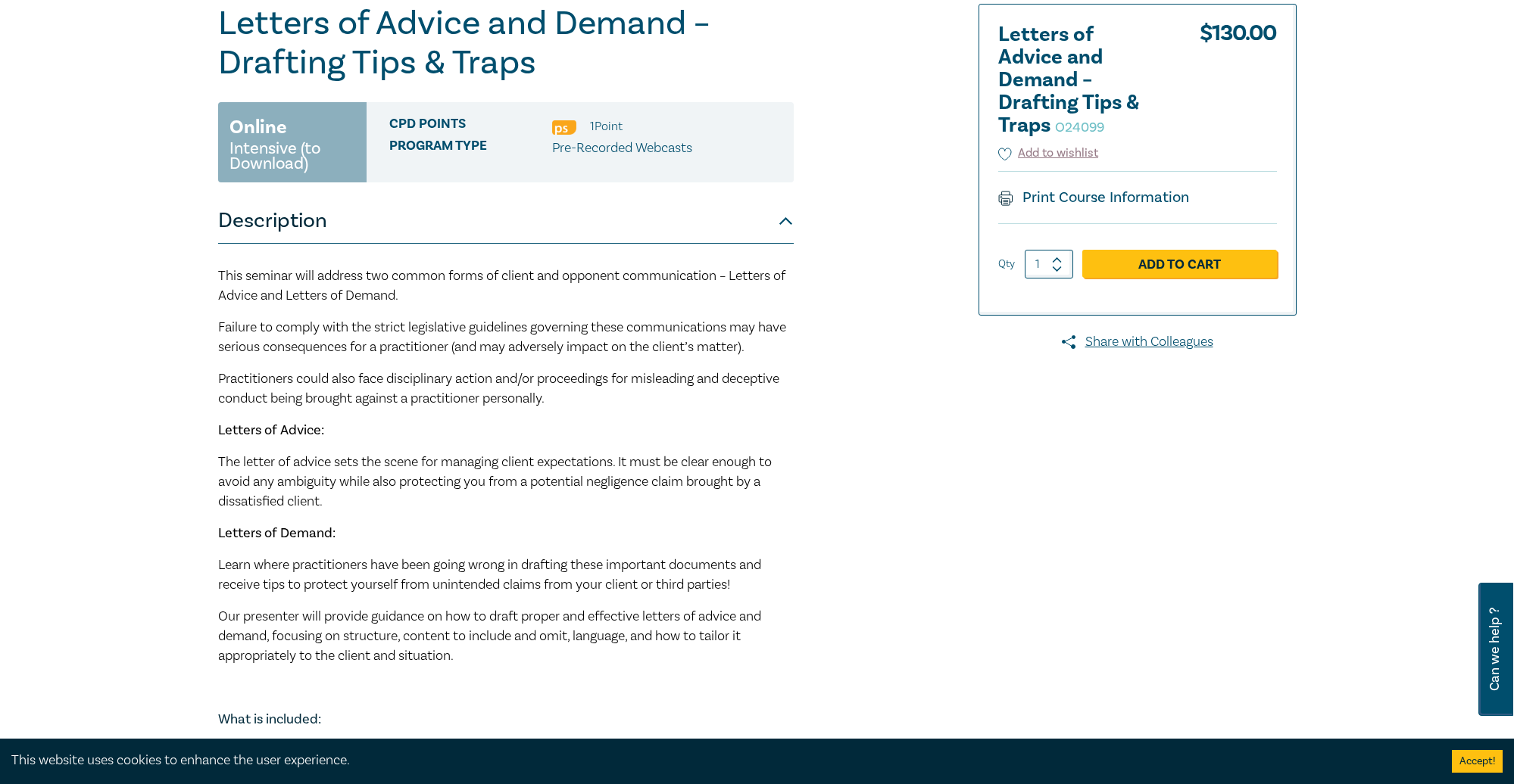
scroll to position [293, 0]
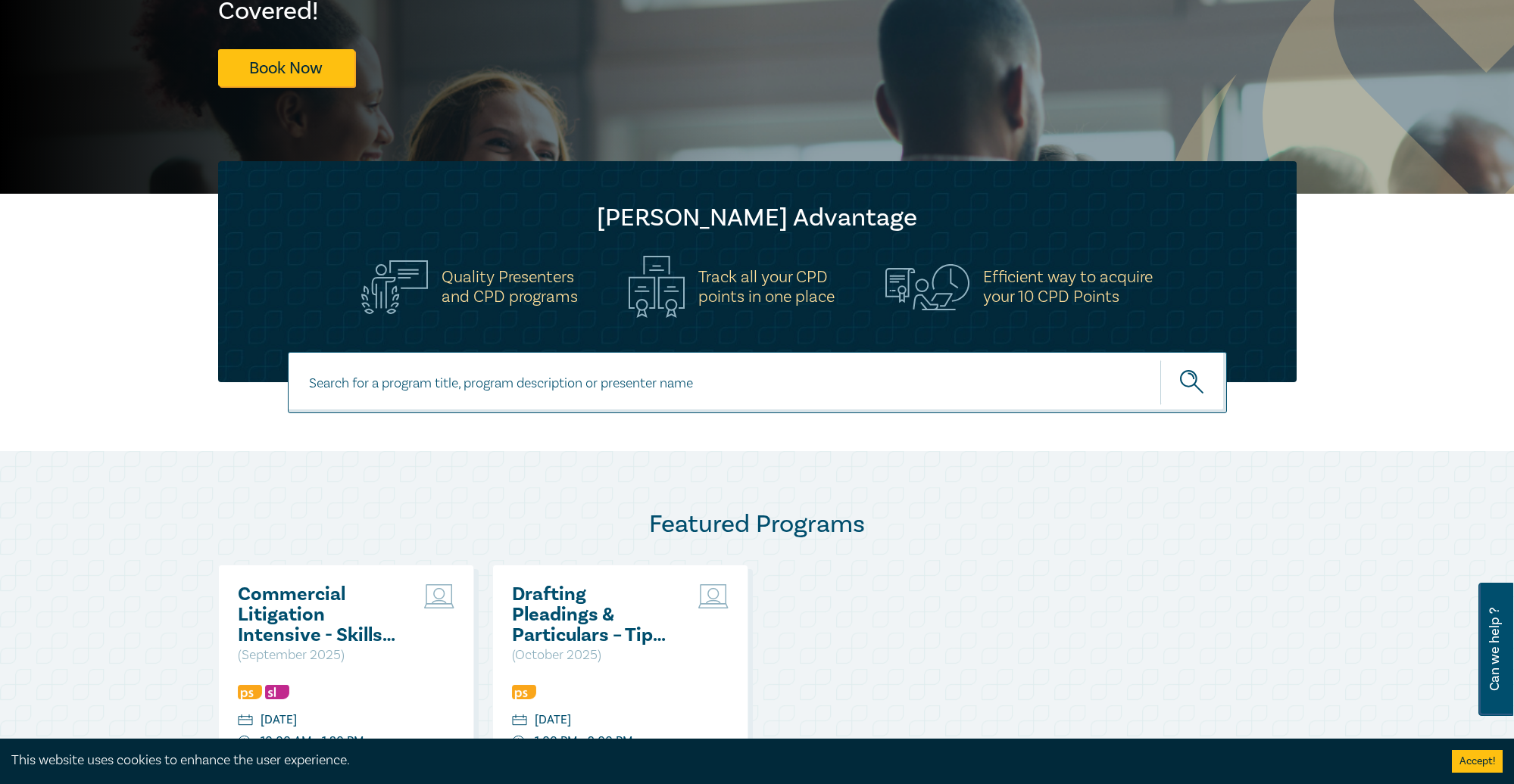
scroll to position [7, 0]
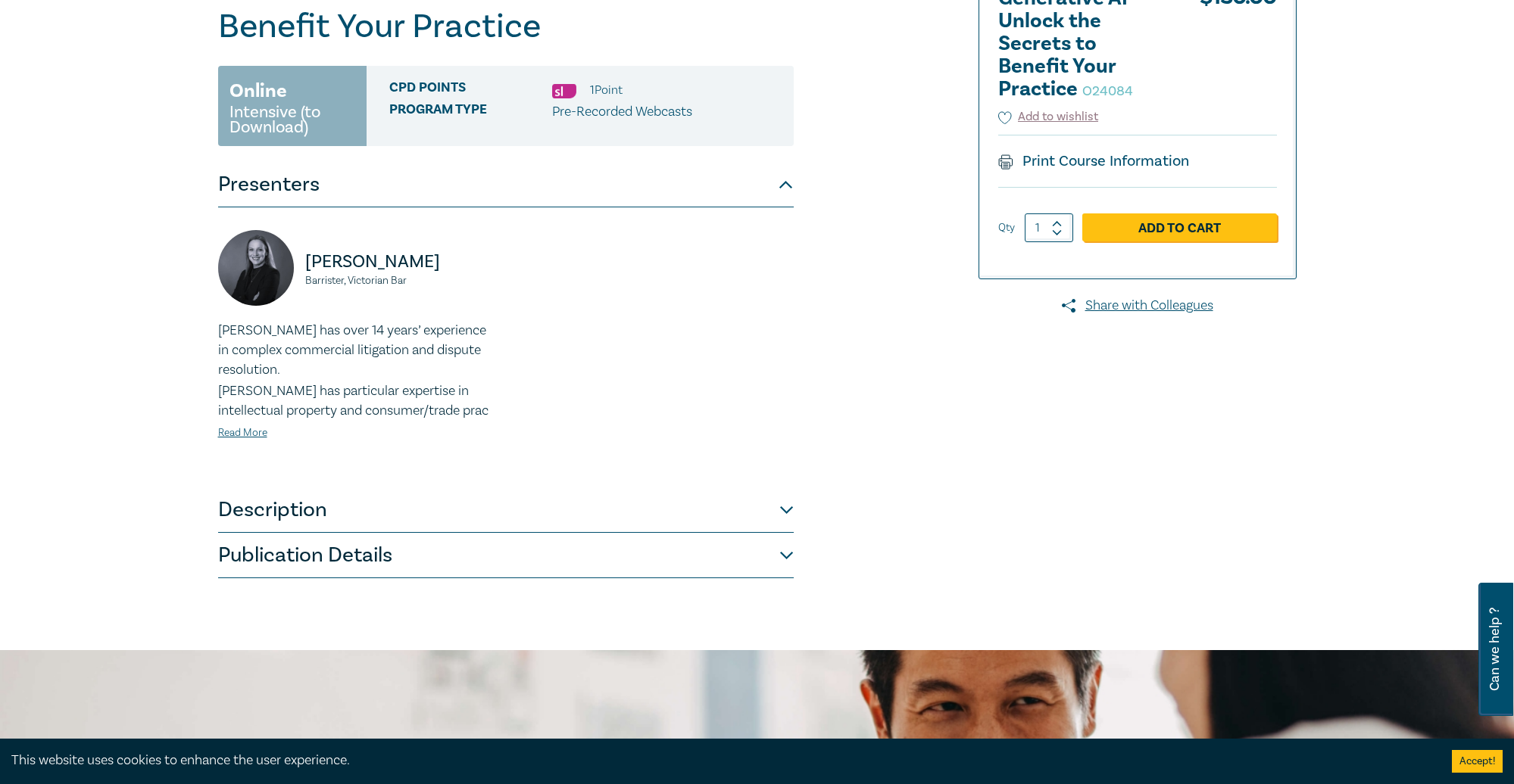
scroll to position [279, 0]
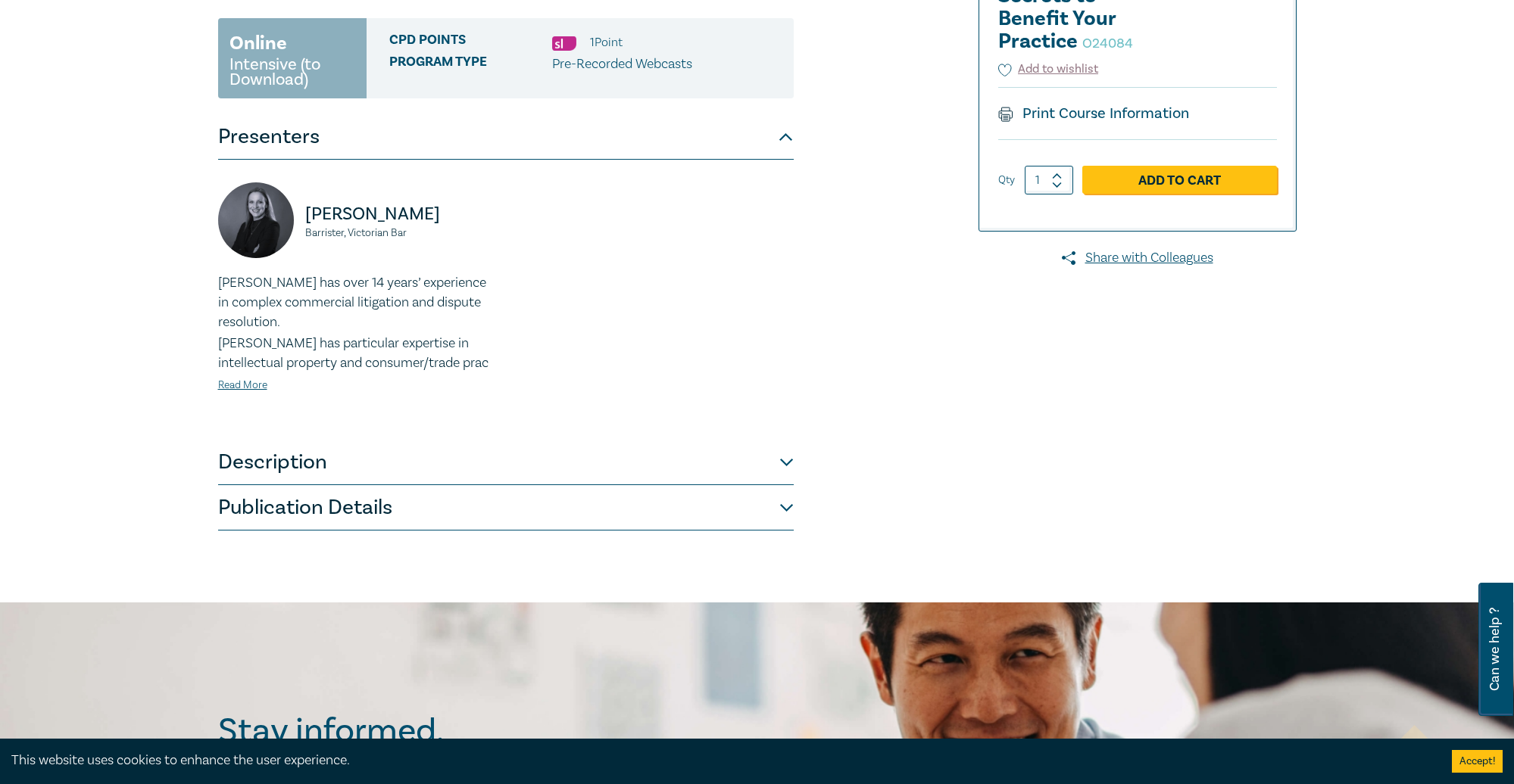
click at [711, 509] on button "Publication Details" at bounding box center [506, 508] width 575 height 46
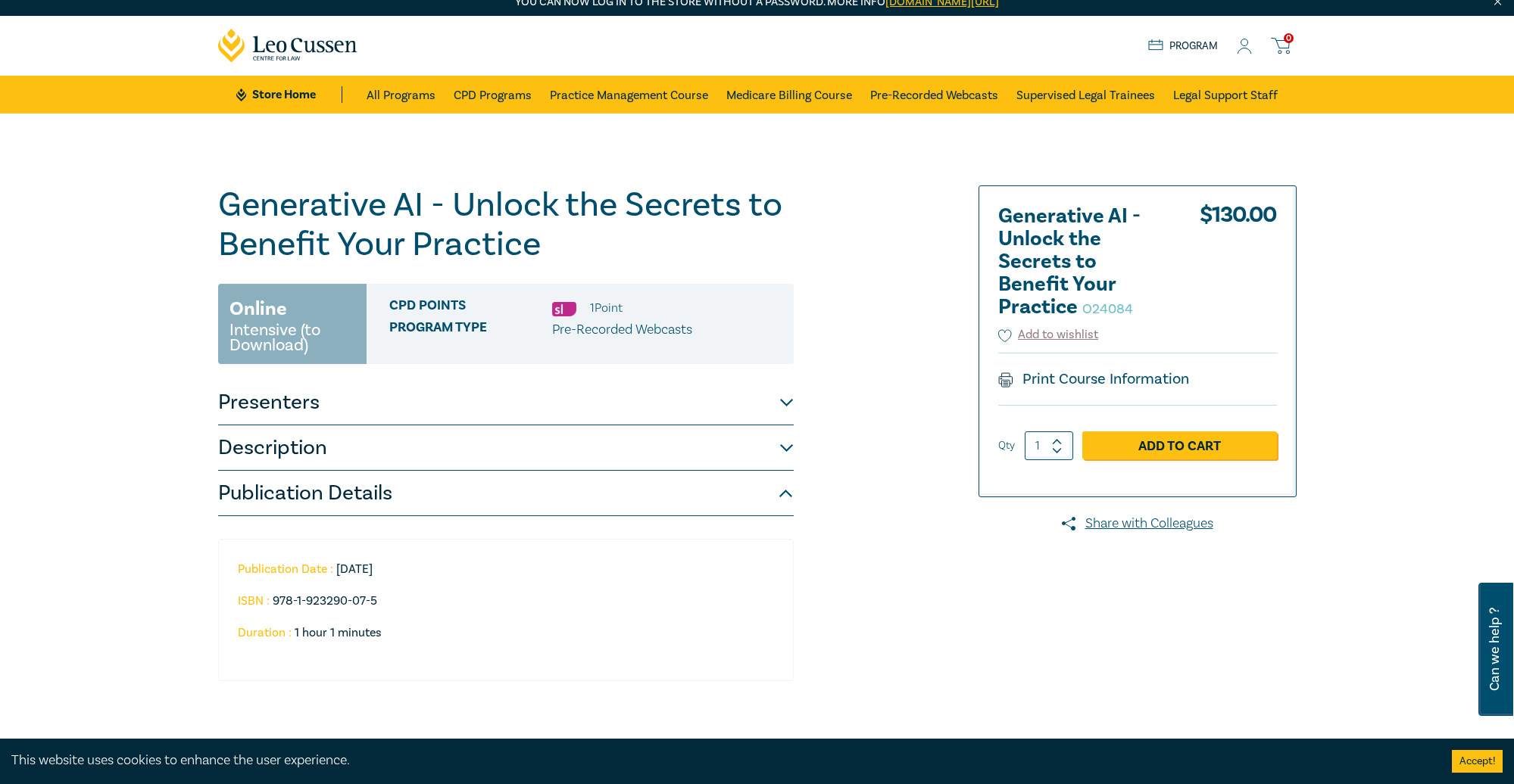
scroll to position [0, 0]
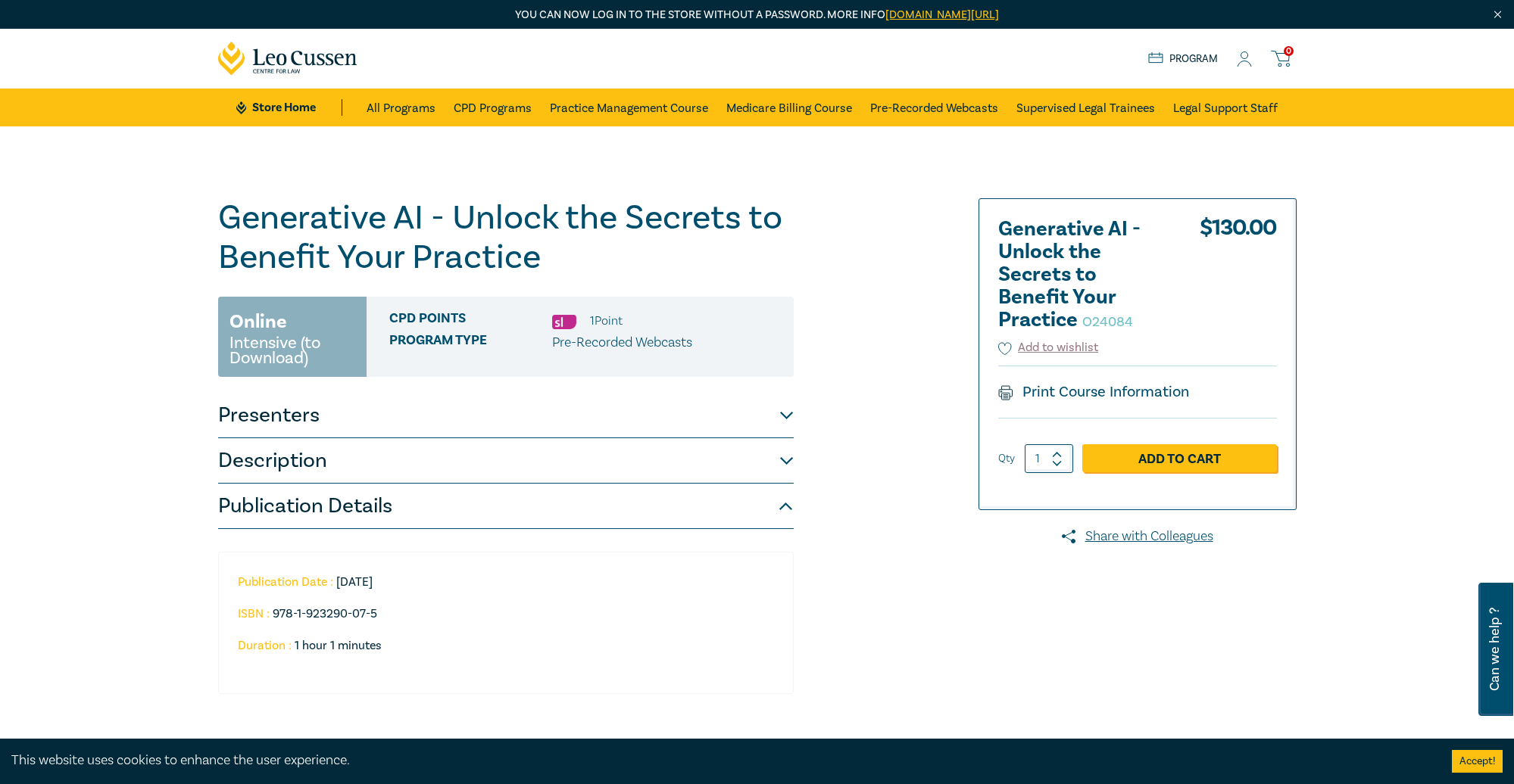
click at [592, 446] on button "Description" at bounding box center [506, 461] width 575 height 46
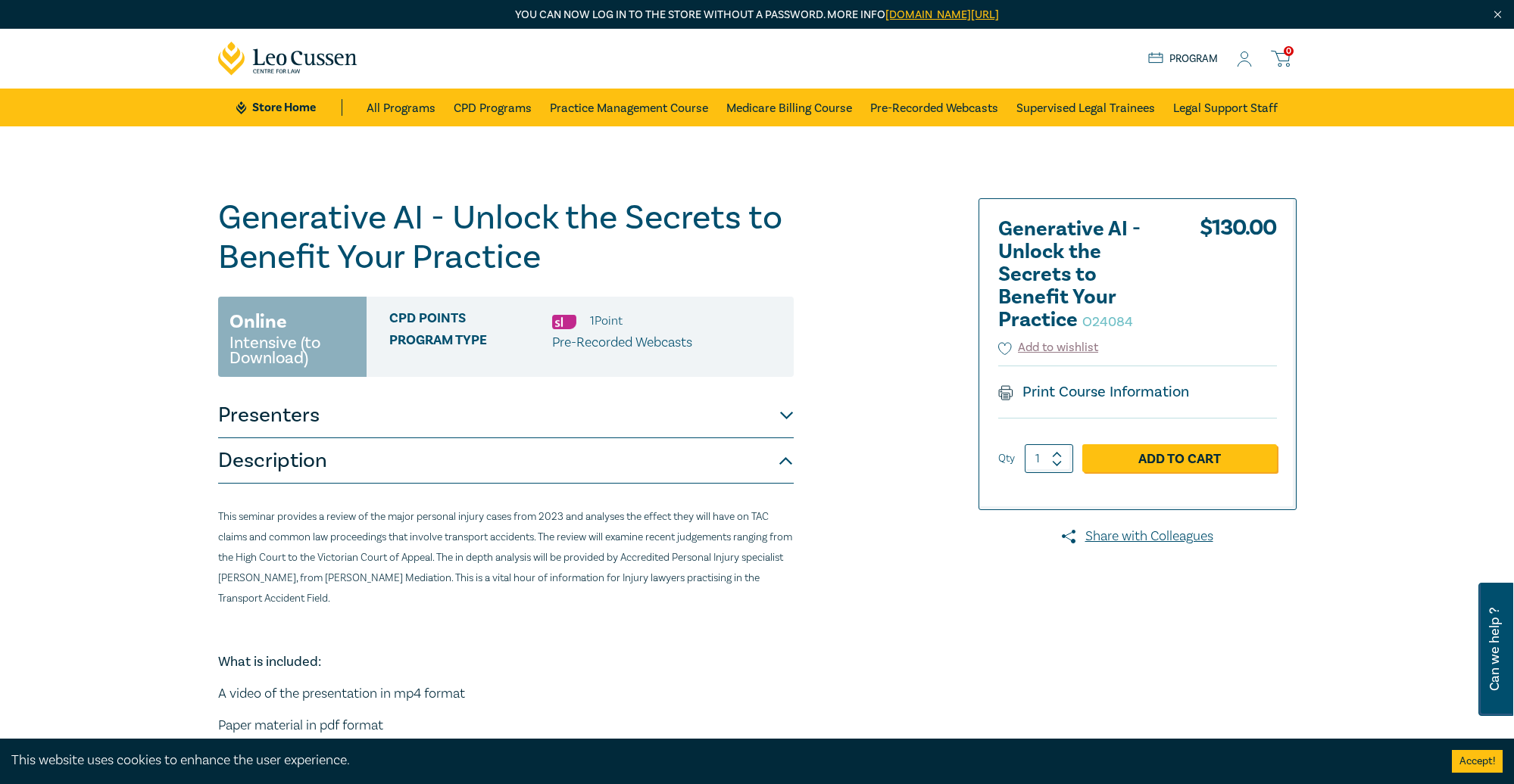
click at [589, 434] on button "Presenters" at bounding box center [506, 415] width 575 height 46
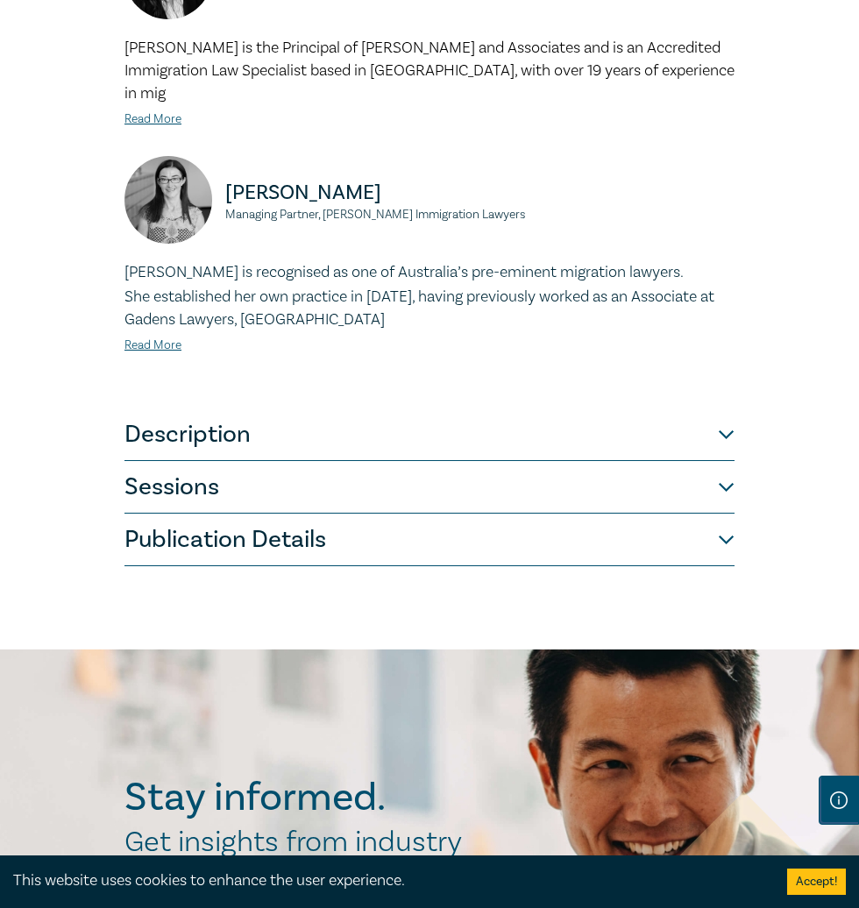
scroll to position [1366, 0]
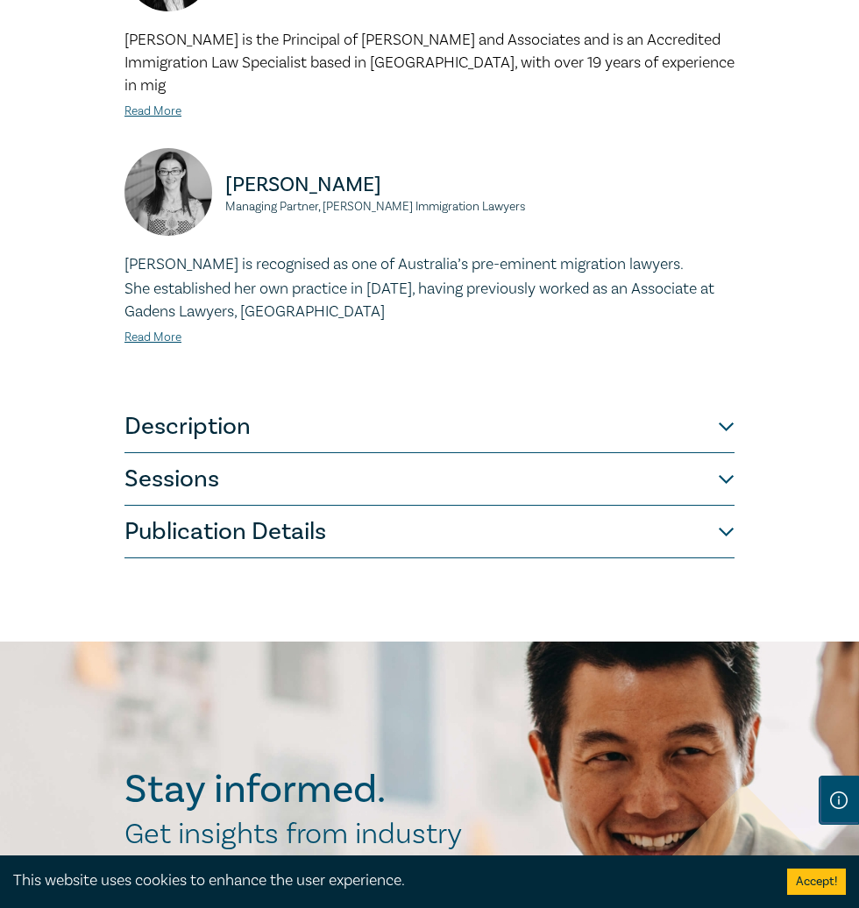
click at [276, 506] on button "Publication Details" at bounding box center [430, 532] width 610 height 53
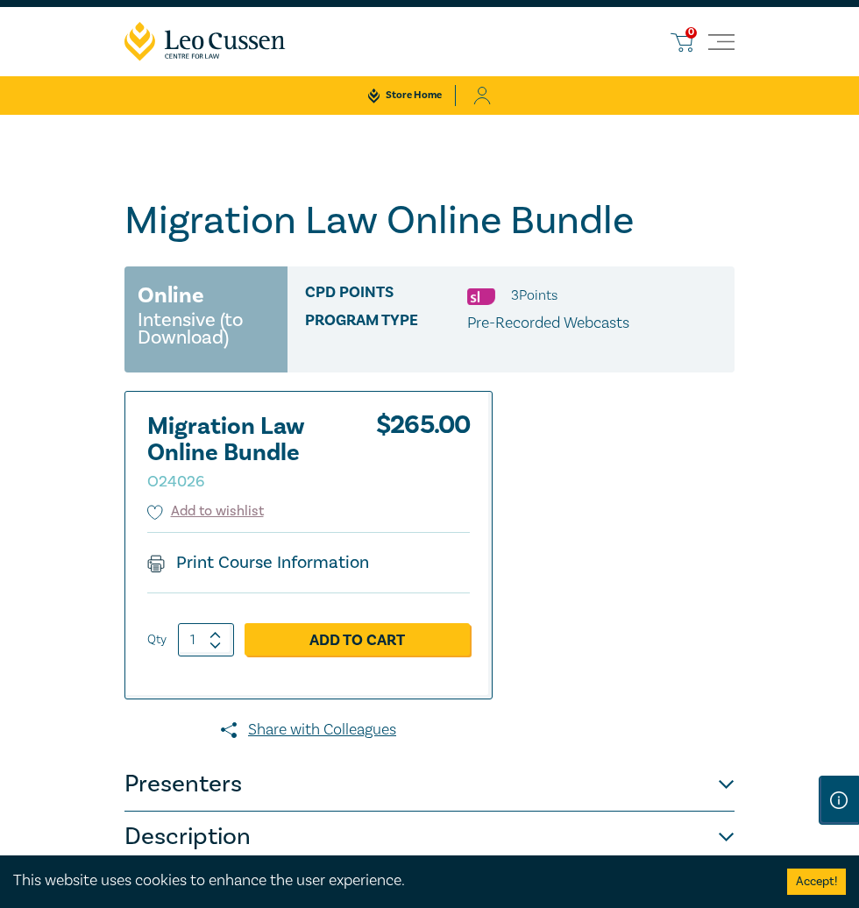
scroll to position [0, 0]
